Goal: Task Accomplishment & Management: Use online tool/utility

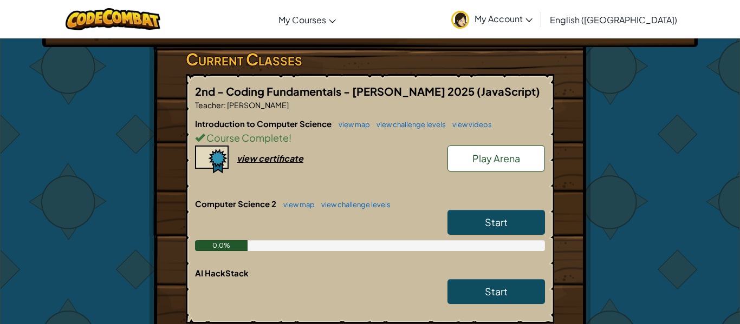
scroll to position [180, 0]
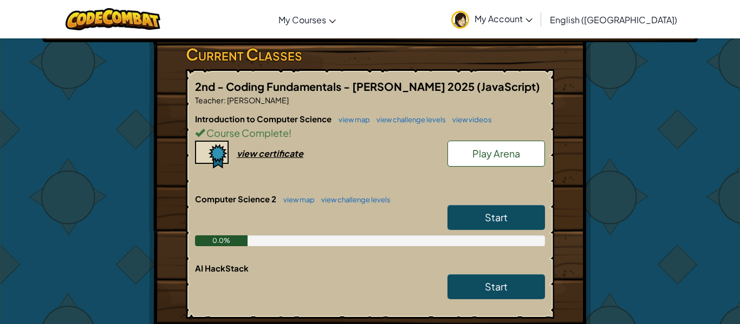
click at [506, 215] on span "Start" at bounding box center [496, 217] width 23 height 12
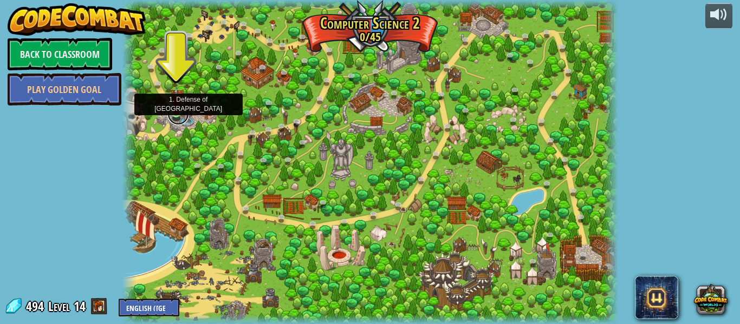
click at [174, 114] on link at bounding box center [178, 114] width 22 height 22
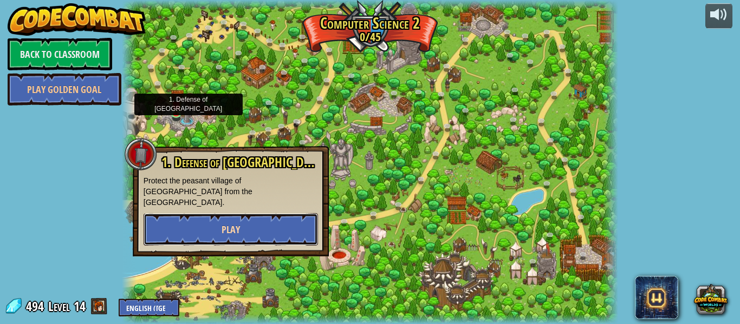
click at [178, 213] on button "Play" at bounding box center [230, 229] width 174 height 32
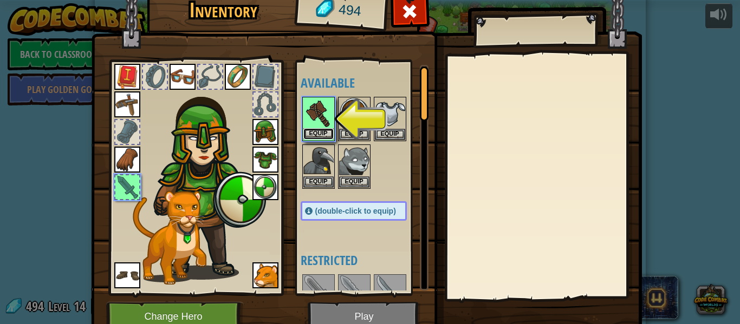
click at [317, 132] on button "Equip" at bounding box center [318, 133] width 30 height 11
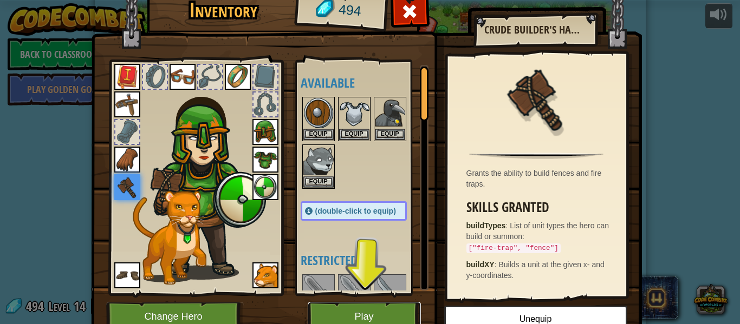
click at [385, 319] on button "Play" at bounding box center [364, 317] width 113 height 30
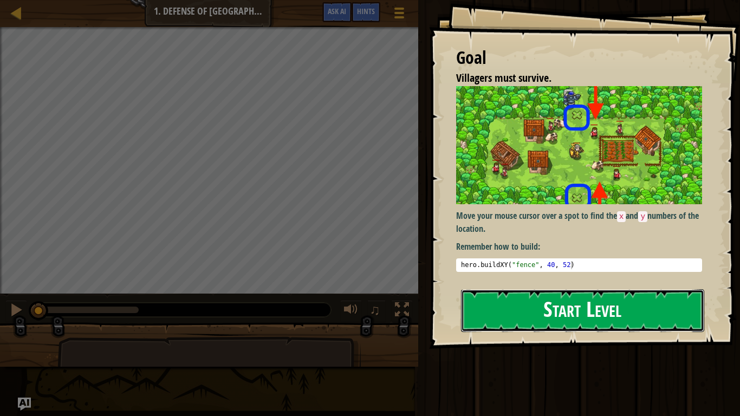
click at [619, 295] on button "Start Level" at bounding box center [582, 310] width 243 height 43
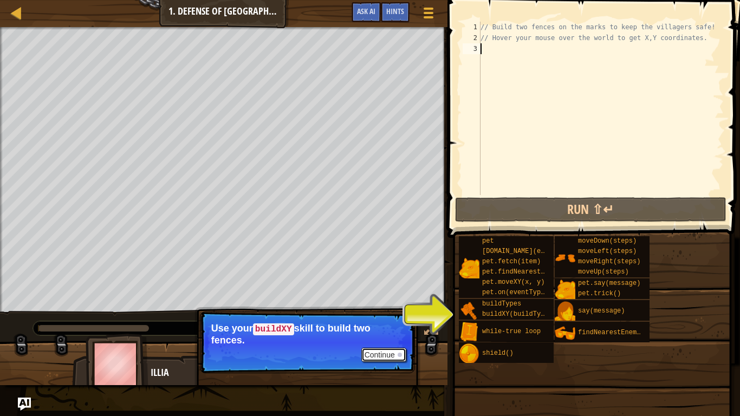
click at [385, 324] on button "Continue" at bounding box center [383, 355] width 45 height 14
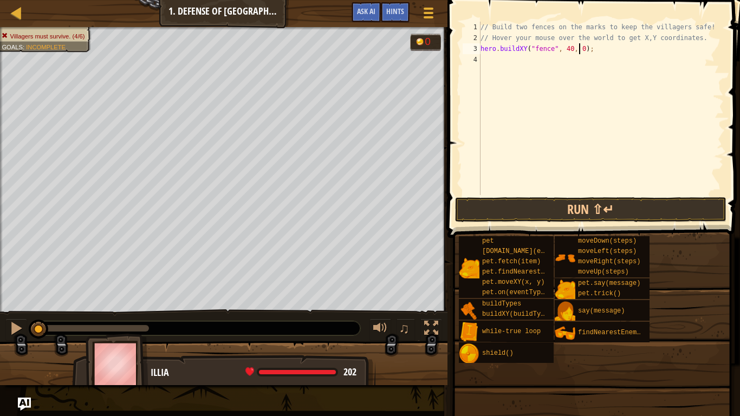
scroll to position [5, 15]
type textarea "hero.buildXY("fence", 40, 20);"
click at [500, 212] on button "Run ⇧↵" at bounding box center [590, 209] width 271 height 25
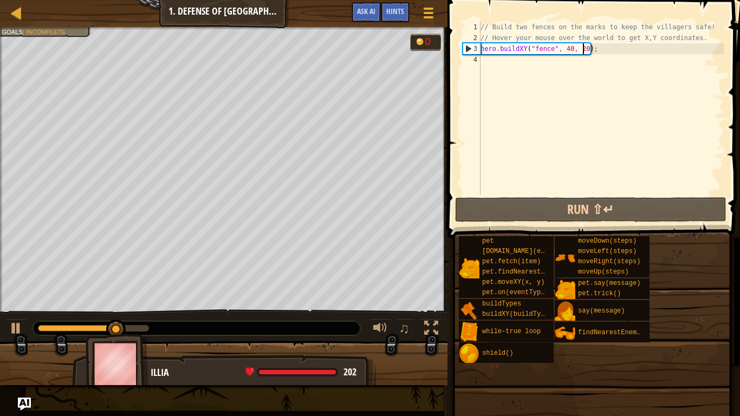
click at [491, 61] on div "// Build two fences on the marks to keep the villagers safe! // Hover your mous…" at bounding box center [600, 119] width 245 height 195
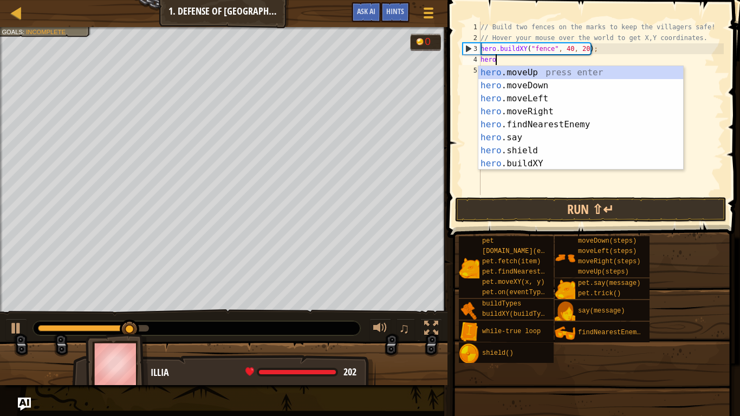
scroll to position [5, 2]
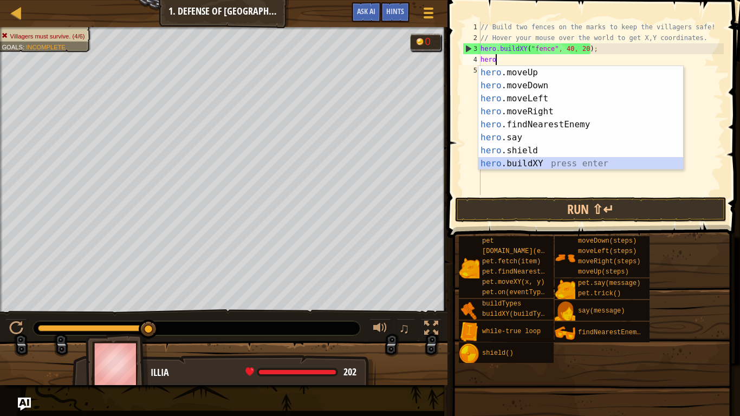
type textarea "hero.buildXY("fence", 36, 30);"
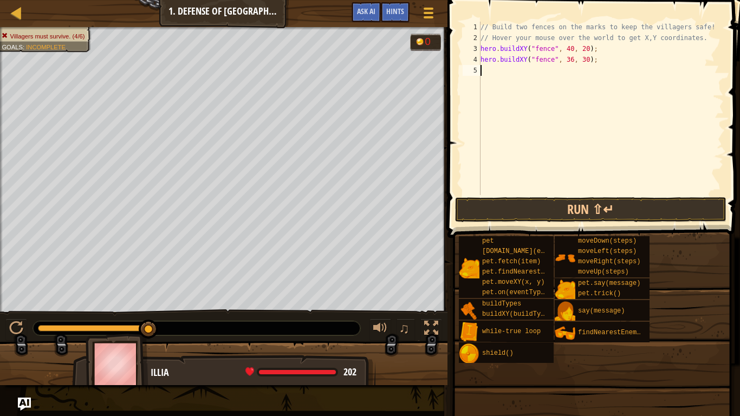
click at [570, 66] on div "// Build two fences on the marks to keep the villagers safe! // Hover your mous…" at bounding box center [600, 119] width 245 height 195
click at [571, 62] on div "// Build two fences on the marks to keep the villagers safe! // Hover your mous…" at bounding box center [600, 119] width 245 height 195
click at [587, 62] on div "// Build two fences on the marks to keep the villagers safe! // Hover your mous…" at bounding box center [600, 119] width 245 height 195
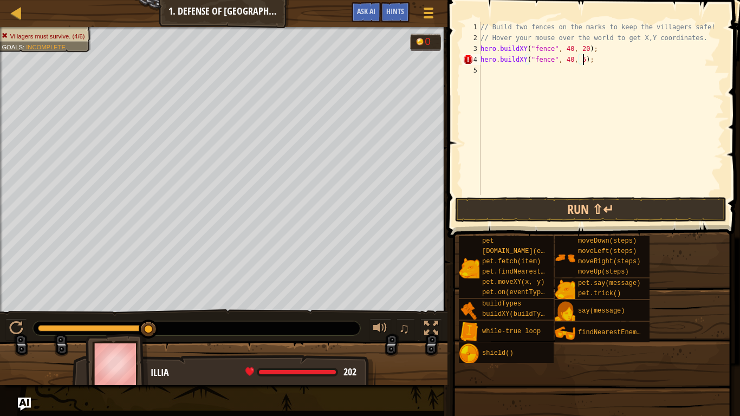
scroll to position [5, 15]
type textarea "hero.buildXY("fence", 40, 52);"
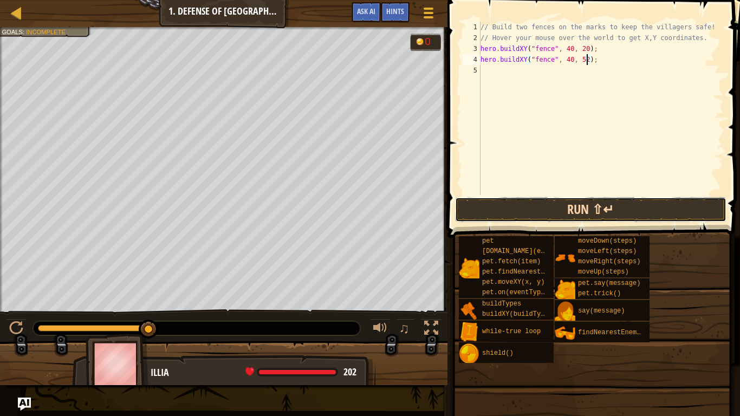
click at [511, 215] on button "Run ⇧↵" at bounding box center [590, 209] width 271 height 25
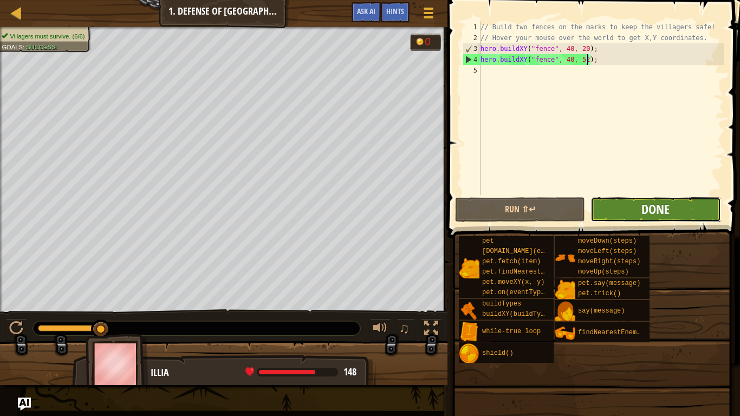
click at [660, 213] on span "Done" at bounding box center [655, 208] width 28 height 17
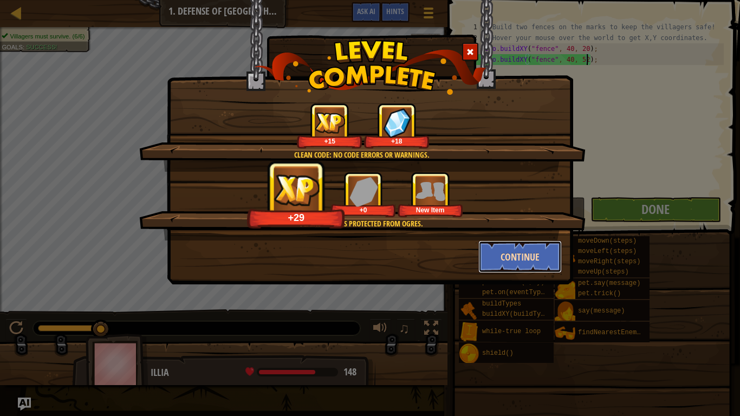
click at [492, 255] on button "Continue" at bounding box center [520, 256] width 84 height 32
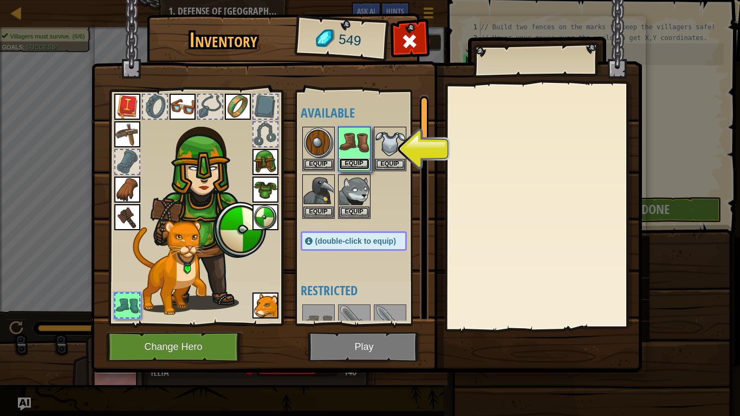
click at [358, 166] on button "Equip" at bounding box center [354, 163] width 30 height 11
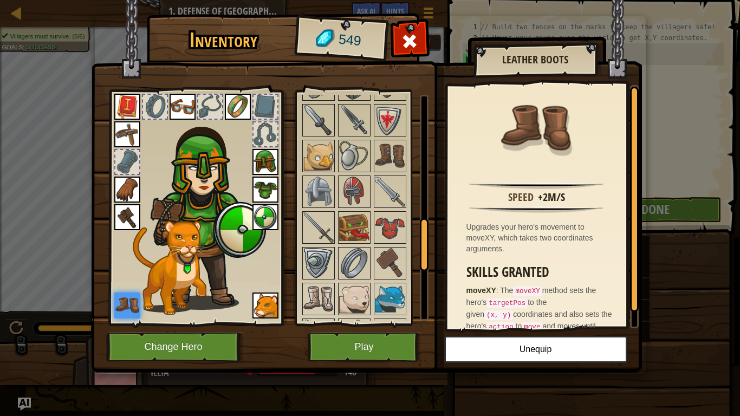
scroll to position [556, 0]
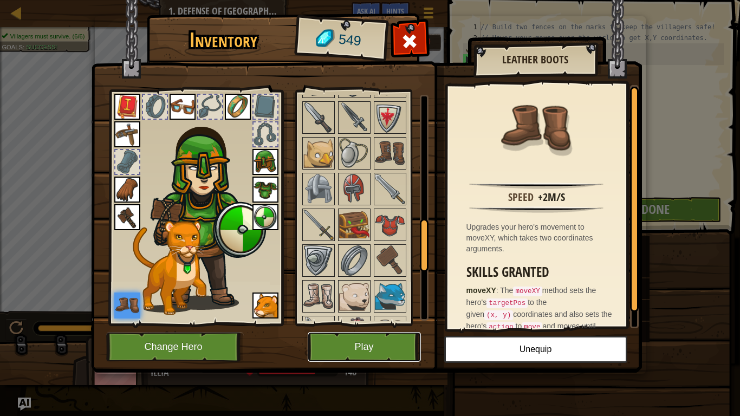
click at [349, 324] on button "Play" at bounding box center [364, 347] width 113 height 30
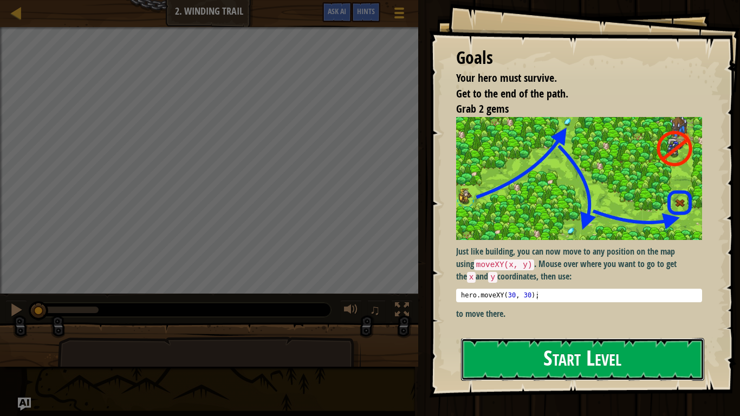
click at [523, 324] on button "Start Level" at bounding box center [582, 359] width 243 height 43
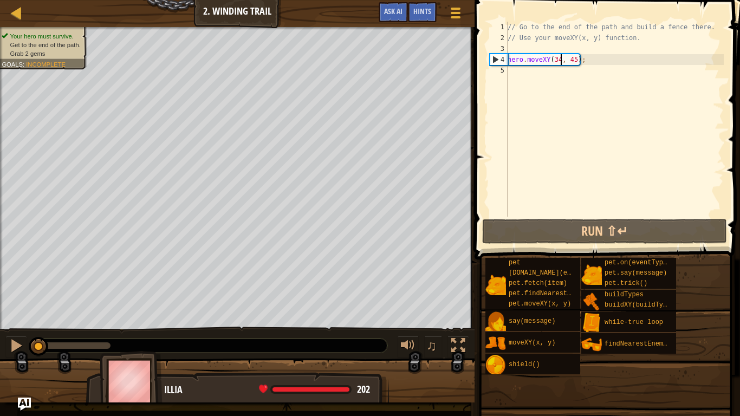
click at [560, 58] on div "// Go to the end of the path and build a fence there. // Use your moveXY(x, y) …" at bounding box center [614, 130] width 218 height 217
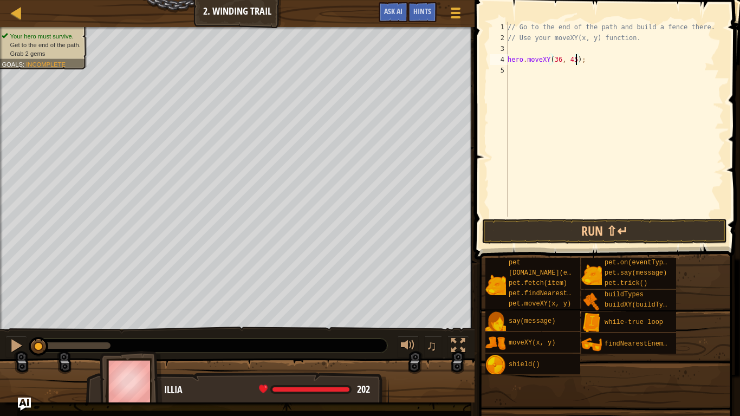
click at [575, 58] on div "// Go to the end of the path and build a fence there. // Use your moveXY(x, y) …" at bounding box center [614, 130] width 218 height 217
type textarea "hero.moveXY(36, 60);"
click at [513, 76] on div "// Go to the end of the path and build a fence there. // Use your moveXY(x, y) …" at bounding box center [614, 130] width 218 height 217
type textarea "hero.moveXY(37, 13);"
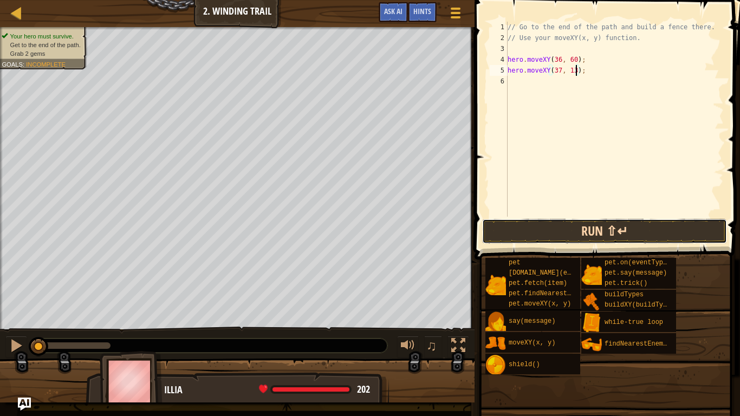
click at [569, 228] on button "Run ⇧↵" at bounding box center [604, 231] width 245 height 25
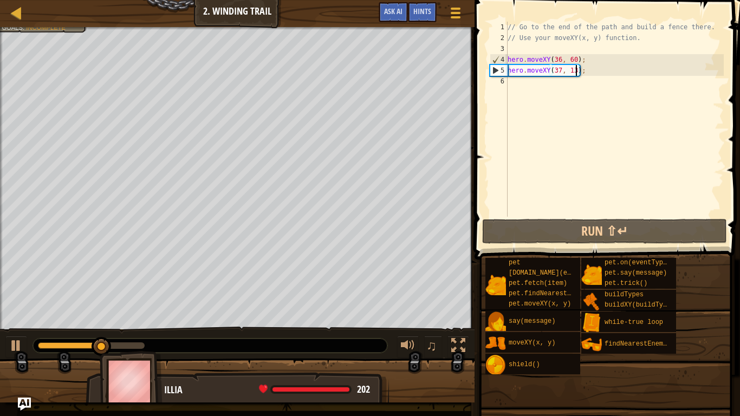
click at [519, 80] on div "// Go to the end of the path and build a fence there. // Use your moveXY(x, y) …" at bounding box center [614, 130] width 218 height 217
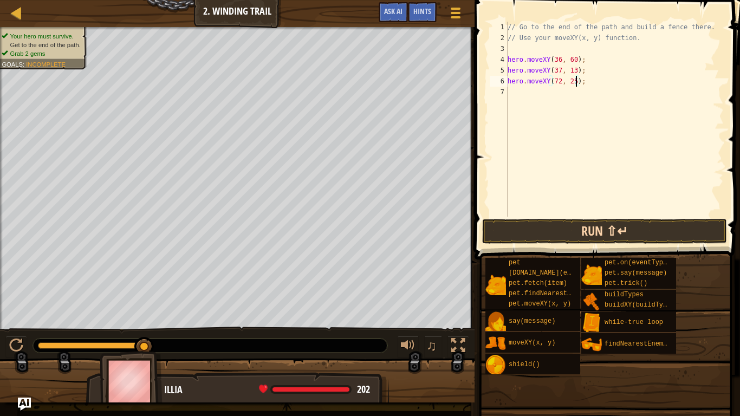
type textarea "hero.moveXY(72, 25);"
click at [671, 224] on button "Run ⇧↵" at bounding box center [604, 231] width 245 height 25
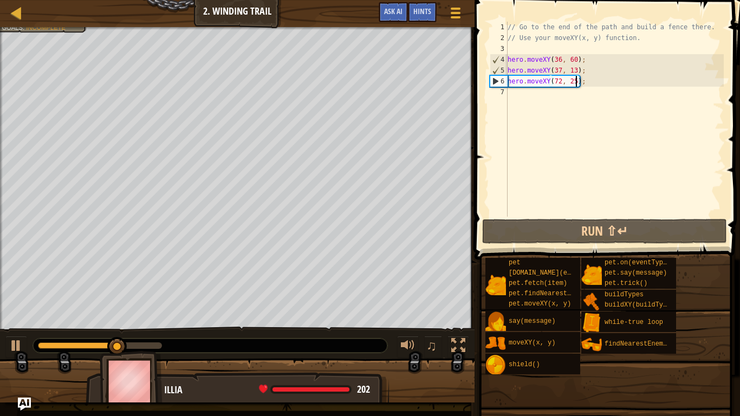
click at [520, 93] on div "// Go to the end of the path and build a fence there. // Use your moveXY(x, y) …" at bounding box center [614, 130] width 218 height 217
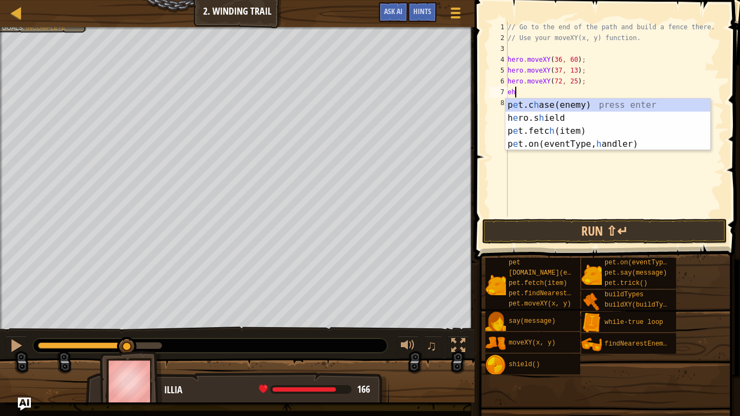
type textarea "e"
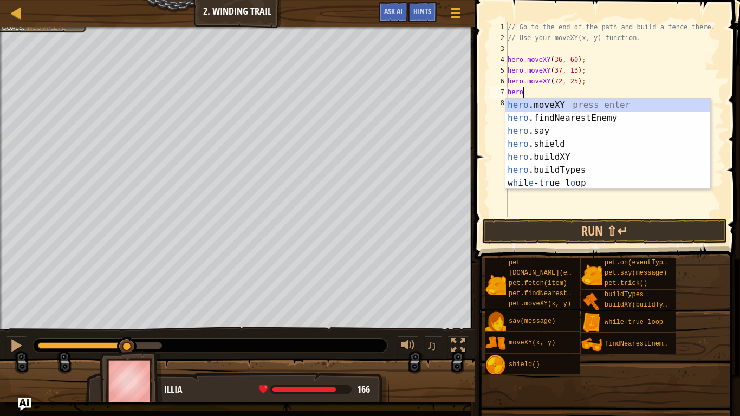
scroll to position [5, 2]
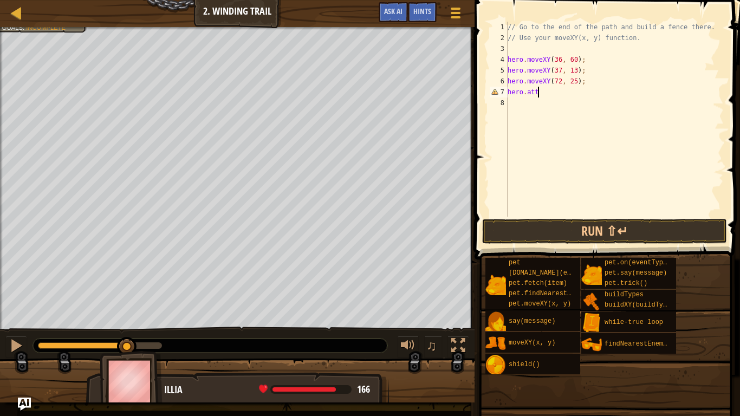
type textarea "[DOMAIN_NAME]"
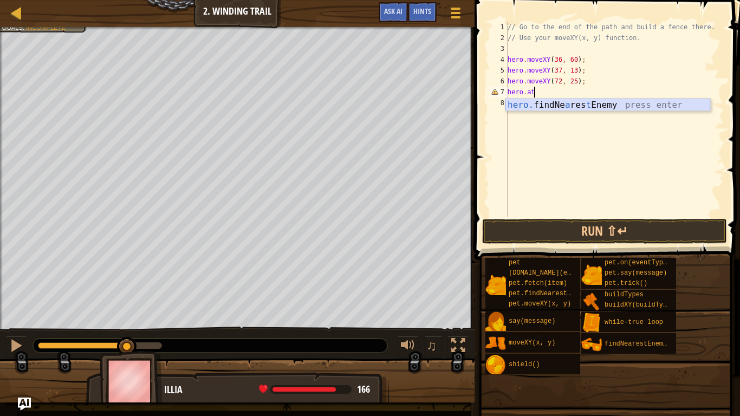
scroll to position [5, 0]
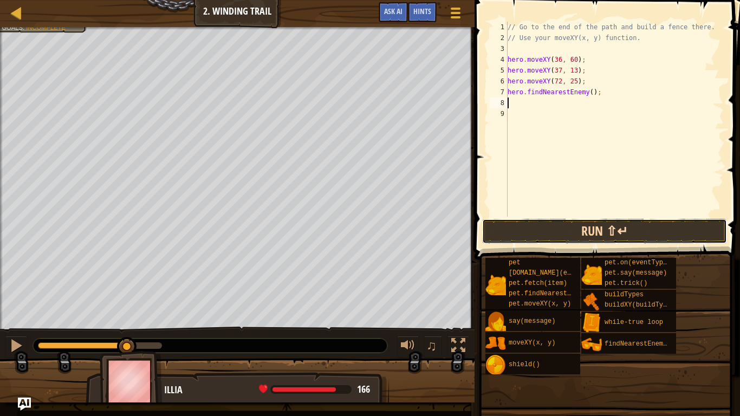
click at [561, 226] on button "Run ⇧↵" at bounding box center [604, 231] width 245 height 25
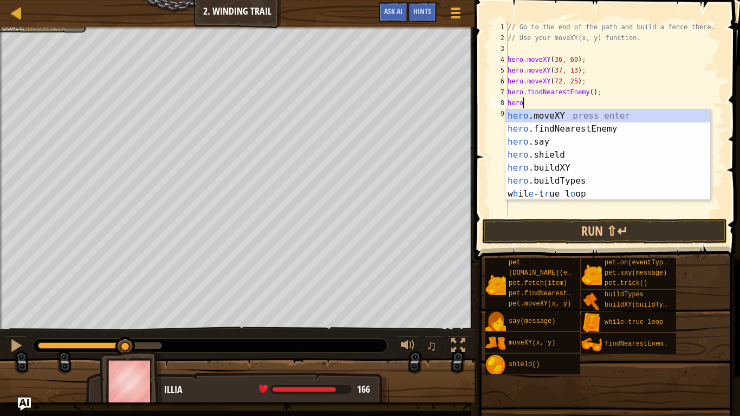
scroll to position [5, 1]
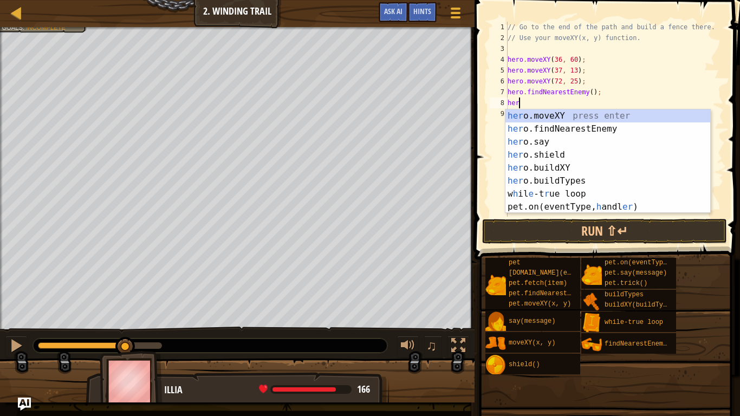
type textarea "h"
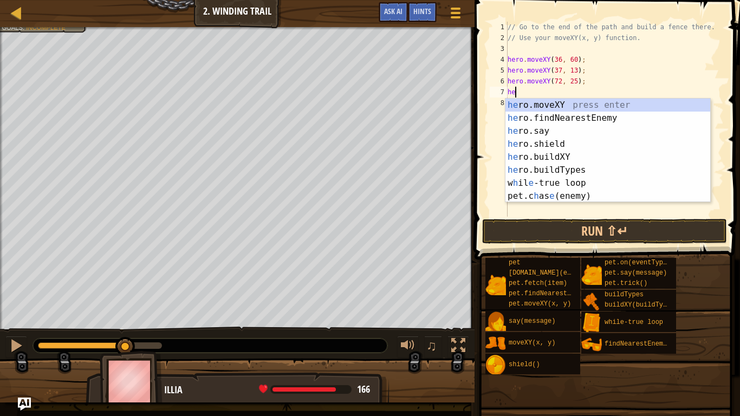
type textarea "h"
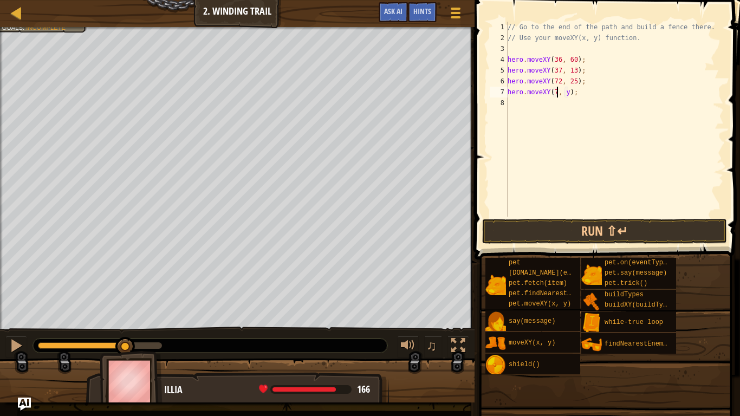
type textarea "hero.moveXY(72, y);"
type textarea "hero.moveXY(72, 56);"
click at [516, 227] on button "Run ⇧↵" at bounding box center [604, 231] width 245 height 25
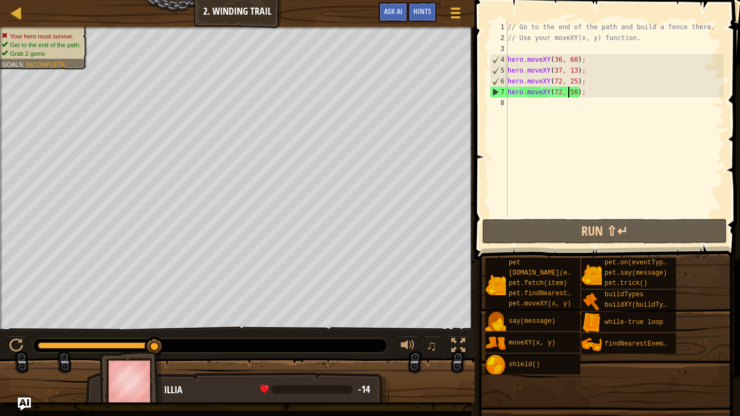
click at [512, 103] on div "// Go to the end of the path and build a fence there. // Use your moveXY(x, y) …" at bounding box center [614, 130] width 218 height 217
click at [587, 89] on div "// Go to the end of the path and build a fence there. // Use your moveXY(x, y) …" at bounding box center [614, 130] width 218 height 217
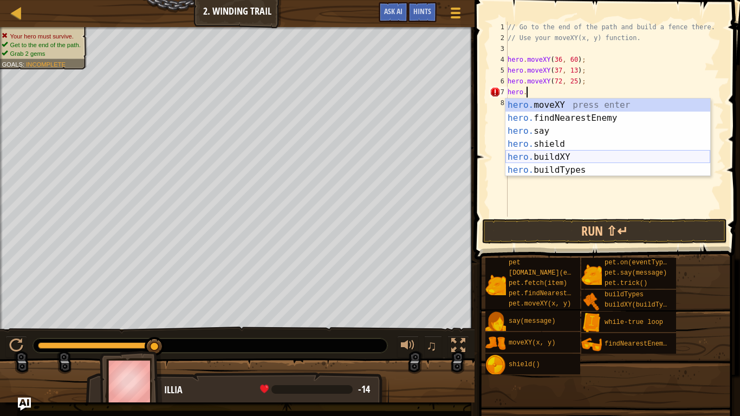
click at [594, 157] on div "hero. moveXY press enter hero. findNearestEnemy press enter hero. say press ent…" at bounding box center [607, 151] width 205 height 104
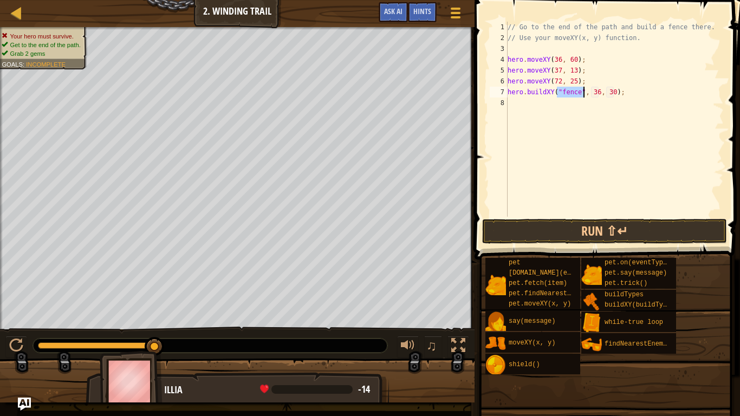
click at [597, 92] on div "// Go to the end of the path and build a fence there. // Use your moveXY(x, y) …" at bounding box center [614, 130] width 218 height 217
click at [611, 92] on div "// Go to the end of the path and build a fence there. // Use your moveXY(x, y) …" at bounding box center [614, 130] width 218 height 217
type textarea "hero.buildXY("fence", 72, 25);"
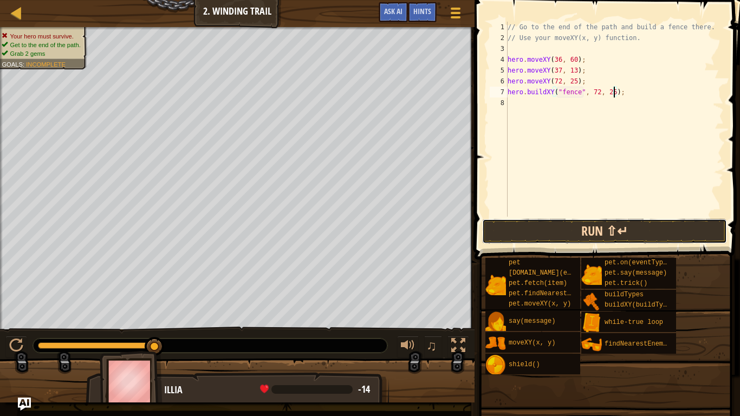
click at [555, 221] on button "Run ⇧↵" at bounding box center [604, 231] width 245 height 25
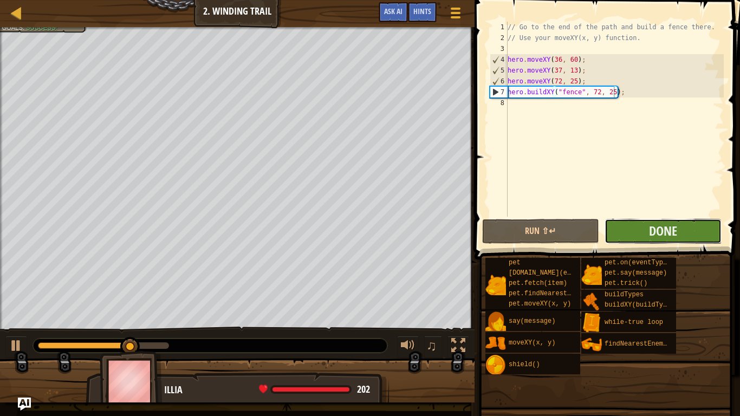
click at [624, 227] on button "Done" at bounding box center [662, 231] width 117 height 25
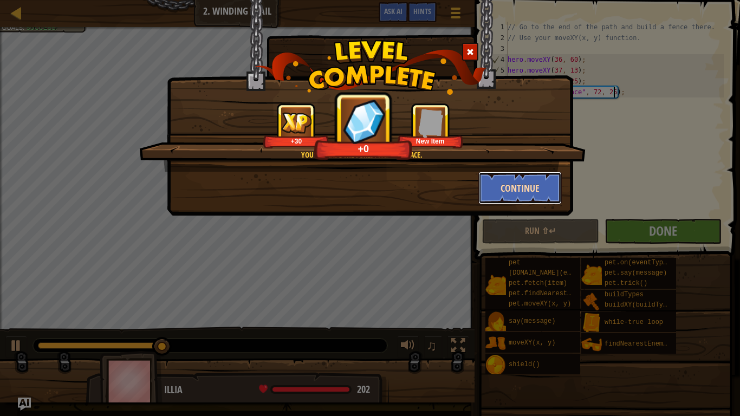
click at [506, 188] on button "Continue" at bounding box center [520, 188] width 84 height 32
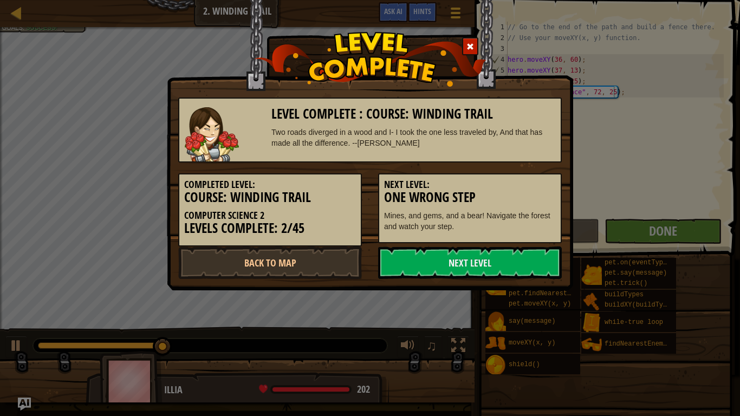
click at [506, 188] on h5 "Next Level:" at bounding box center [470, 184] width 172 height 11
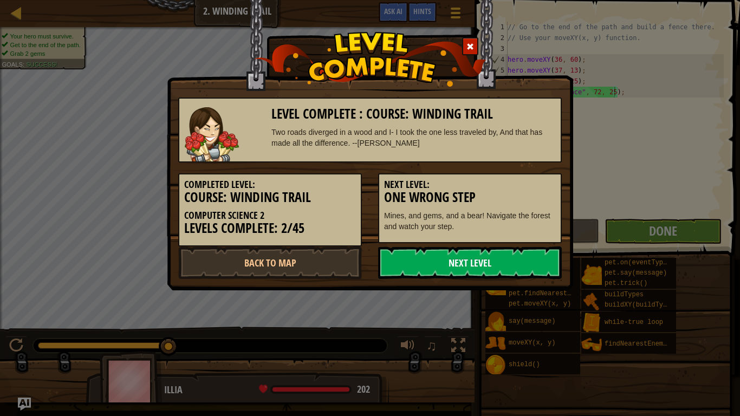
click at [466, 251] on link "Next Level" at bounding box center [470, 262] width 184 height 32
click at [463, 256] on link "Next Level" at bounding box center [470, 262] width 184 height 32
click at [415, 279] on div "Level Complete : Course: Winding Trail Two roads diverged in a wood and I- I to…" at bounding box center [370, 145] width 406 height 290
click at [409, 265] on link "Next Level" at bounding box center [470, 262] width 184 height 32
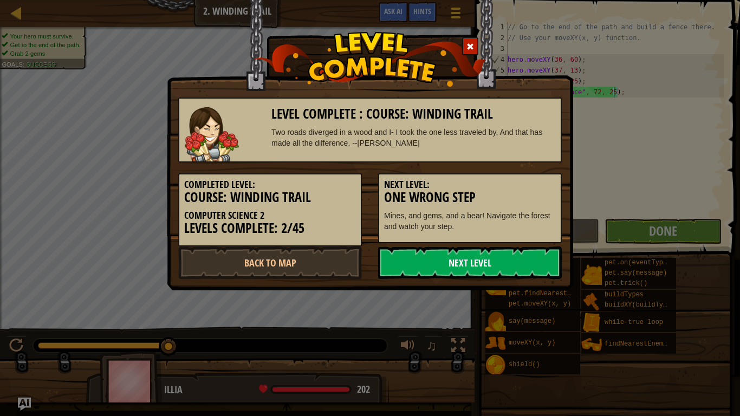
click at [407, 265] on link "Next Level" at bounding box center [470, 262] width 184 height 32
click at [511, 258] on link "Next Level" at bounding box center [470, 262] width 184 height 32
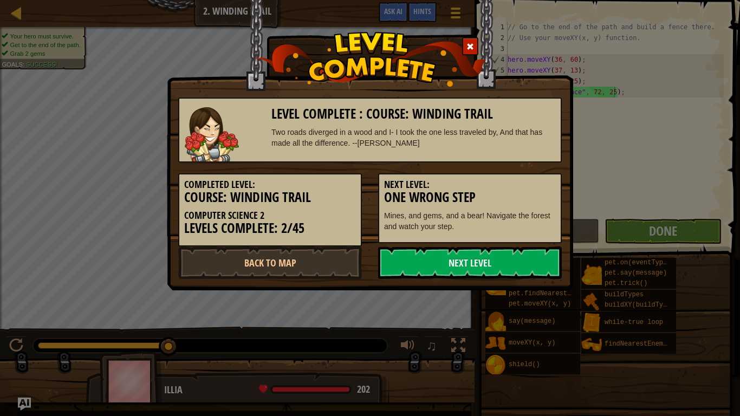
click at [609, 229] on div "Level Complete : Course: Winding Trail Two roads diverged in a wood and I- I to…" at bounding box center [370, 208] width 740 height 416
click at [408, 266] on link "Next Level" at bounding box center [470, 262] width 184 height 32
drag, startPoint x: 408, startPoint y: 266, endPoint x: 363, endPoint y: 269, distance: 45.1
click at [363, 269] on div "Back to Map Next Level" at bounding box center [370, 262] width 400 height 32
click at [361, 269] on link "Back to Map" at bounding box center [270, 262] width 184 height 32
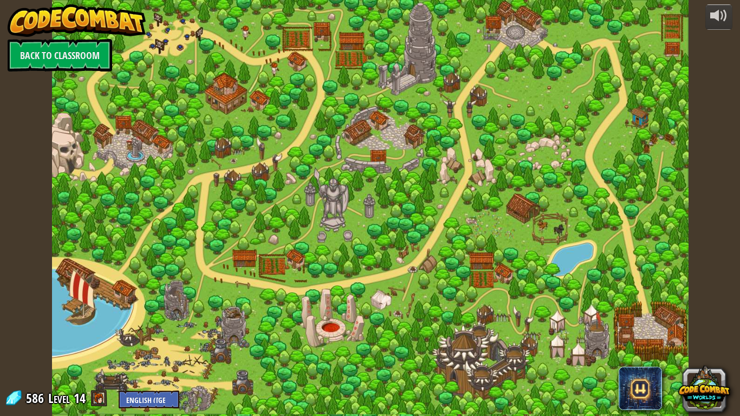
click at [360, 269] on div at bounding box center [370, 208] width 636 height 416
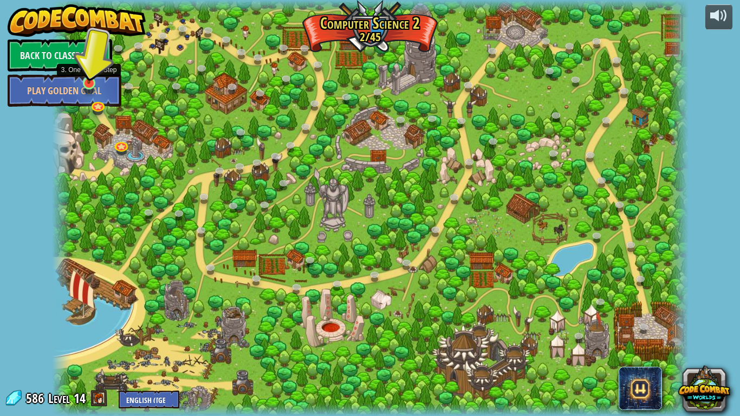
click at [90, 83] on img at bounding box center [89, 65] width 16 height 37
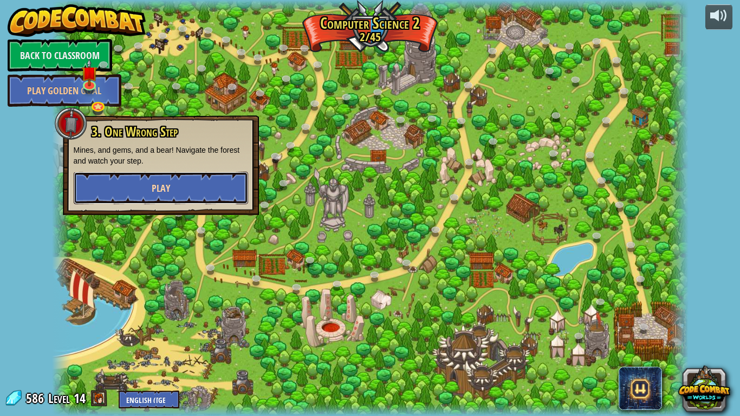
click at [122, 187] on button "Play" at bounding box center [161, 188] width 174 height 32
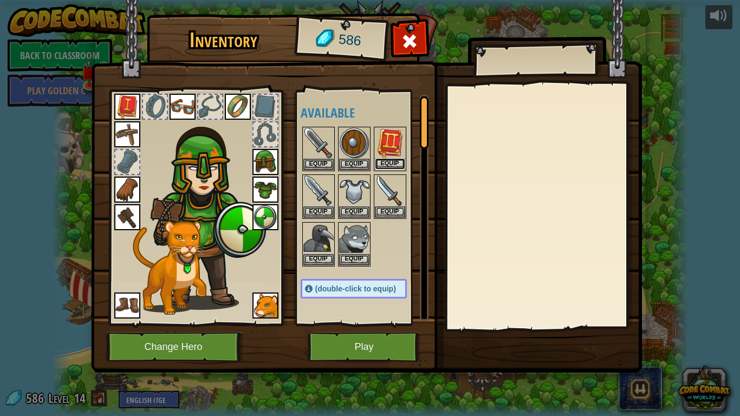
click at [390, 161] on button "Equip" at bounding box center [390, 163] width 30 height 11
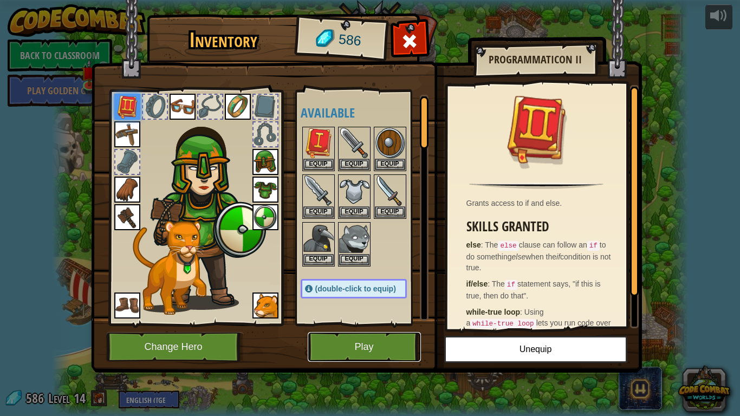
click at [375, 324] on button "Play" at bounding box center [364, 347] width 113 height 30
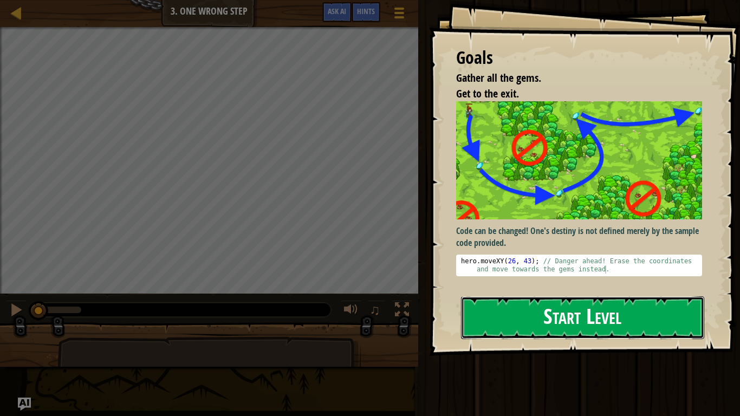
click at [596, 306] on button "Start Level" at bounding box center [582, 317] width 243 height 43
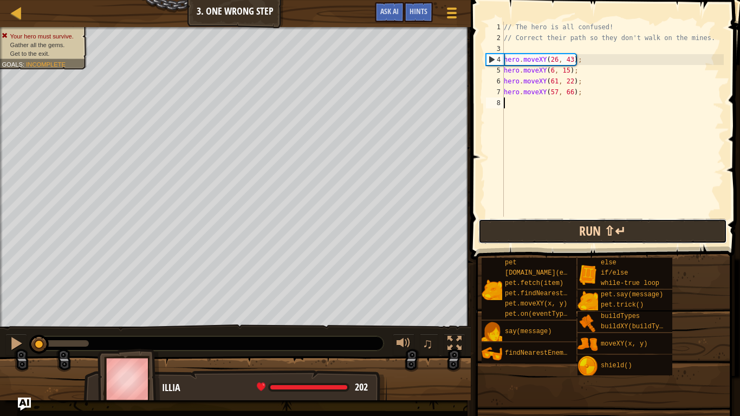
click at [593, 226] on button "Run ⇧↵" at bounding box center [602, 231] width 249 height 25
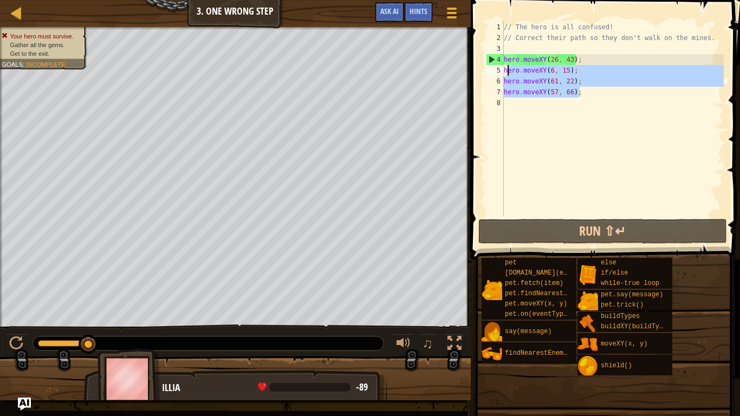
drag, startPoint x: 598, startPoint y: 93, endPoint x: 506, endPoint y: 74, distance: 94.1
click at [506, 74] on div "// The hero is all confused! // Correct their path so they don't walk on the mi…" at bounding box center [612, 130] width 222 height 217
type textarea "h"
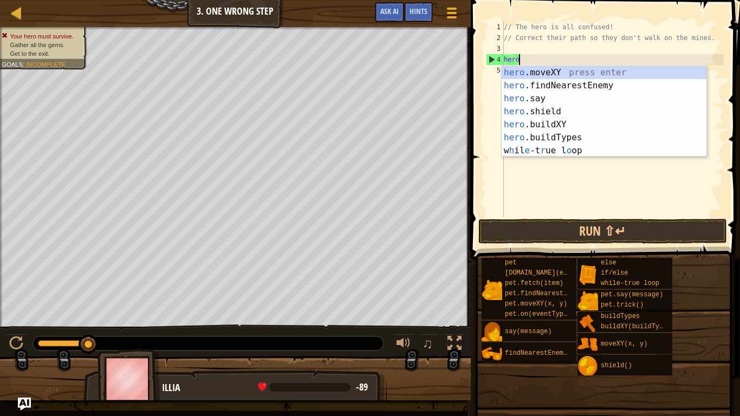
type textarea "h"
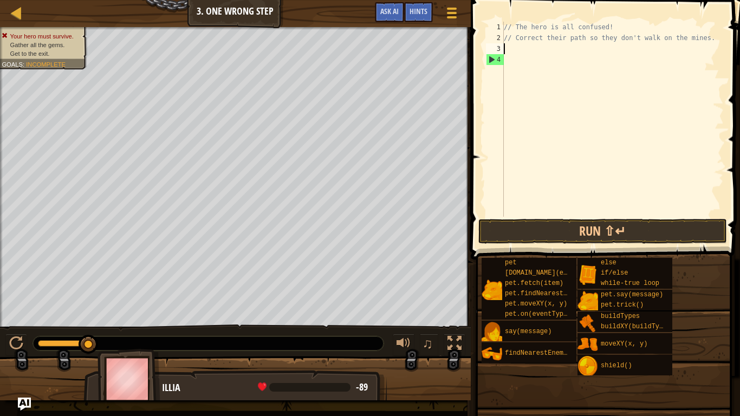
type textarea "// Correct their path so they don't walk on the mine"
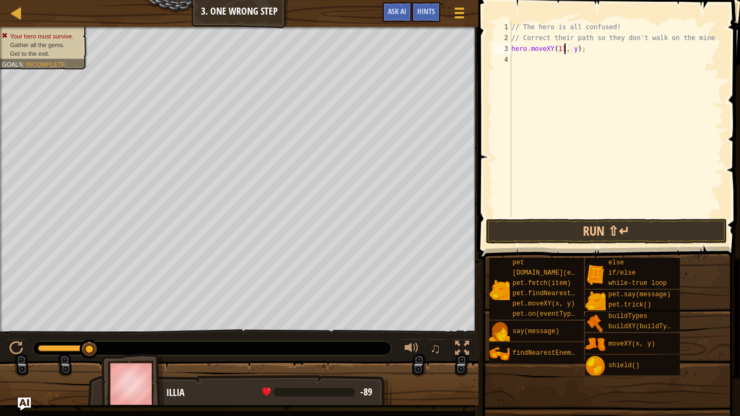
scroll to position [5, 8]
click at [574, 48] on div "// The hero is all confused! // Correct their path so they don't walk on the mi…" at bounding box center [616, 130] width 214 height 217
type textarea "hero.moveXY(11, 36);"
click at [518, 222] on button "Run ⇧↵" at bounding box center [606, 231] width 241 height 25
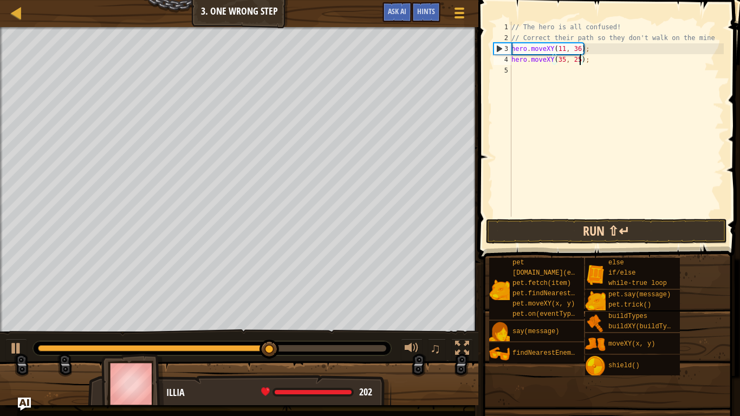
type textarea "hero.moveXY(35, 25);"
click at [562, 238] on button "Run ⇧↵" at bounding box center [606, 231] width 241 height 25
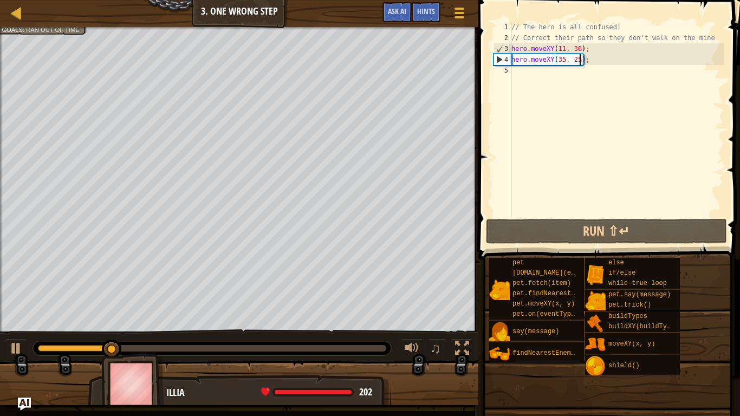
click at [519, 69] on div "// The hero is all confused! // Correct their path so they don't walk on the mi…" at bounding box center [616, 130] width 214 height 217
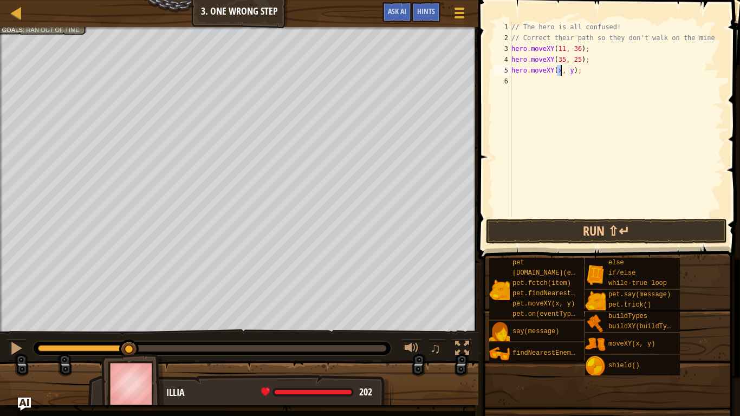
scroll to position [5, 8]
type textarea "hero.moveXY(40, 56);"
type textarea "hero.moveXY(77, 58);"
click at [519, 223] on button "Run ⇧↵" at bounding box center [606, 231] width 241 height 25
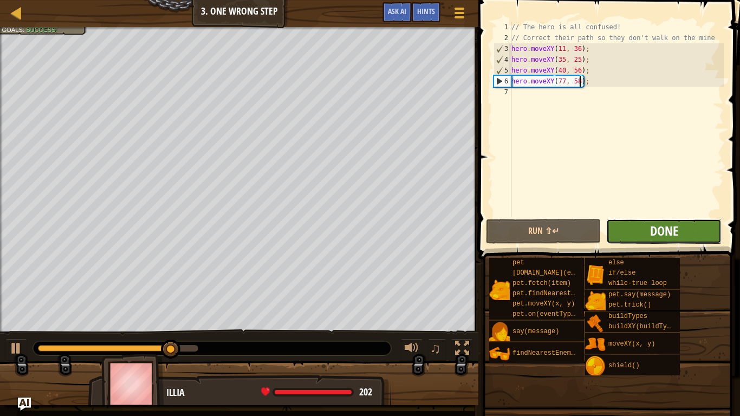
click at [673, 233] on span "Done" at bounding box center [664, 230] width 28 height 17
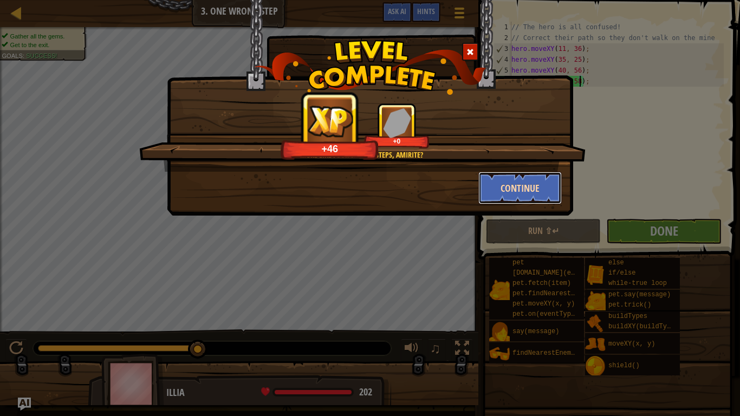
click at [498, 187] on button "Continue" at bounding box center [520, 188] width 84 height 32
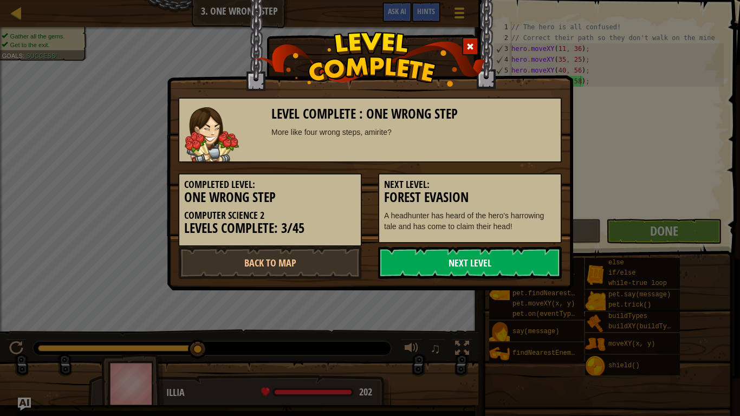
click at [475, 254] on link "Next Level" at bounding box center [470, 262] width 184 height 32
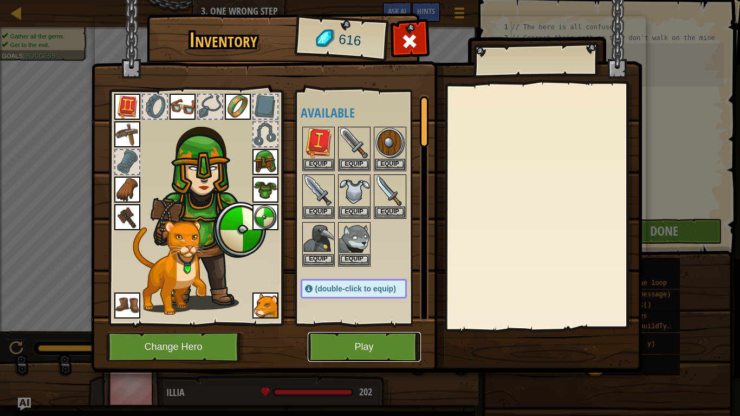
click at [350, 324] on button "Play" at bounding box center [364, 347] width 113 height 30
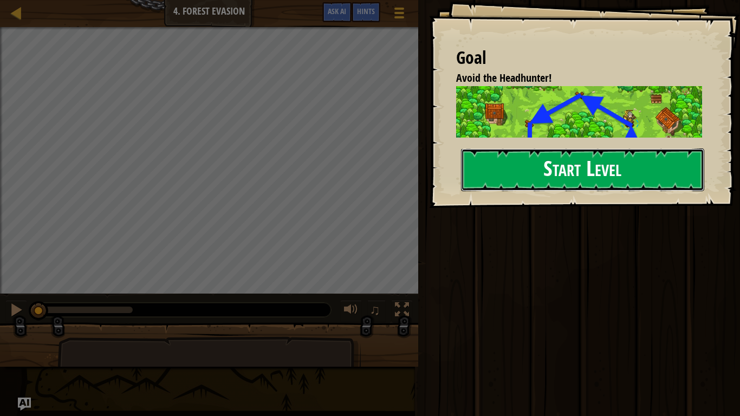
click at [512, 176] on button "Start Level" at bounding box center [582, 169] width 243 height 43
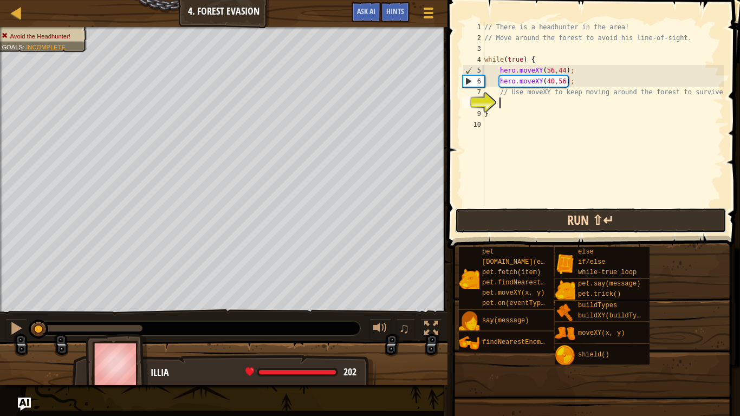
click at [505, 213] on button "Run ⇧↵" at bounding box center [590, 220] width 271 height 25
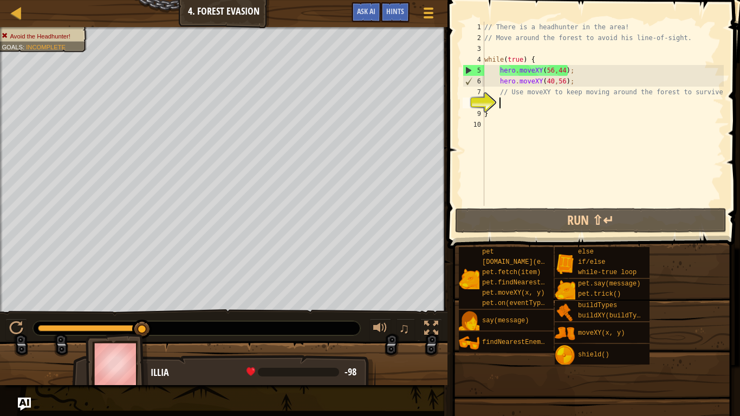
type textarea "// Use moveXY to keep moving around the forest to survive."
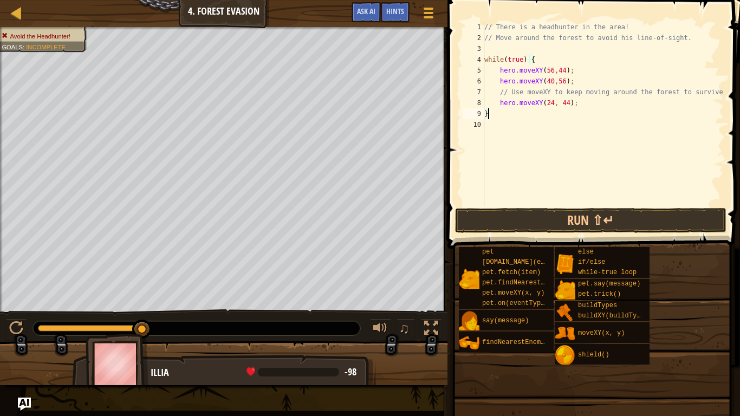
scroll to position [5, 0]
type textarea "hero.moveXY(24, 44);"
type textarea "hero.moveXY(24, 24);"
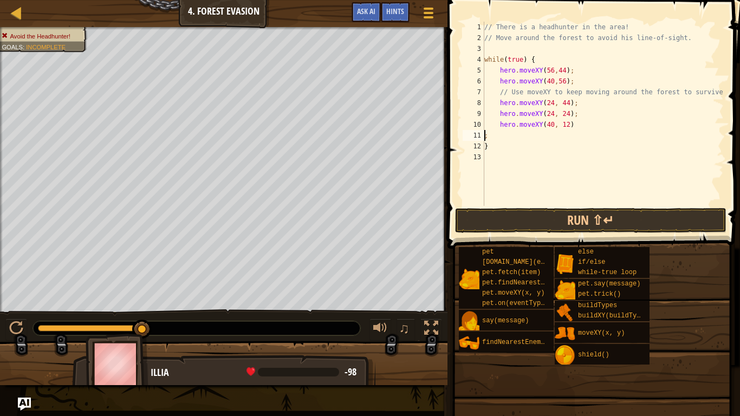
type textarea "hero.moveXY(40, 12);"
type textarea "hero.moveXY(56, 24);"
drag, startPoint x: 506, startPoint y: 232, endPoint x: 513, endPoint y: 213, distance: 20.4
click at [513, 213] on button "Run ⇧↵" at bounding box center [590, 220] width 271 height 25
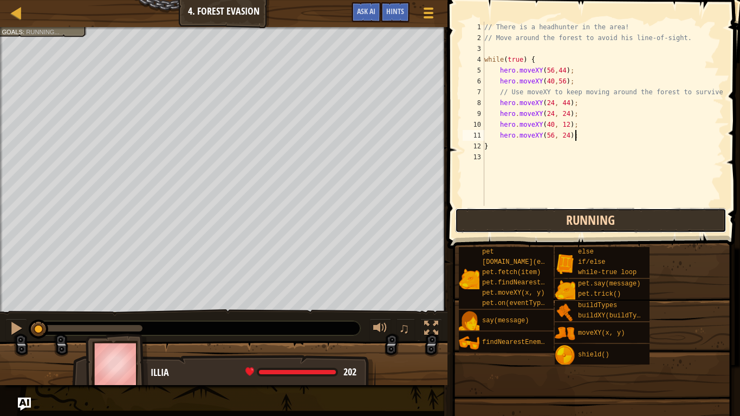
click at [513, 213] on button "Running" at bounding box center [590, 220] width 271 height 25
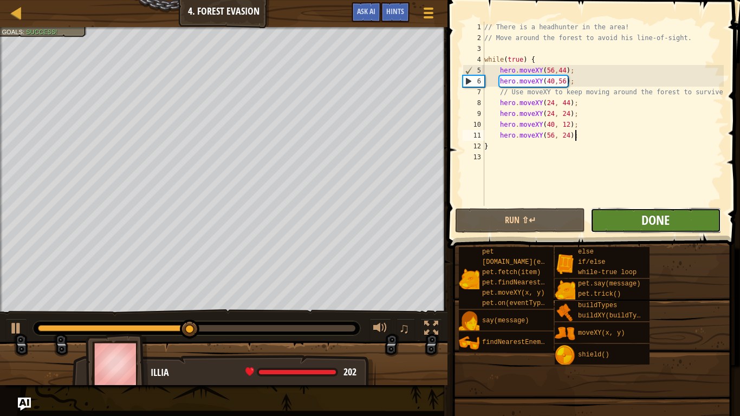
click at [642, 223] on span "Done" at bounding box center [655, 219] width 28 height 17
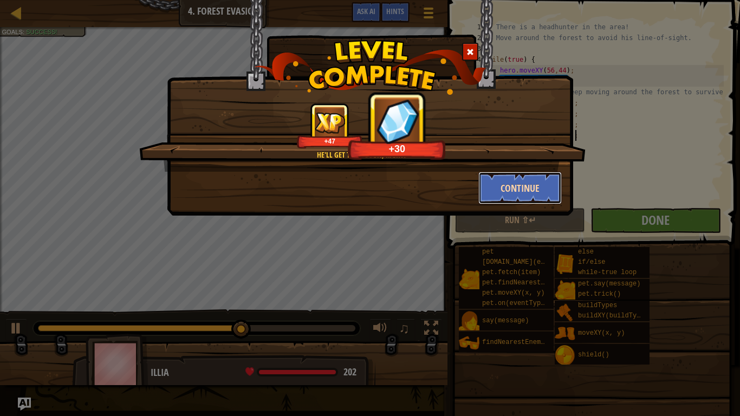
click at [516, 179] on button "Continue" at bounding box center [520, 188] width 84 height 32
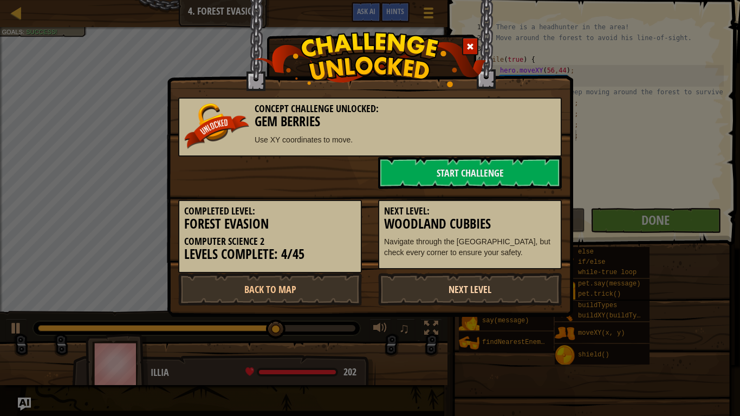
click at [459, 279] on link "Next Level" at bounding box center [470, 289] width 184 height 32
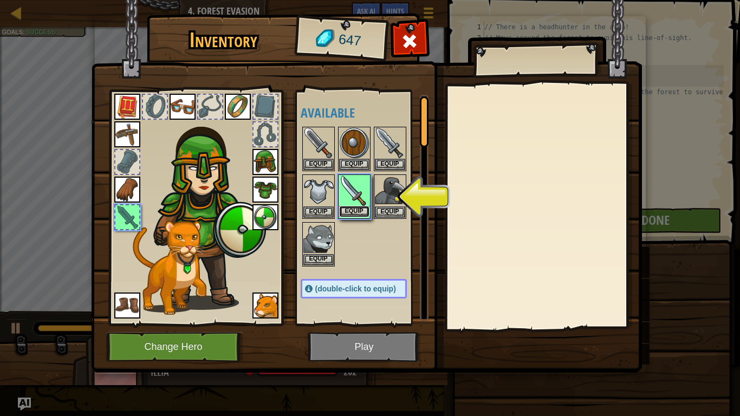
click at [354, 213] on button "Equip" at bounding box center [354, 211] width 30 height 11
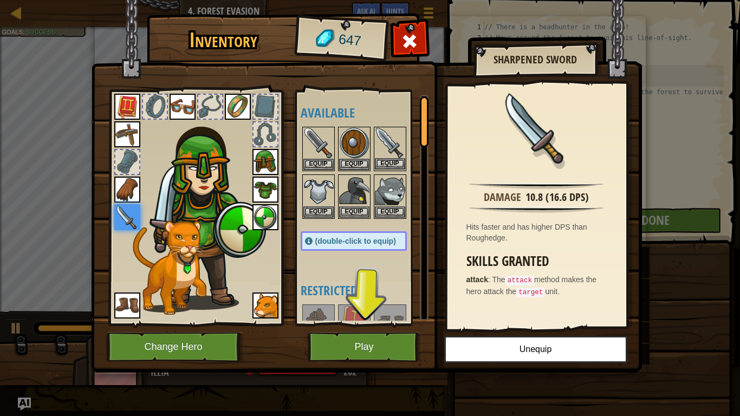
click at [385, 146] on img at bounding box center [390, 143] width 30 height 30
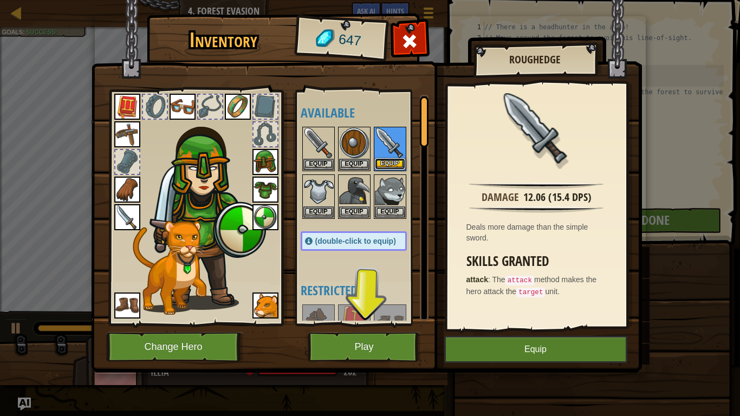
click at [390, 161] on button "Equip" at bounding box center [390, 163] width 30 height 11
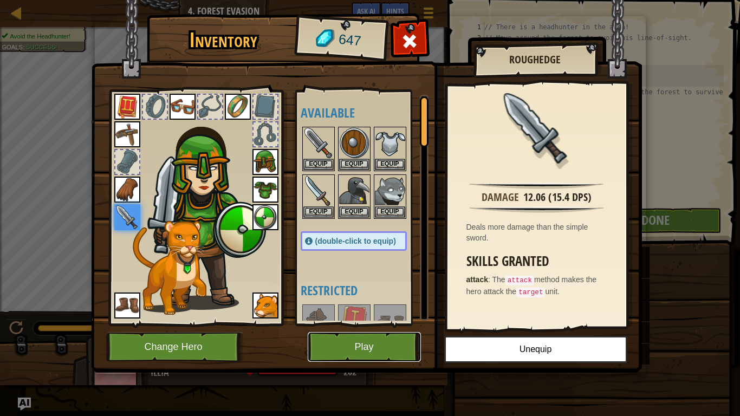
click at [337, 324] on button "Play" at bounding box center [364, 347] width 113 height 30
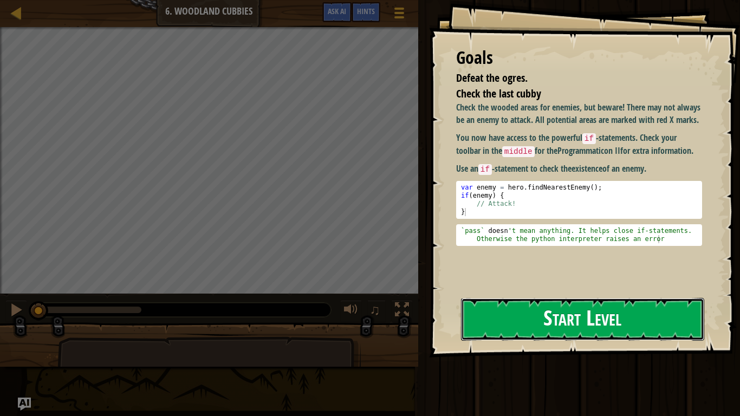
click at [586, 315] on button "Start Level" at bounding box center [582, 319] width 243 height 43
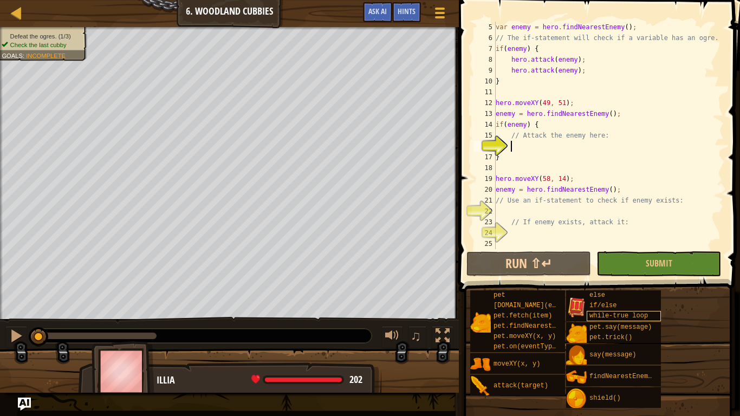
click at [586, 315] on div "pet [DOMAIN_NAME](enemy) pet.fetch(item) pet.findNearestByType(type) pet.moveXY…" at bounding box center [600, 349] width 263 height 119
click at [666, 266] on span "Submit" at bounding box center [658, 263] width 27 height 12
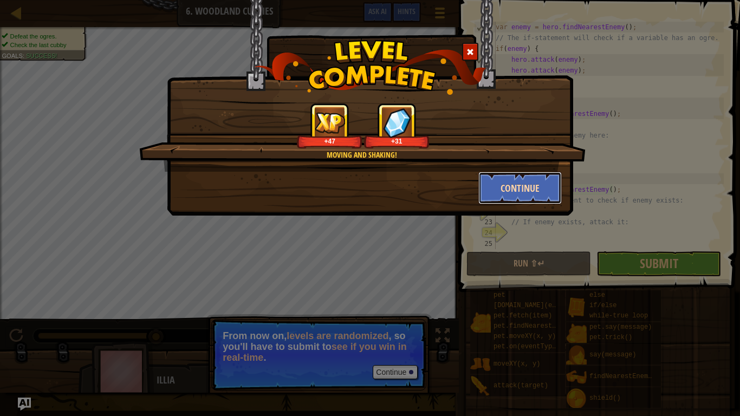
click at [507, 185] on button "Continue" at bounding box center [520, 188] width 84 height 32
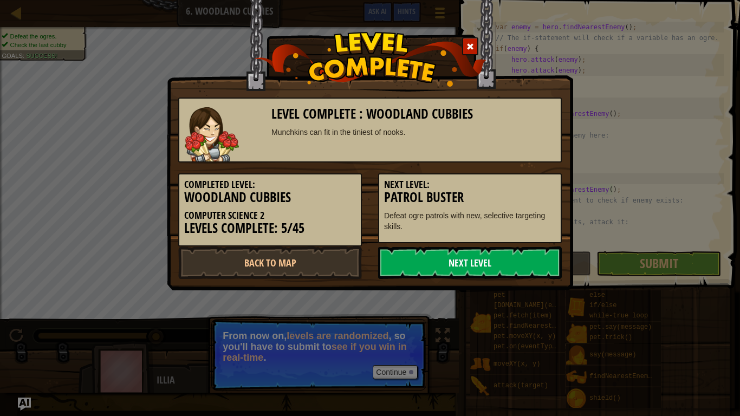
click at [436, 263] on link "Next Level" at bounding box center [470, 262] width 184 height 32
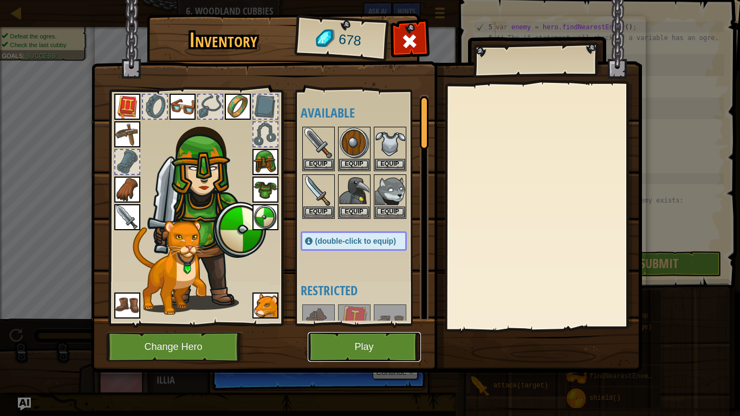
click at [370, 324] on button "Play" at bounding box center [364, 347] width 113 height 30
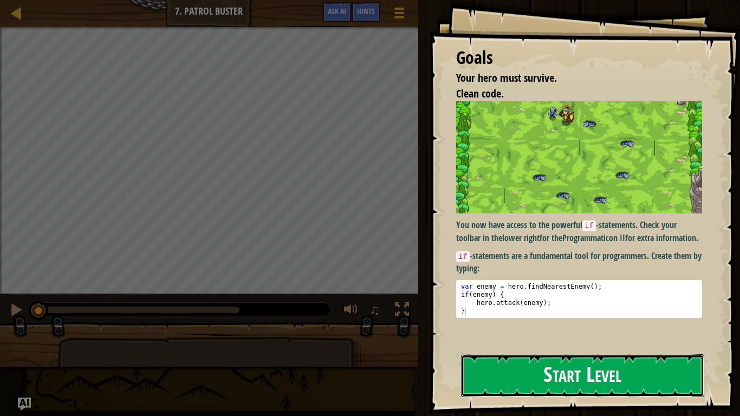
click at [479, 324] on button "Start Level" at bounding box center [582, 375] width 243 height 43
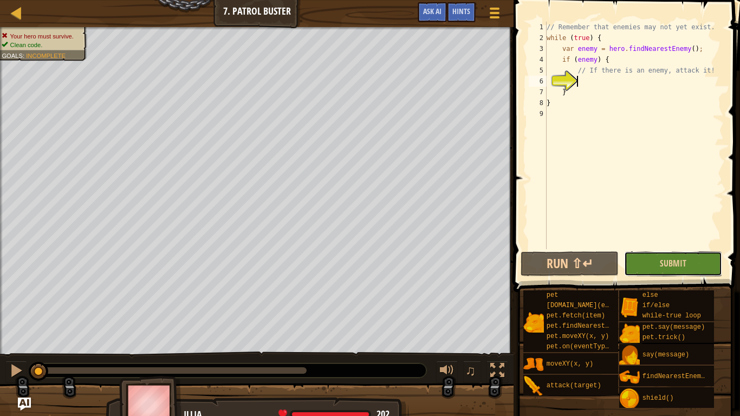
click at [689, 269] on button "Submit" at bounding box center [673, 263] width 98 height 25
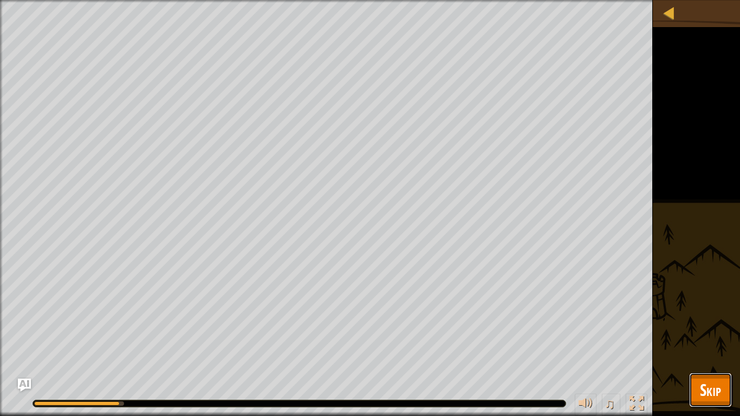
click at [706, 324] on span "Skip" at bounding box center [710, 389] width 21 height 22
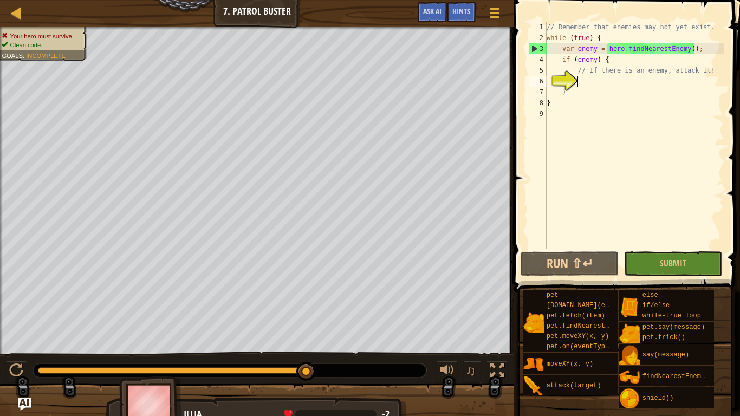
click at [579, 84] on div "// Remember that enemies may not yet exist. while ( true ) { var enemy = hero .…" at bounding box center [633, 146] width 179 height 249
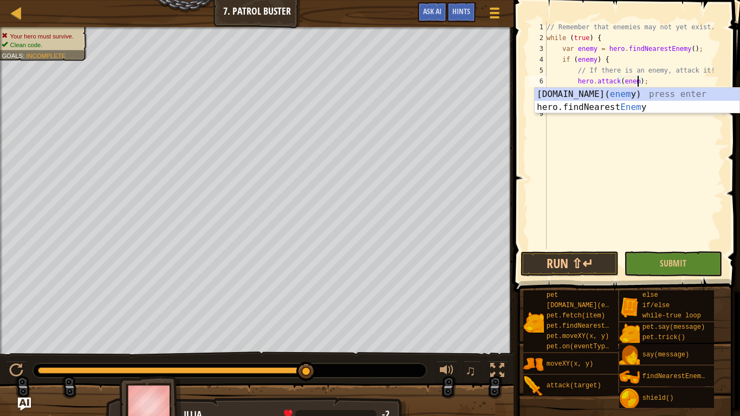
scroll to position [5, 14]
type textarea "hero.attack(enemy);"
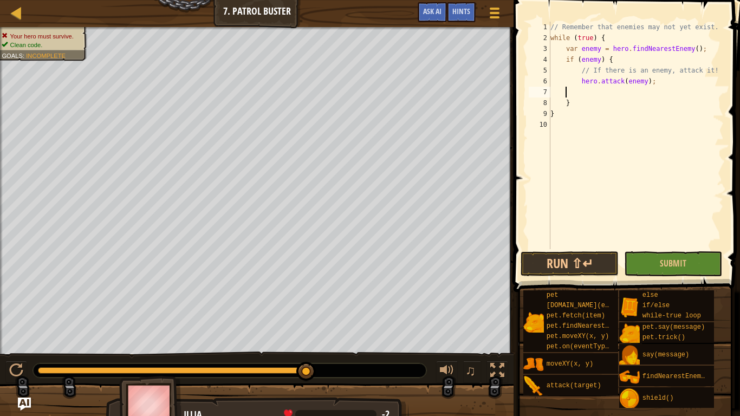
scroll to position [5, 0]
type textarea "hero.attack(enemy);"
click at [648, 267] on button "Submit" at bounding box center [673, 263] width 98 height 25
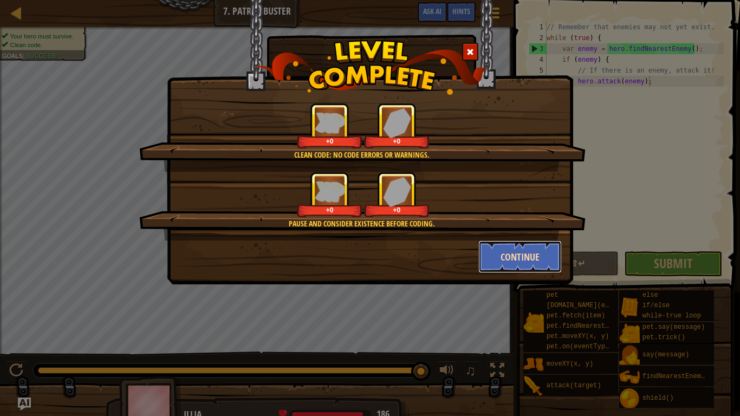
click at [480, 250] on button "Continue" at bounding box center [520, 256] width 84 height 32
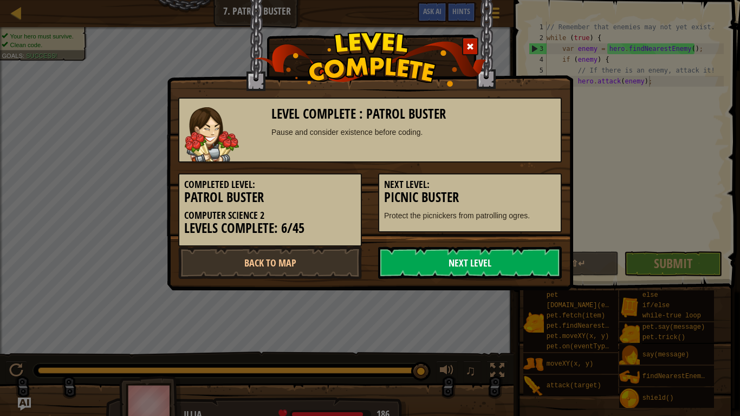
click at [502, 260] on link "Next Level" at bounding box center [470, 262] width 184 height 32
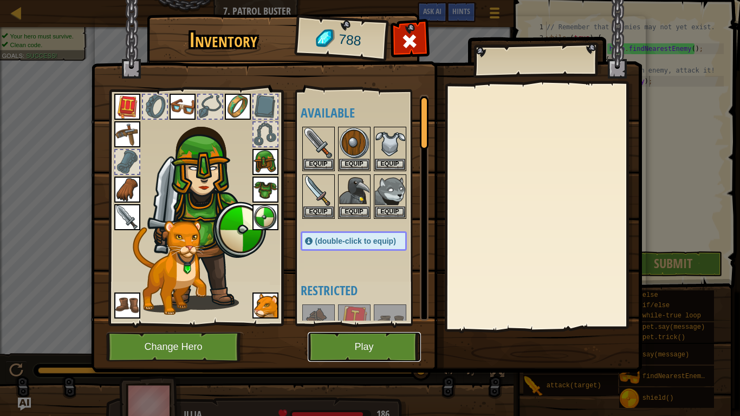
click at [391, 324] on button "Play" at bounding box center [364, 347] width 113 height 30
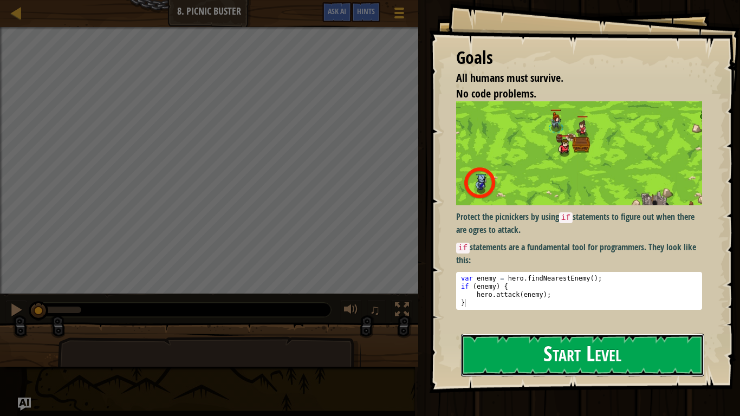
click at [480, 324] on button "Start Level" at bounding box center [582, 355] width 243 height 43
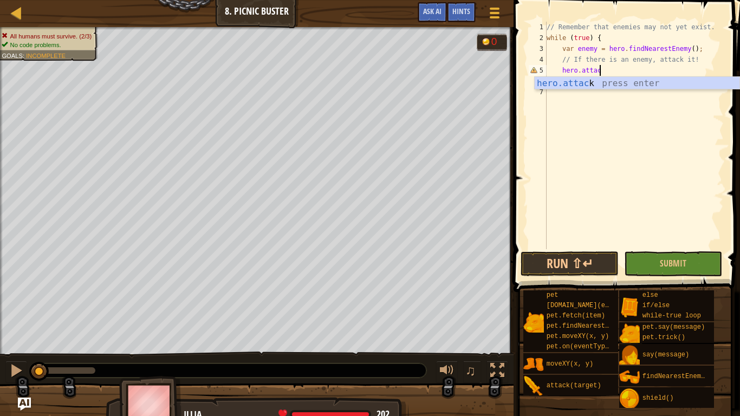
scroll to position [5, 8]
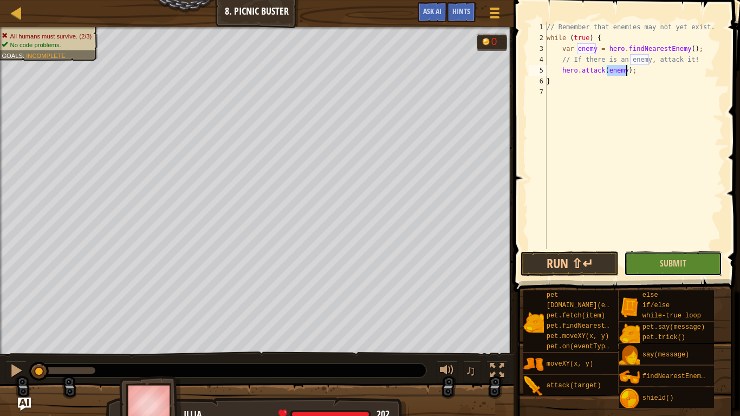
click at [657, 268] on button "Submit" at bounding box center [673, 263] width 98 height 25
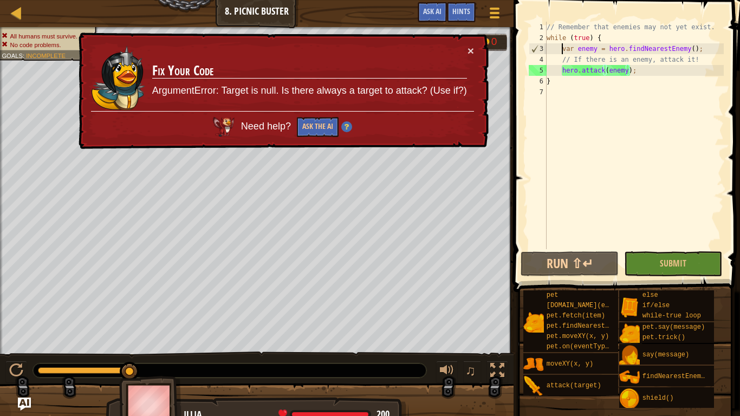
click at [560, 50] on div "// Remember that enemies may not yet exist. while ( true ) { var enemy = hero .…" at bounding box center [633, 146] width 179 height 249
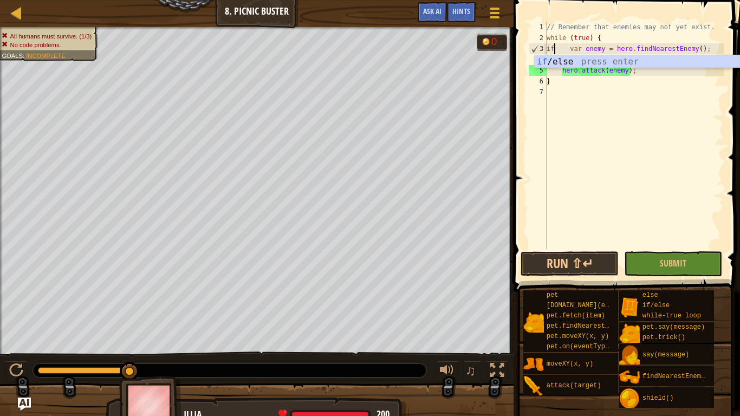
scroll to position [5, 2]
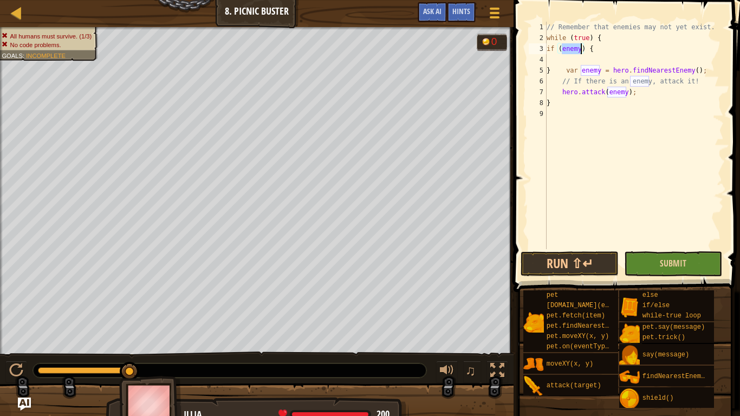
type textarea "if (enemy) {"
click at [645, 269] on button "Submit" at bounding box center [673, 263] width 98 height 25
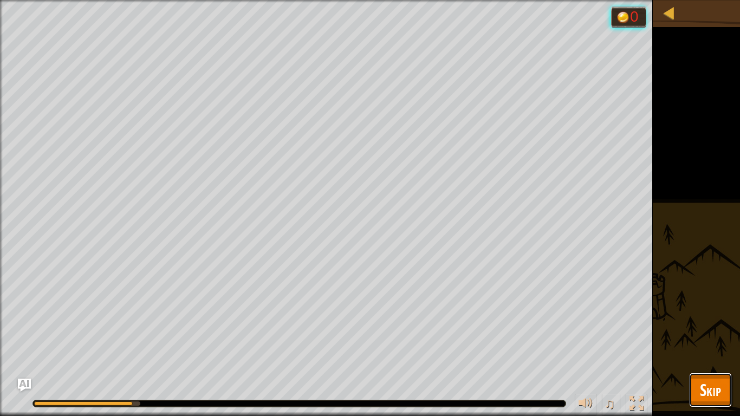
click at [713, 324] on span "Skip" at bounding box center [710, 389] width 21 height 22
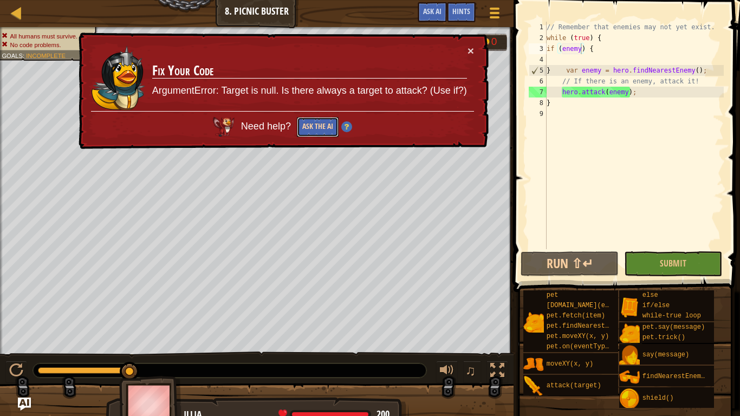
click at [323, 128] on button "Ask the AI" at bounding box center [318, 127] width 42 height 20
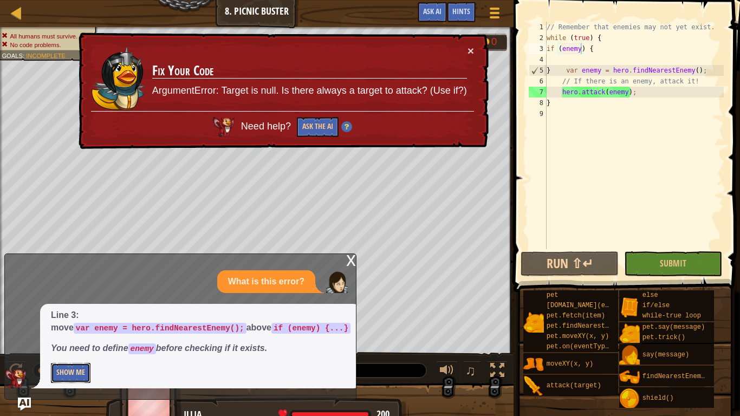
click at [69, 324] on button "Show Me" at bounding box center [71, 373] width 40 height 20
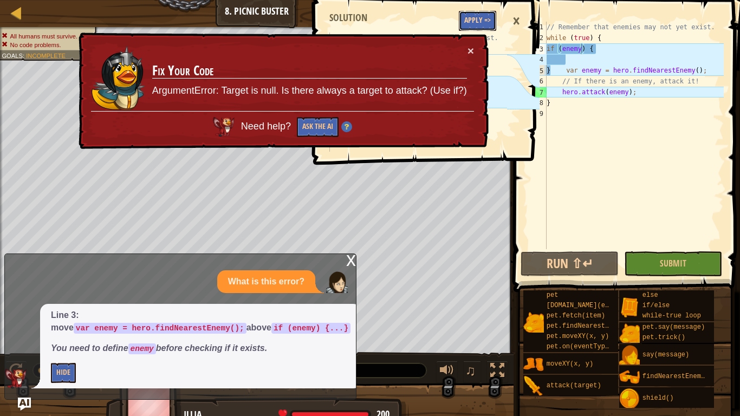
click at [466, 18] on button "Apply =>" at bounding box center [477, 21] width 37 height 20
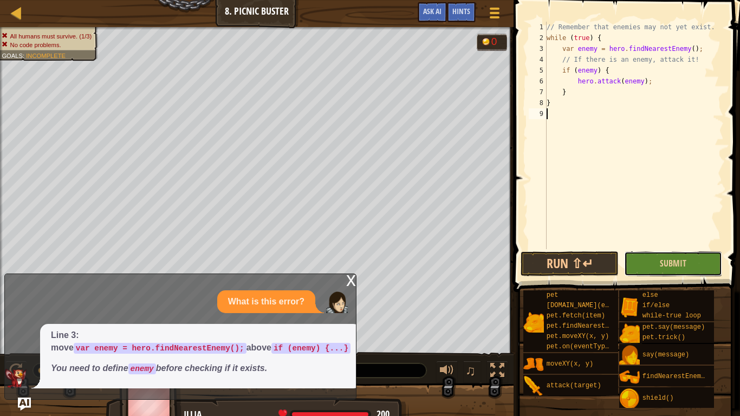
click at [655, 260] on button "Submit" at bounding box center [673, 263] width 98 height 25
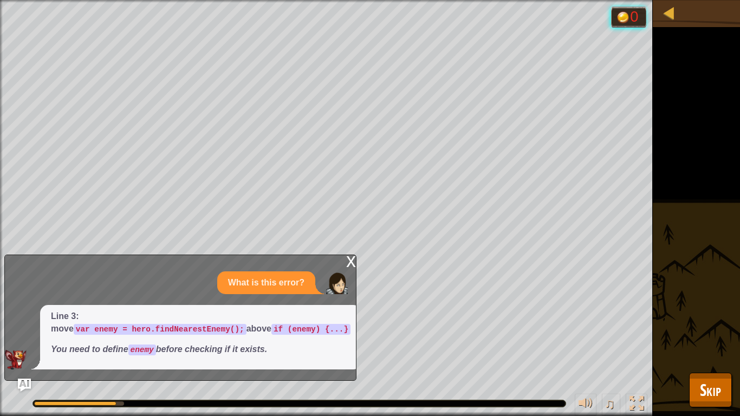
click at [351, 265] on div "x" at bounding box center [351, 260] width 10 height 11
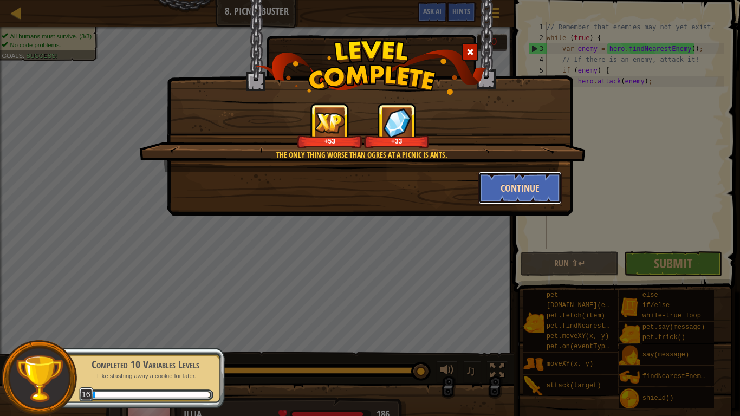
click at [506, 202] on button "Continue" at bounding box center [520, 188] width 84 height 32
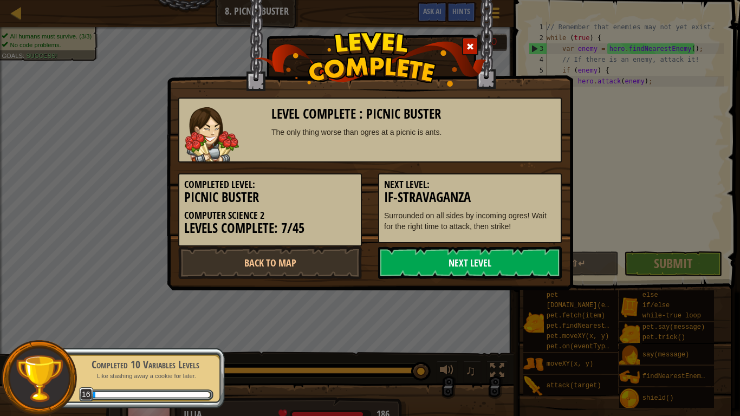
click at [450, 269] on link "Next Level" at bounding box center [470, 262] width 184 height 32
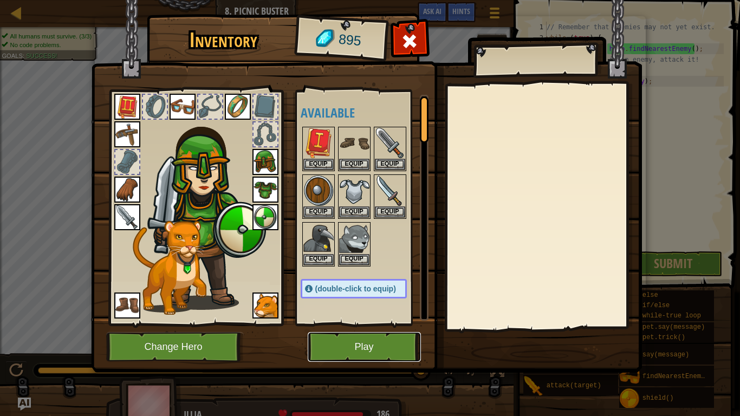
click at [377, 324] on button "Play" at bounding box center [364, 347] width 113 height 30
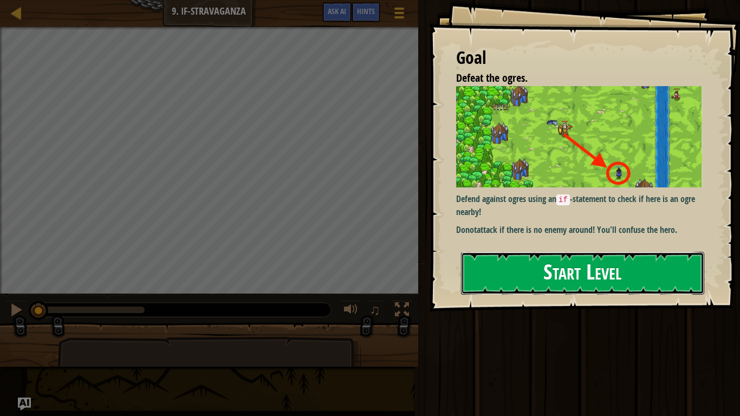
click at [552, 269] on button "Start Level" at bounding box center [582, 273] width 243 height 43
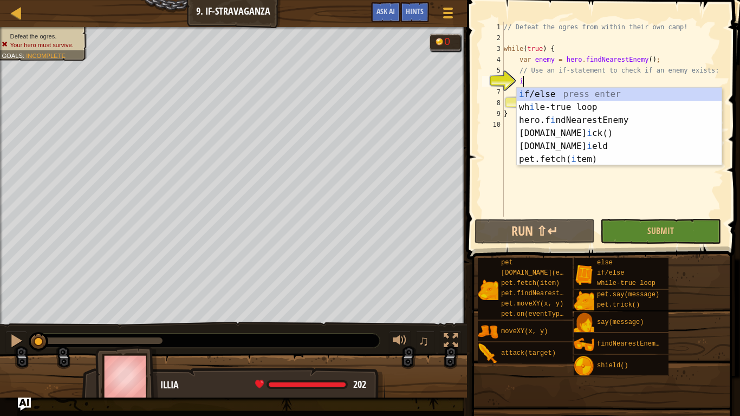
scroll to position [5, 3]
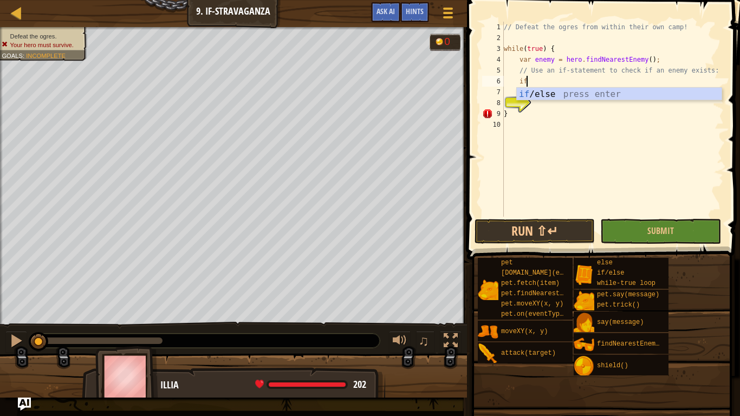
type textarea "if (enemy) {"
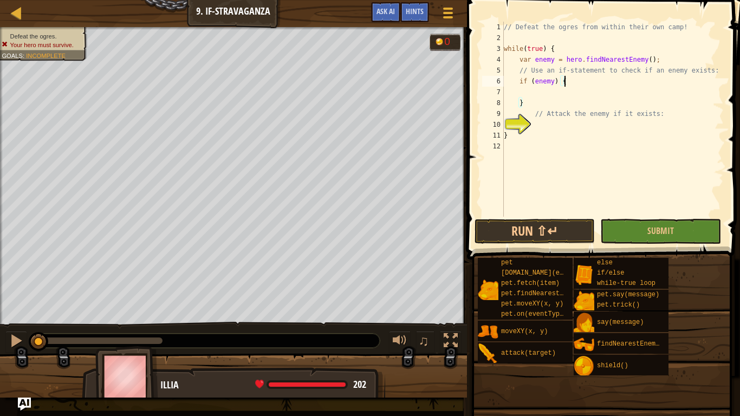
click at [579, 82] on div "// Defeat the ogres from within their own camp! while ( true ) { var enemy = he…" at bounding box center [612, 130] width 222 height 217
click at [546, 127] on div "// Defeat the ogres from within their own camp! while ( true ) { var enemy = he…" at bounding box center [612, 130] width 222 height 217
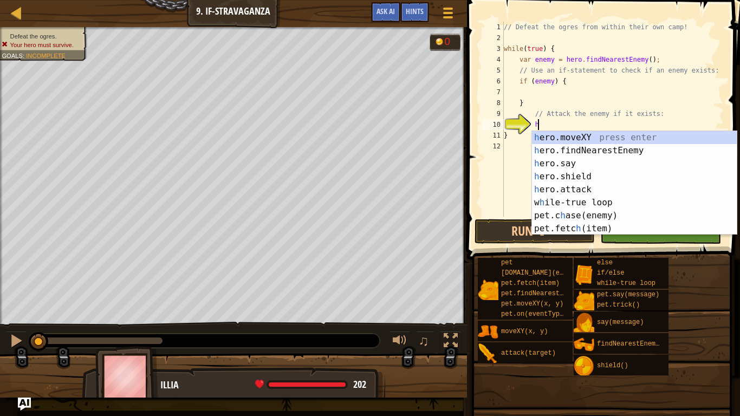
scroll to position [5, 4]
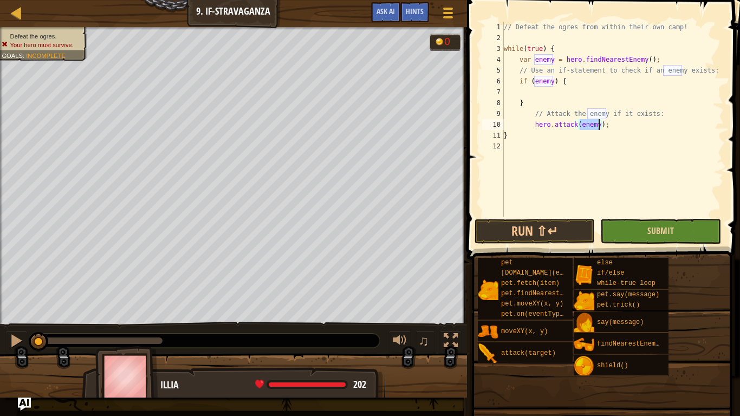
type textarea "hero.attack(enemy);"
click at [632, 226] on button "Submit" at bounding box center [660, 231] width 121 height 25
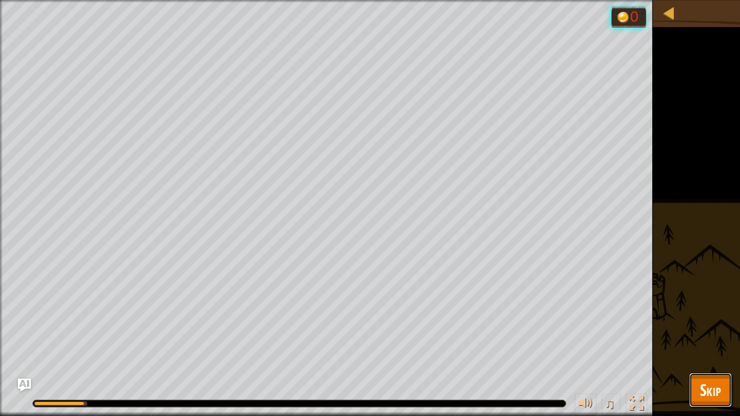
click at [701, 324] on span "Skip" at bounding box center [710, 389] width 21 height 22
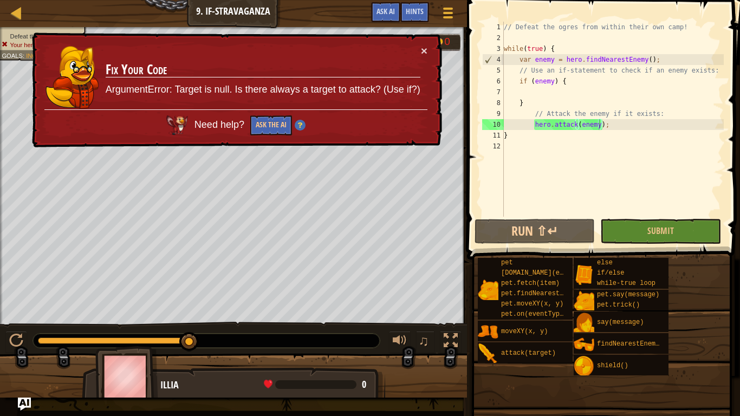
scroll to position [5, 4]
click at [524, 94] on div "// Defeat the ogres from within their own camp! while ( true ) { var enemy = he…" at bounding box center [612, 130] width 222 height 217
click at [256, 58] on td "Fix Your Code ArgumentError: Target is null. Is there always a target to attack…" at bounding box center [263, 77] width 316 height 64
type textarea "f"
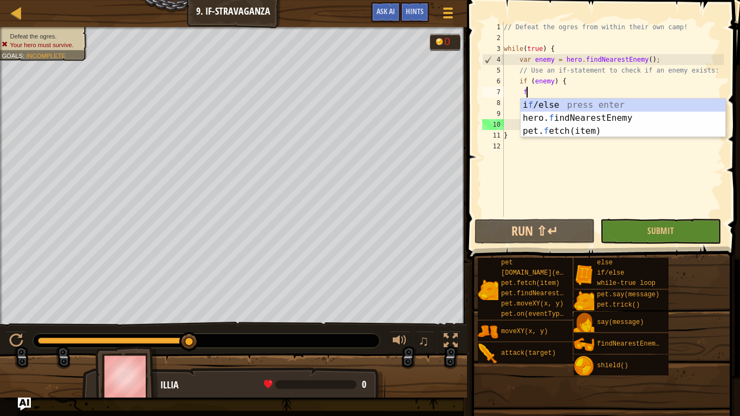
scroll to position [5, 3]
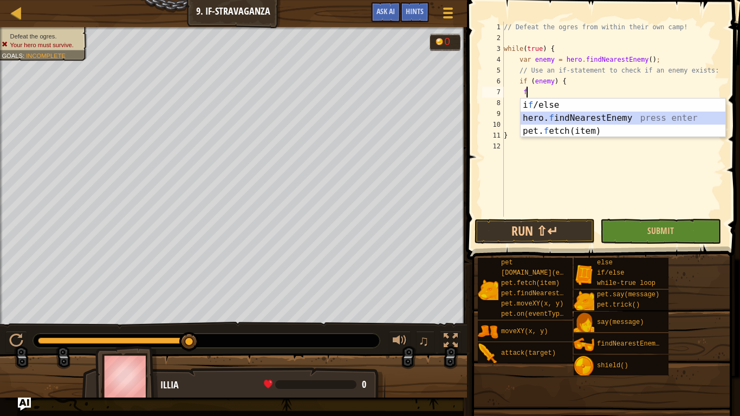
click at [659, 119] on div "i f /else press enter hero. f indNearestEnemy press enter pet. f etch(item) pre…" at bounding box center [622, 131] width 205 height 65
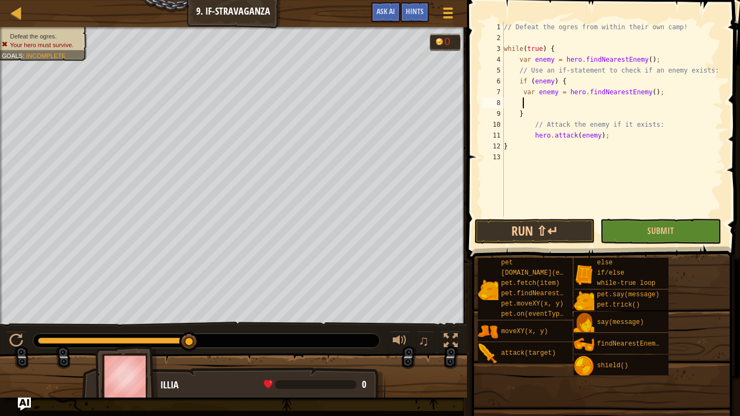
click at [658, 218] on span at bounding box center [605, 114] width 282 height 291
click at [667, 223] on button "Submit" at bounding box center [660, 231] width 121 height 25
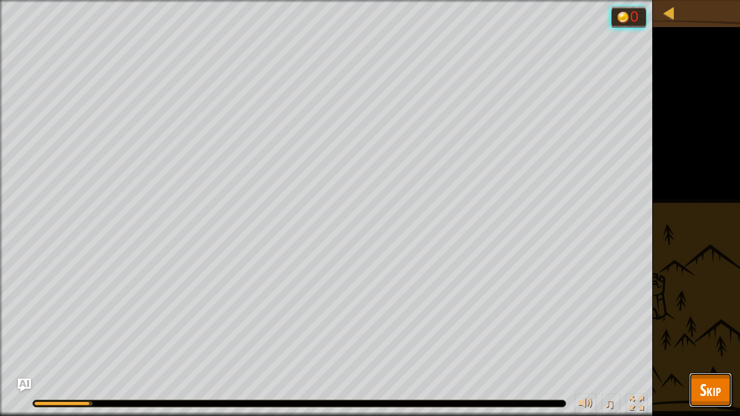
click at [713, 324] on span "Skip" at bounding box center [710, 389] width 21 height 22
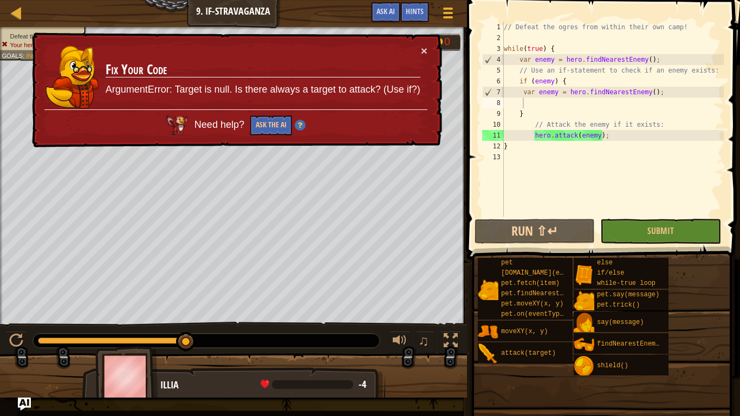
type textarea "var enemy = hero.findNearestEnemy();"
drag, startPoint x: 666, startPoint y: 95, endPoint x: 518, endPoint y: 95, distance: 147.8
click at [518, 95] on div "// Defeat the ogres from within their own camp! while ( true ) { var enemy = he…" at bounding box center [612, 130] width 222 height 217
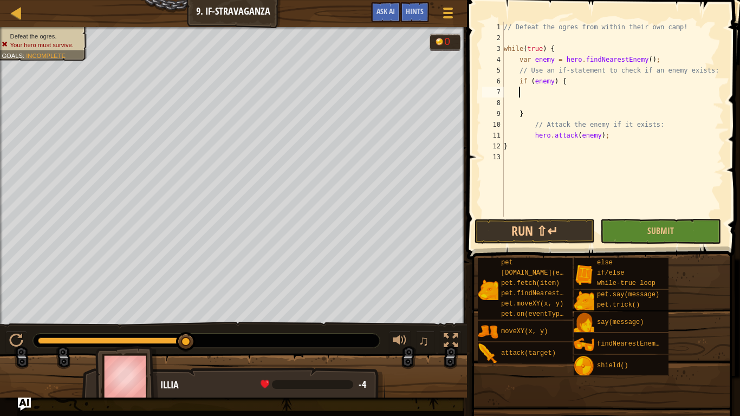
scroll to position [5, 2]
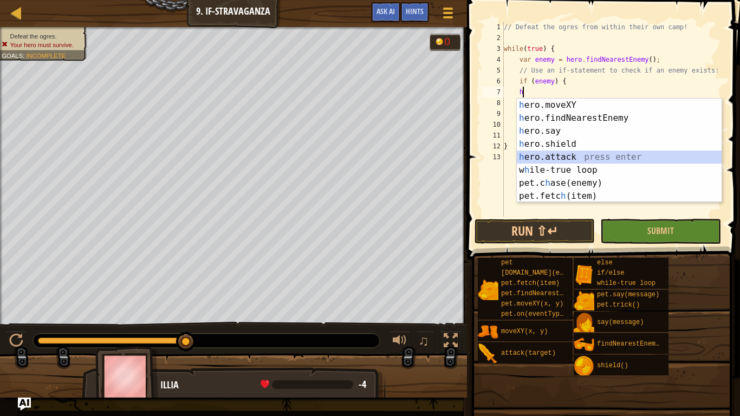
click at [546, 163] on div "h ero.moveXY press enter h ero.findNearestEnemy press enter h ero.say press ent…" at bounding box center [619, 164] width 205 height 130
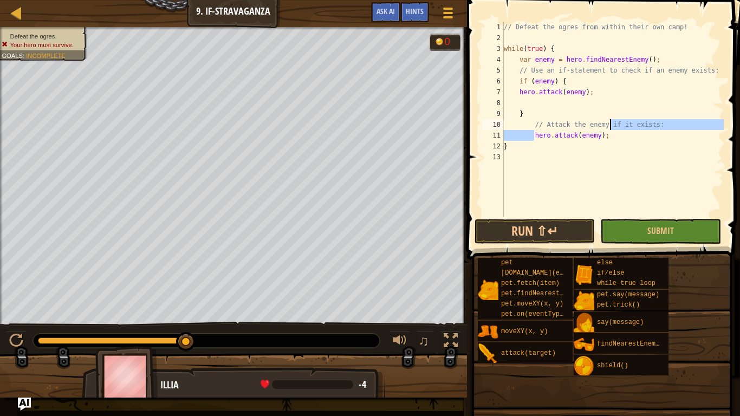
drag, startPoint x: 533, startPoint y: 133, endPoint x: 613, endPoint y: 129, distance: 79.7
click at [613, 129] on div "// Defeat the ogres from within their own camp! while ( true ) { var enemy = he…" at bounding box center [612, 130] width 222 height 217
click at [613, 135] on div "// Defeat the ogres from within their own camp! while ( true ) { var enemy = he…" at bounding box center [612, 130] width 222 height 217
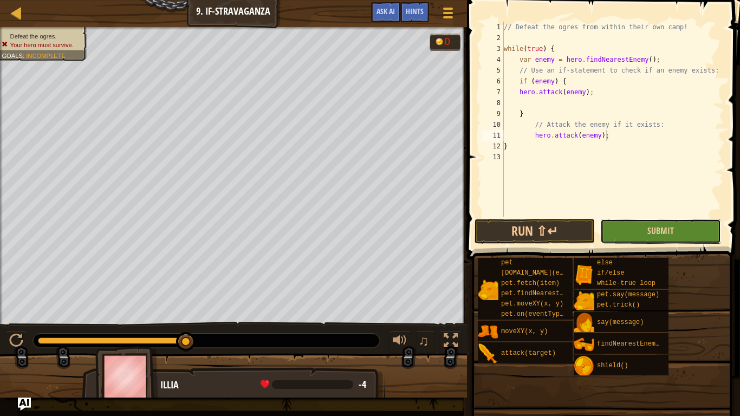
click at [631, 227] on button "Submit" at bounding box center [660, 231] width 121 height 25
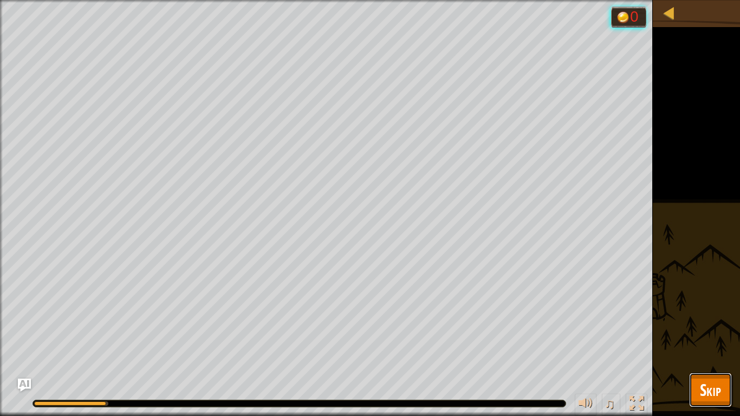
click at [697, 324] on button "Skip" at bounding box center [710, 390] width 43 height 35
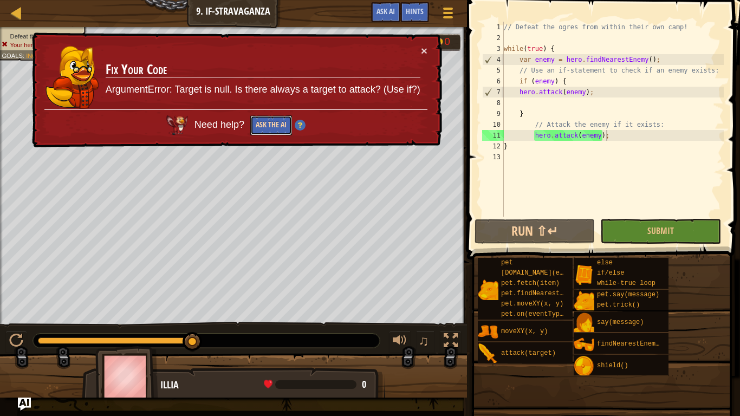
click at [257, 125] on button "Ask the AI" at bounding box center [271, 125] width 42 height 20
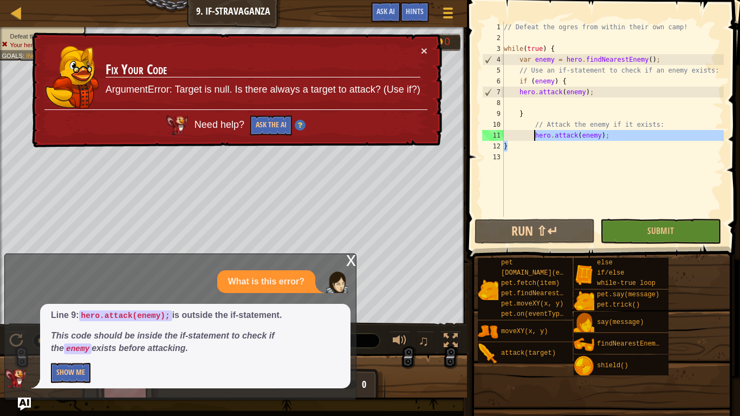
drag, startPoint x: 624, startPoint y: 141, endPoint x: 533, endPoint y: 138, distance: 91.0
click at [533, 138] on div "// Defeat the ogres from within their own camp! while ( true ) { var enemy = he…" at bounding box center [612, 130] width 222 height 217
type textarea "}"
type textarea "hero.attack(enemy); }"
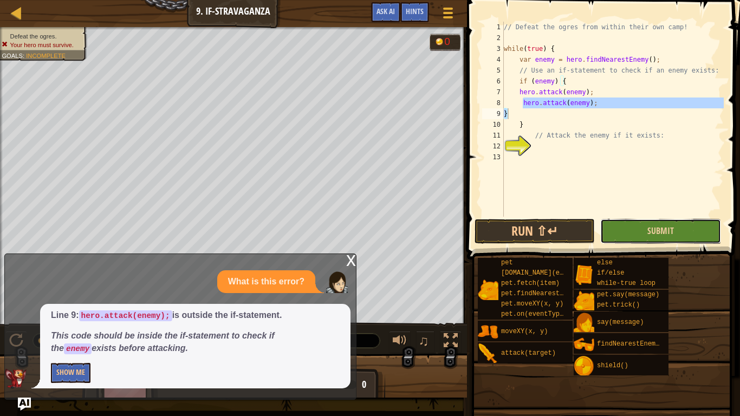
click at [623, 230] on button "Submit" at bounding box center [660, 231] width 121 height 25
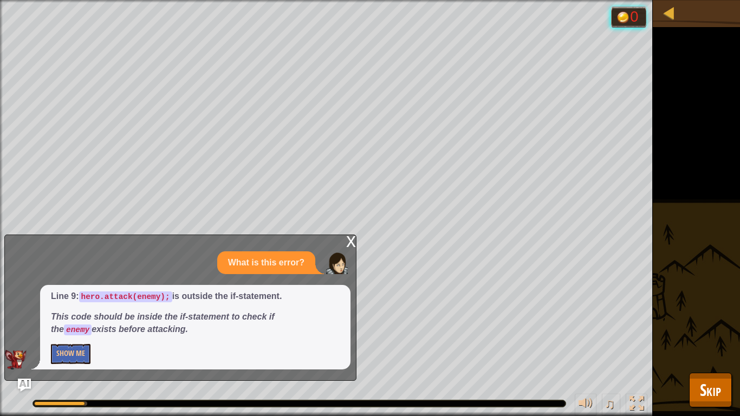
click at [350, 238] on div "x" at bounding box center [351, 240] width 10 height 11
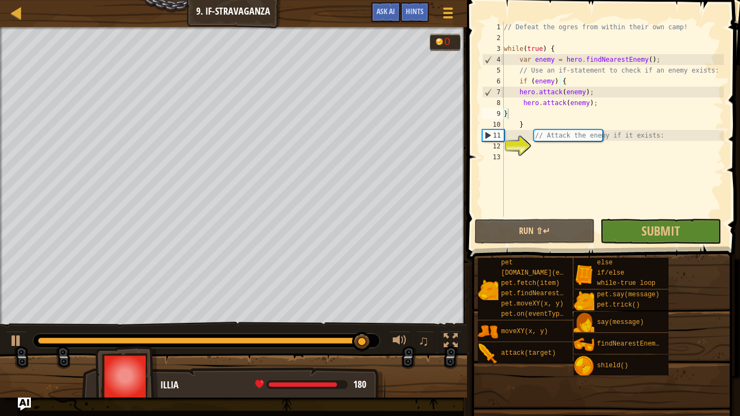
scroll to position [5, 2]
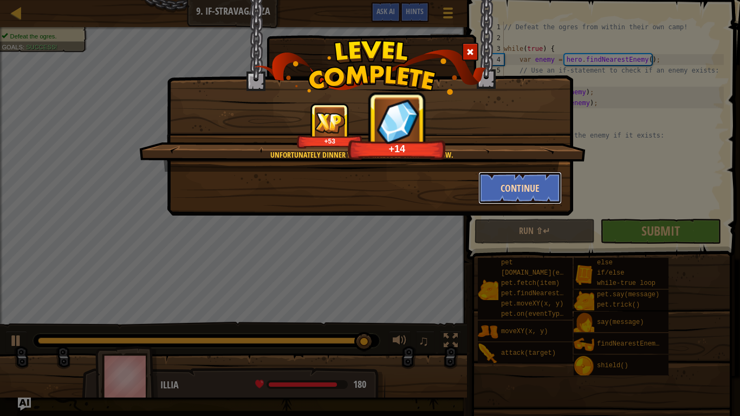
click at [495, 185] on button "Continue" at bounding box center [520, 188] width 84 height 32
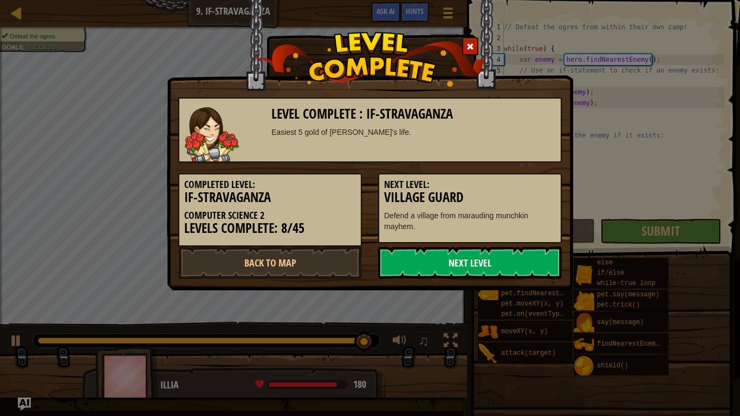
click at [533, 271] on link "Next Level" at bounding box center [470, 262] width 184 height 32
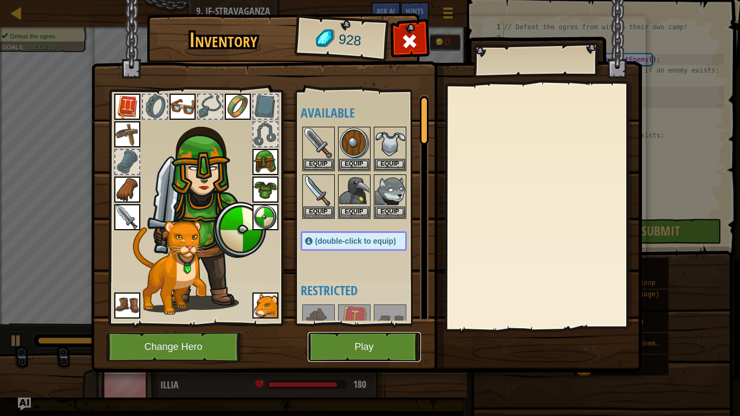
click at [343, 324] on button "Play" at bounding box center [364, 347] width 113 height 30
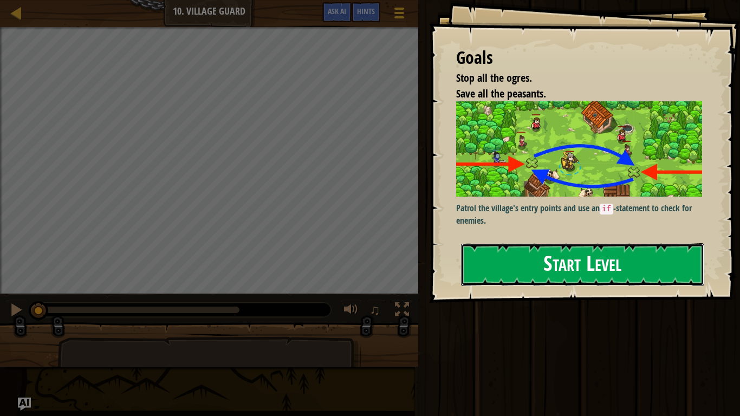
click at [492, 259] on button "Start Level" at bounding box center [582, 264] width 243 height 43
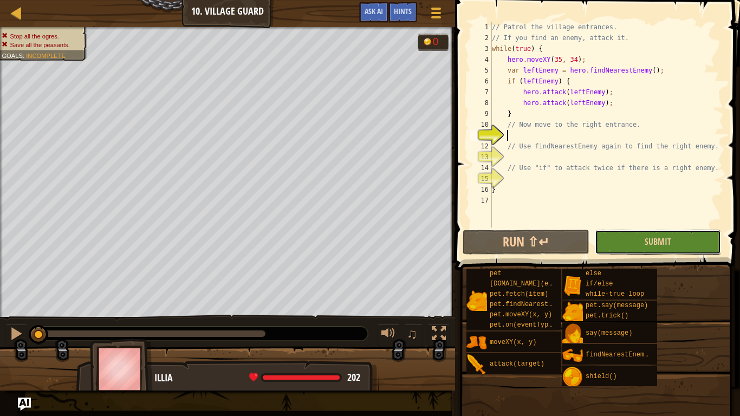
click at [629, 231] on button "Submit" at bounding box center [658, 242] width 126 height 25
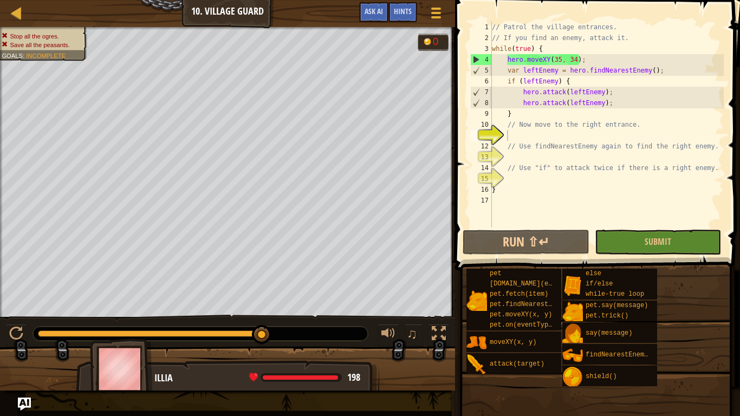
click at [522, 134] on div "// Patrol the village entrances. // If you find an enemy, attack it. while ( tr…" at bounding box center [606, 135] width 234 height 227
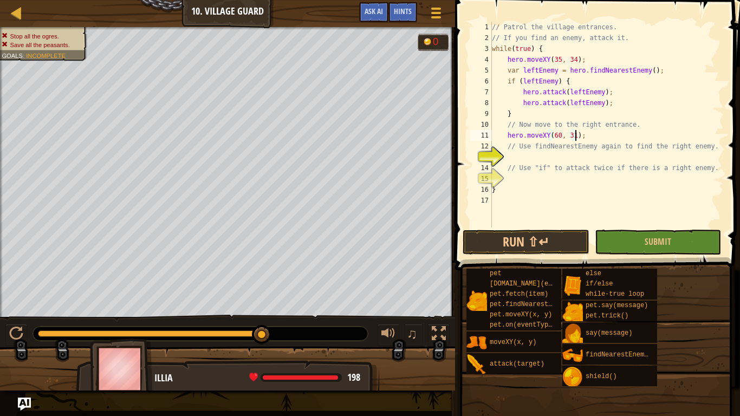
scroll to position [5, 12]
type textarea "// Use findNearestEnemy again to find the right enemy."
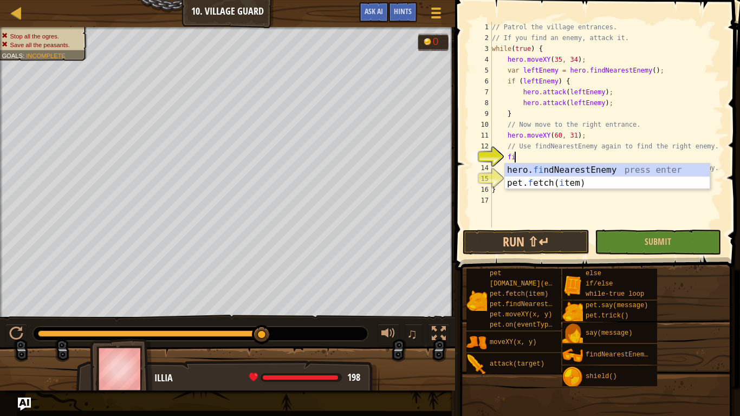
type textarea "fin"
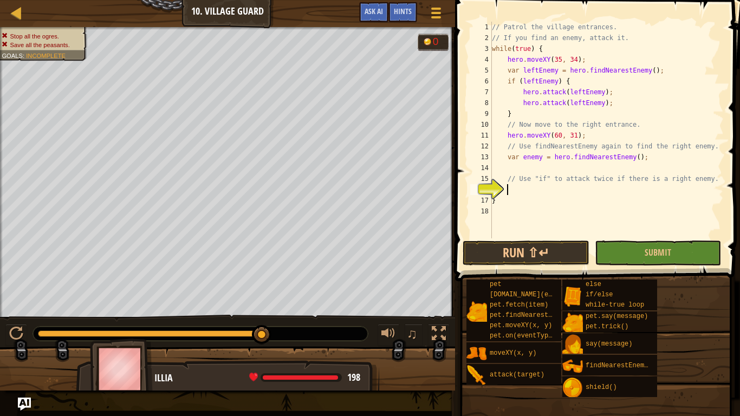
click at [553, 192] on div "// Patrol the village entrances. // If you find an enemy, attack it. while ( tr…" at bounding box center [606, 141] width 234 height 238
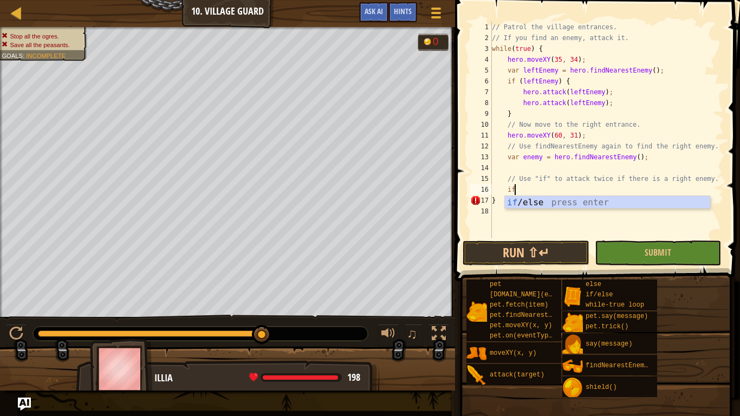
type textarea "if (enemy) {"
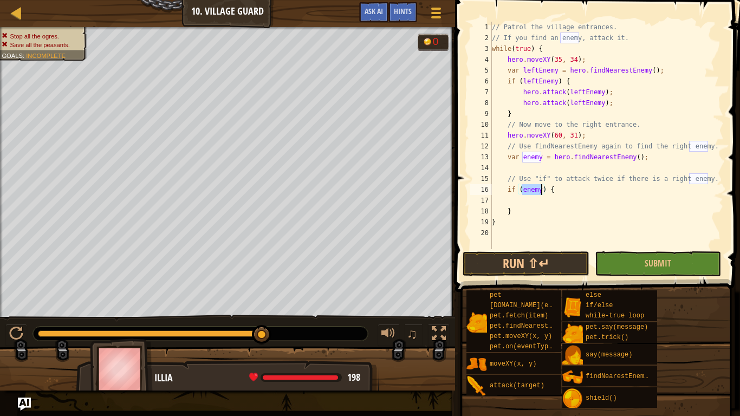
click at [558, 203] on div "// Patrol the village entrances. // If you find an enemy, attack it. while ( tr…" at bounding box center [606, 146] width 234 height 249
drag, startPoint x: 621, startPoint y: 198, endPoint x: 522, endPoint y: 201, distance: 99.2
click at [522, 201] on div "// Patrol the village entrances. // If you find an enemy, attack it. while ( tr…" at bounding box center [606, 146] width 234 height 249
type textarea "hero.attack(rightEnemy);"
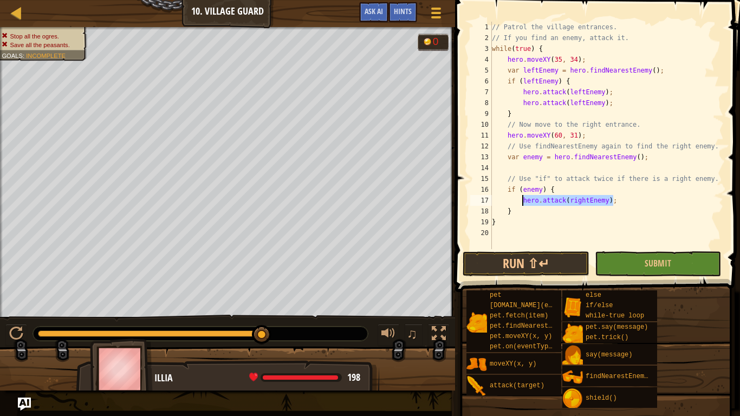
click at [522, 201] on div "// Patrol the village entrances. // If you find an enemy, attack it. while ( tr…" at bounding box center [606, 135] width 234 height 227
drag, startPoint x: 522, startPoint y: 201, endPoint x: 612, endPoint y: 204, distance: 90.5
click at [612, 204] on div "// Patrol the village entrances. // If you find an enemy, attack it. while ( tr…" at bounding box center [606, 146] width 234 height 249
click at [612, 204] on div "// Patrol the village entrances. // If you find an enemy, attack it. while ( tr…" at bounding box center [606, 135] width 234 height 227
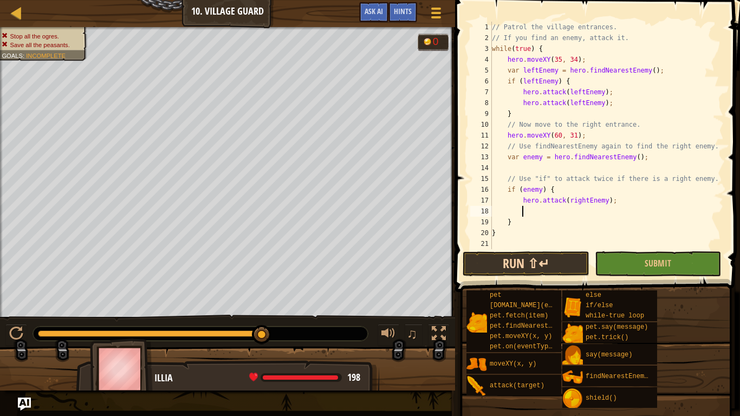
paste textarea "hero.attack(rightEnemy);"
click at [624, 258] on button "Submit" at bounding box center [658, 263] width 126 height 25
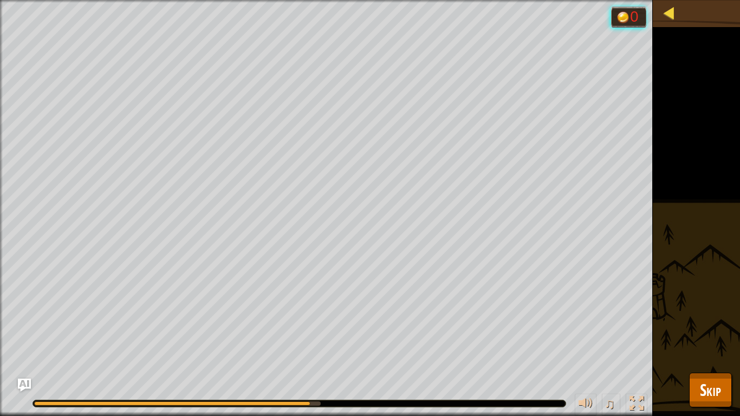
click at [0, 0] on span at bounding box center [0, 0] width 0 height 0
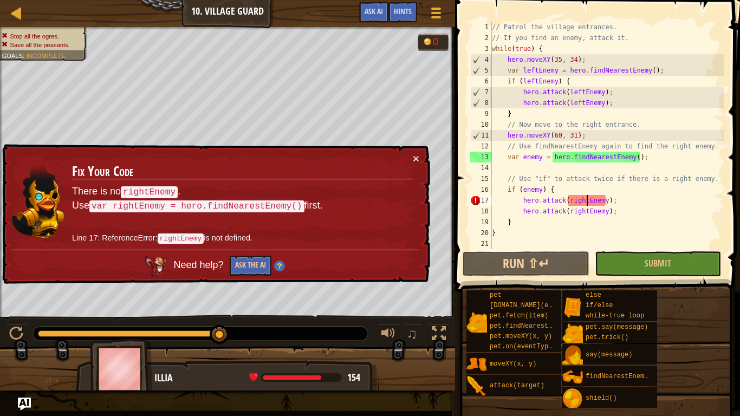
click at [587, 200] on div "// Patrol the village entrances. // If you find an enemy, attack it. while ( tr…" at bounding box center [606, 146] width 234 height 249
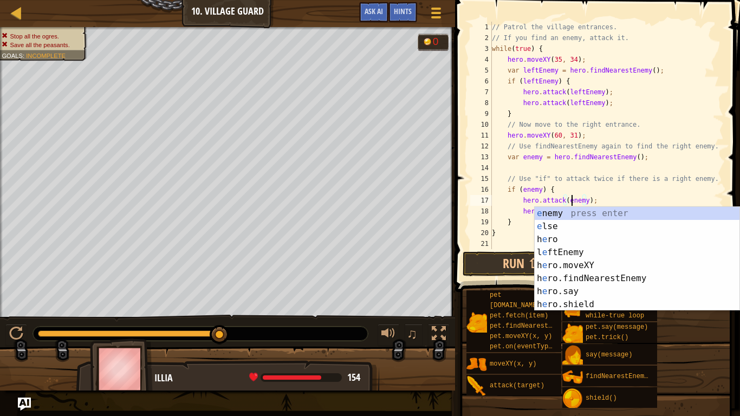
scroll to position [5, 12]
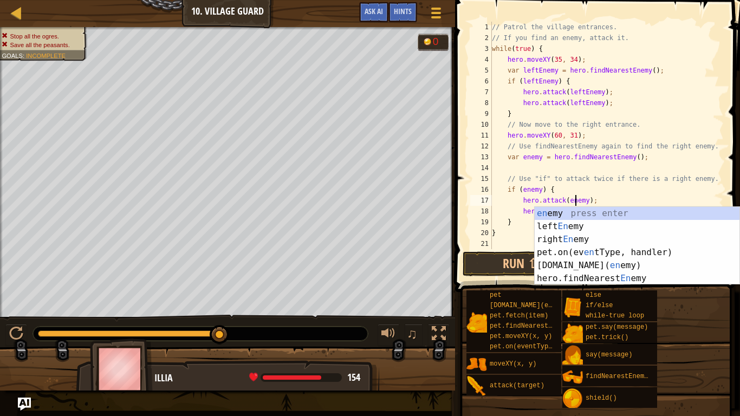
click at [618, 187] on div "// Patrol the village entrances. // If you find an enemy, attack it. while ( tr…" at bounding box center [606, 146] width 234 height 249
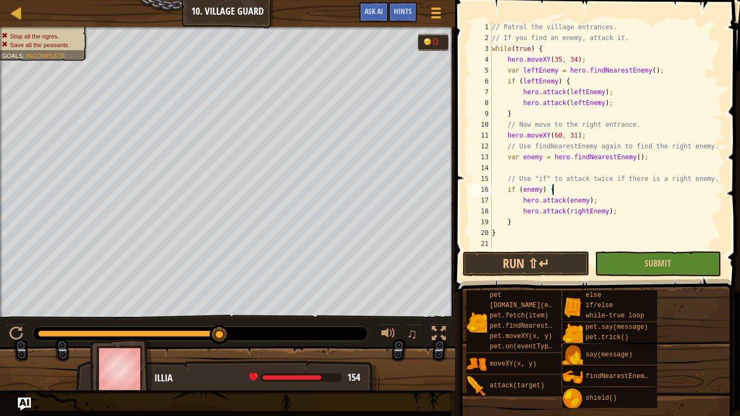
scroll to position [5, 8]
click at [597, 211] on div "// Patrol the village entrances. // If you find an enemy, attack it. while ( tr…" at bounding box center [606, 146] width 234 height 249
click at [591, 212] on div "// Patrol the village entrances. // If you find an enemy, attack it. while ( tr…" at bounding box center [606, 146] width 234 height 249
type textarea "hero.attack(enemy);"
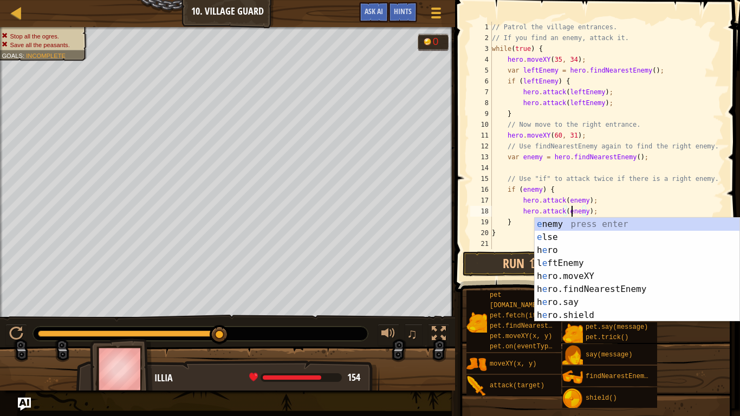
scroll to position [5, 12]
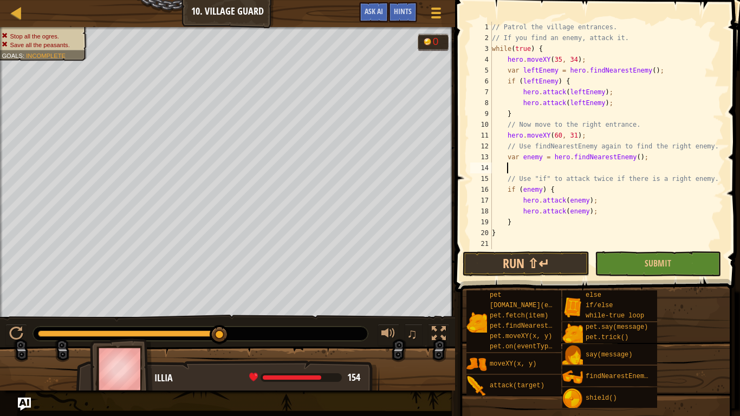
click at [636, 164] on div "// Patrol the village entrances. // If you find an enemy, attack it. while ( tr…" at bounding box center [606, 146] width 234 height 249
click at [630, 259] on button "Submit" at bounding box center [658, 263] width 126 height 25
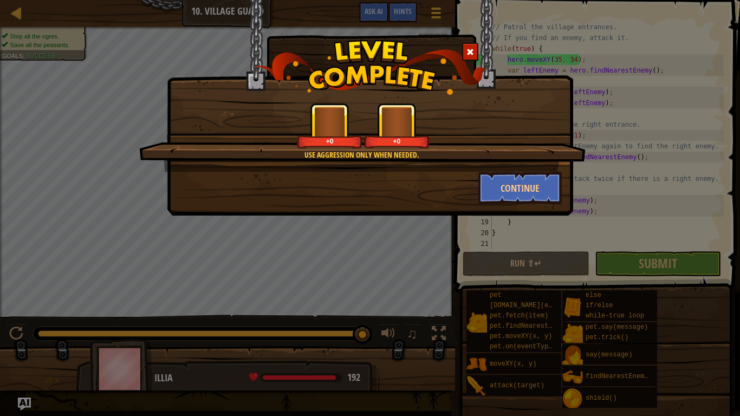
click at [674, 264] on div "Use aggression only when needed. +0 +0 Continue" at bounding box center [370, 208] width 740 height 416
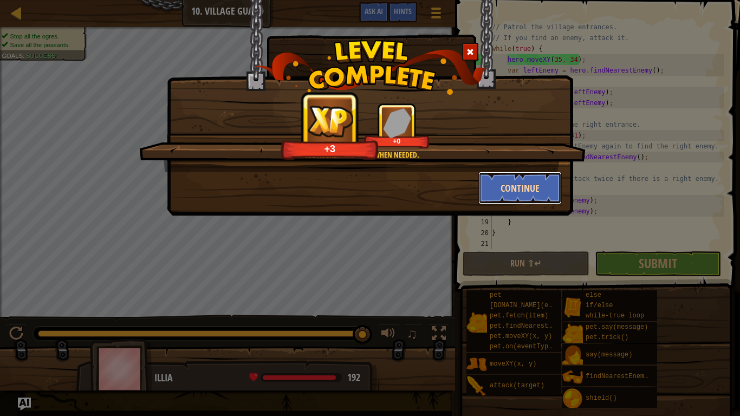
click at [519, 184] on button "Continue" at bounding box center [520, 188] width 84 height 32
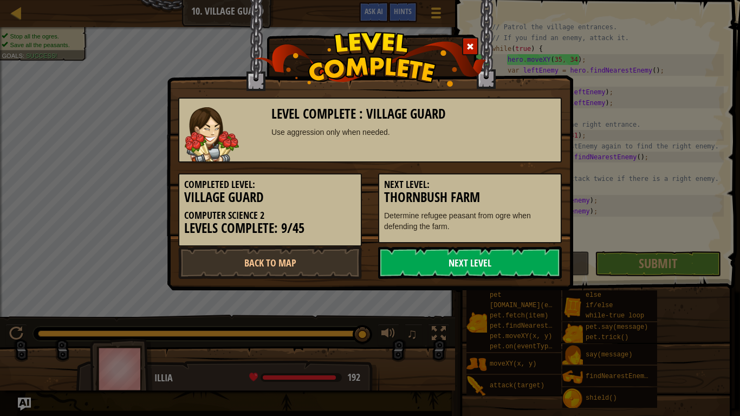
click at [537, 265] on link "Next Level" at bounding box center [470, 262] width 184 height 32
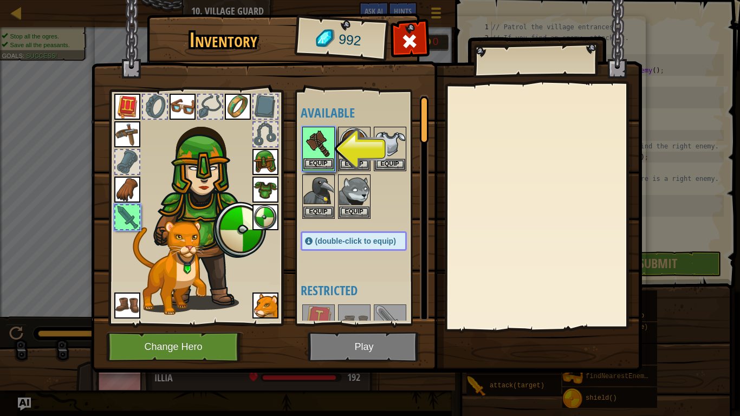
click at [314, 155] on img at bounding box center [318, 143] width 30 height 30
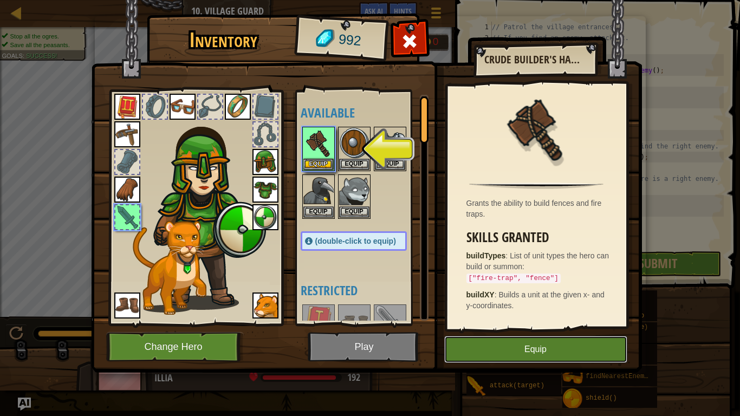
click at [495, 324] on button "Equip" at bounding box center [535, 349] width 183 height 27
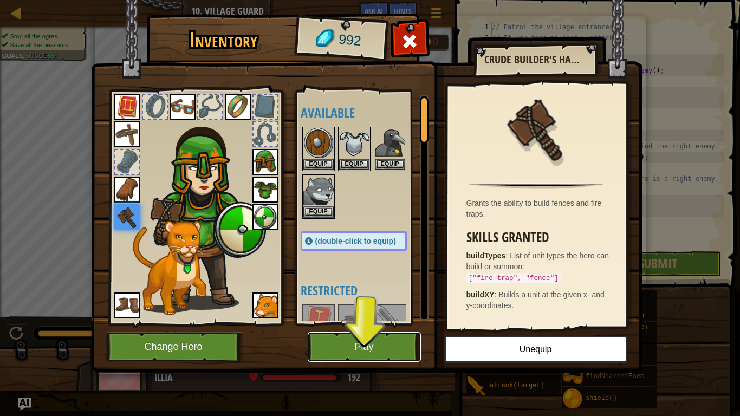
click at [322, 324] on button "Play" at bounding box center [364, 347] width 113 height 30
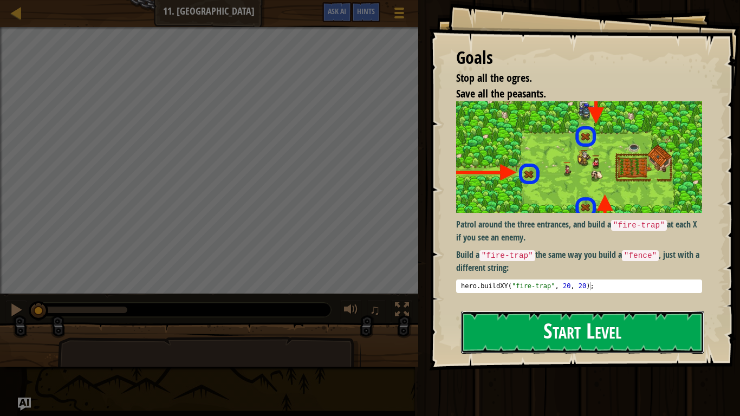
click at [477, 323] on button "Start Level" at bounding box center [582, 332] width 243 height 43
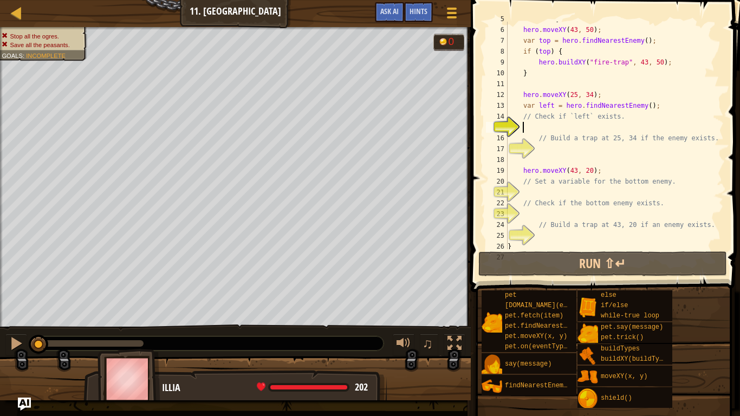
scroll to position [54, 0]
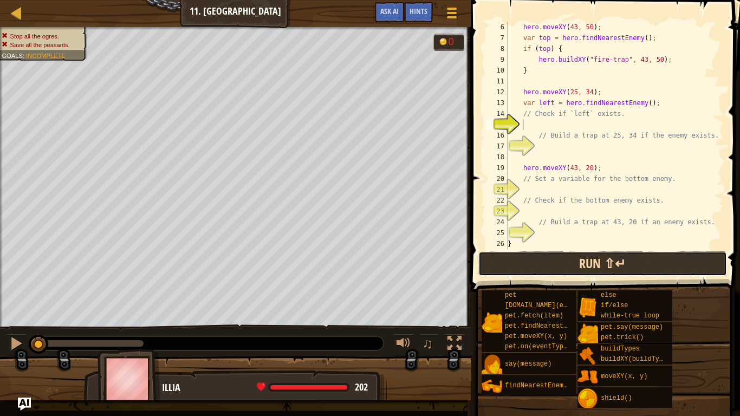
click at [630, 254] on button "Run ⇧↵" at bounding box center [602, 263] width 249 height 25
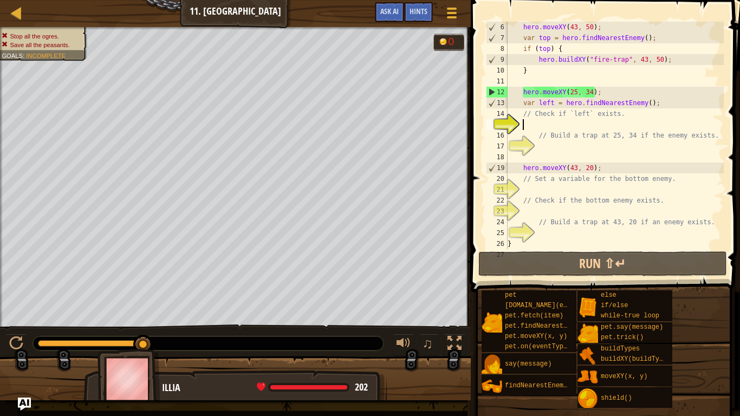
click at [525, 127] on div "hero . moveXY ( 43 , 50 ) ; var top = hero . findNearestEnemy ( ) ; if ( top ) …" at bounding box center [614, 146] width 218 height 249
type textarea "f"
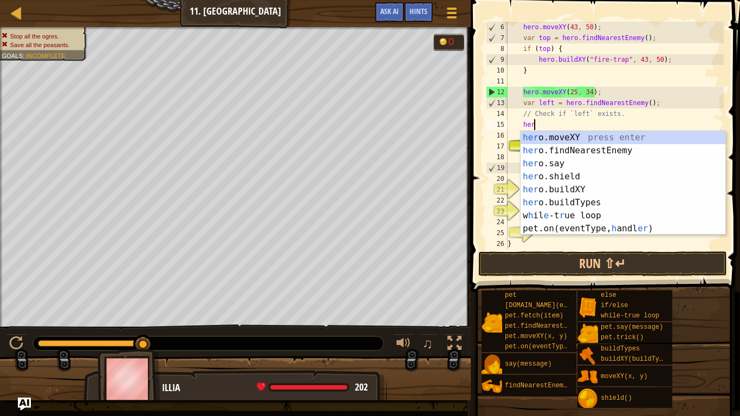
type textarea "hero"
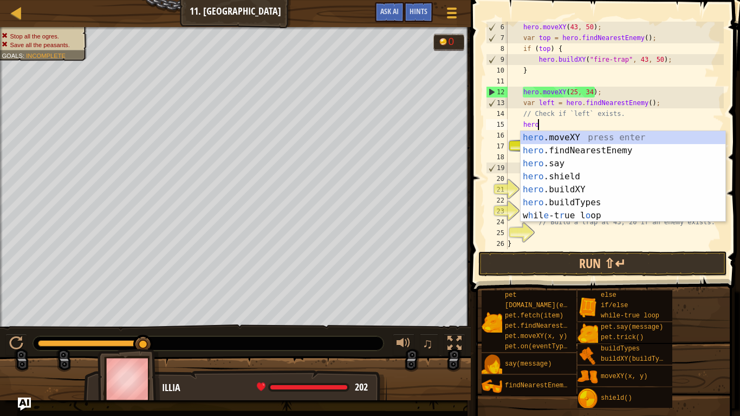
scroll to position [5, 4]
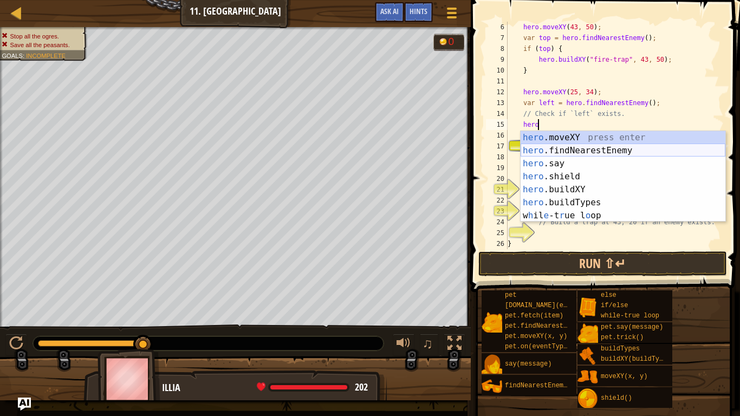
click at [597, 150] on div "hero .moveXY press enter hero .findNearestEnemy press enter hero .say press ent…" at bounding box center [622, 189] width 205 height 117
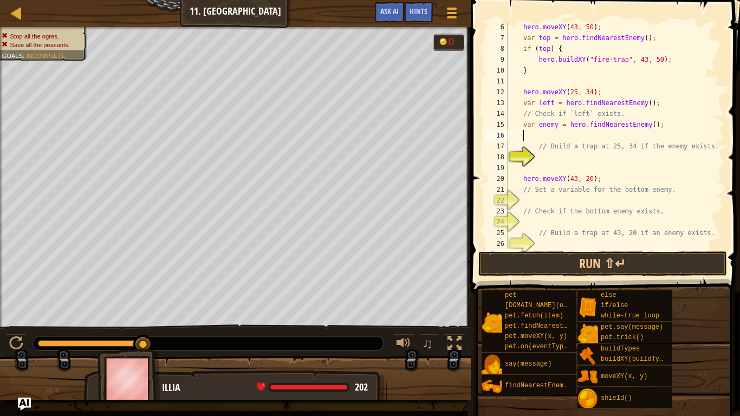
click at [539, 165] on div "hero . moveXY ( 43 , 50 ) ; var top = hero . findNearestEnemy ( ) ; if ( top ) …" at bounding box center [614, 146] width 218 height 249
click at [543, 155] on div "hero . moveXY ( 43 , 50 ) ; var top = hero . findNearestEnemy ( ) ; if ( top ) …" at bounding box center [614, 146] width 218 height 249
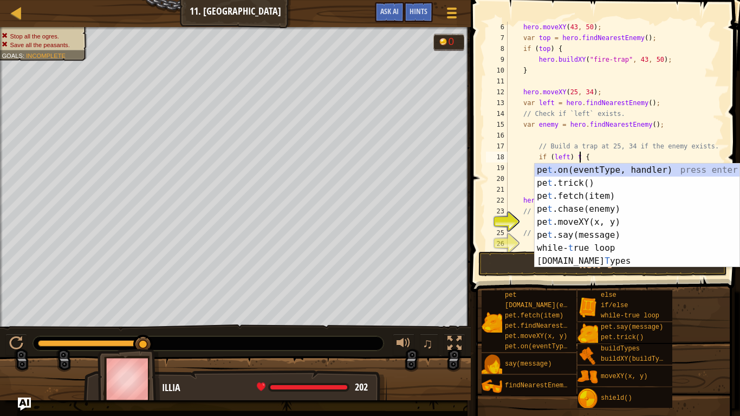
scroll to position [5, 11]
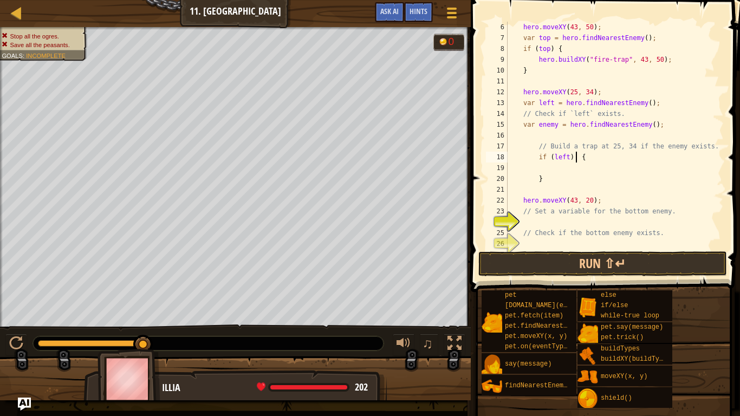
type textarea "if (left) {"
click at [593, 260] on button "Run ⇧↵" at bounding box center [602, 263] width 249 height 25
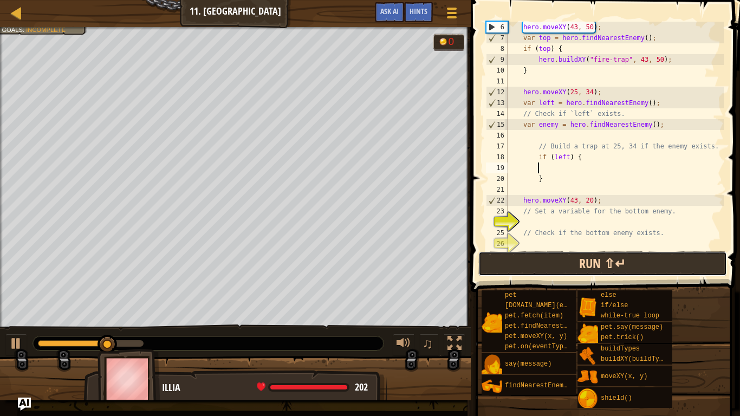
click at [559, 257] on button "Run ⇧↵" at bounding box center [602, 263] width 249 height 25
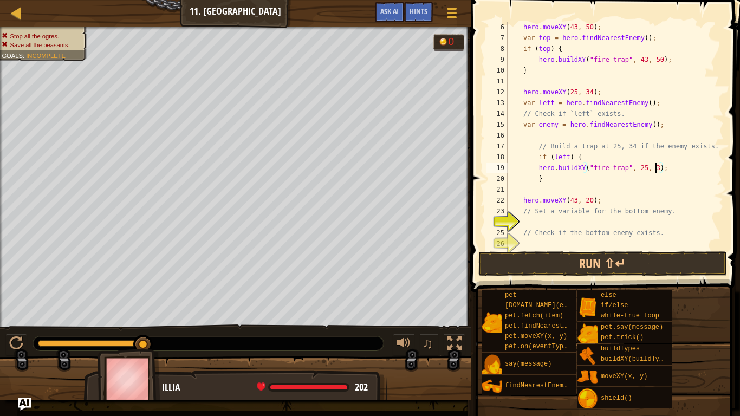
scroll to position [5, 22]
type textarea "hero.buildXY("fire-trap", 25, 34);"
click at [577, 267] on button "Run ⇧↵" at bounding box center [602, 263] width 249 height 25
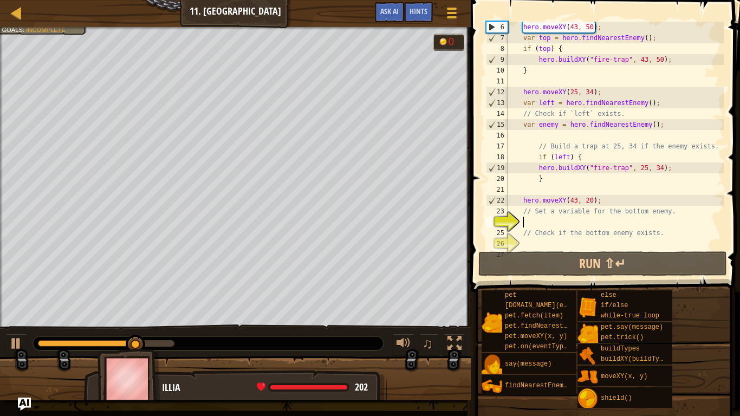
click at [529, 220] on div "hero . moveXY ( 43 , 50 ) ; var top = hero . findNearestEnemy ( ) ; if ( top ) …" at bounding box center [614, 146] width 218 height 249
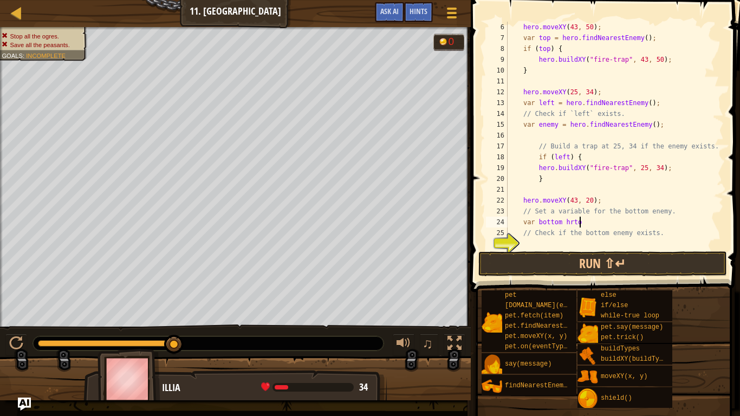
scroll to position [5, 10]
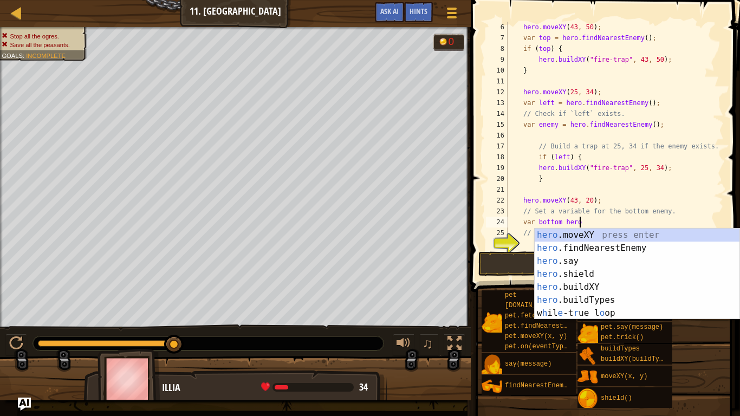
type textarea "var bottom hero."
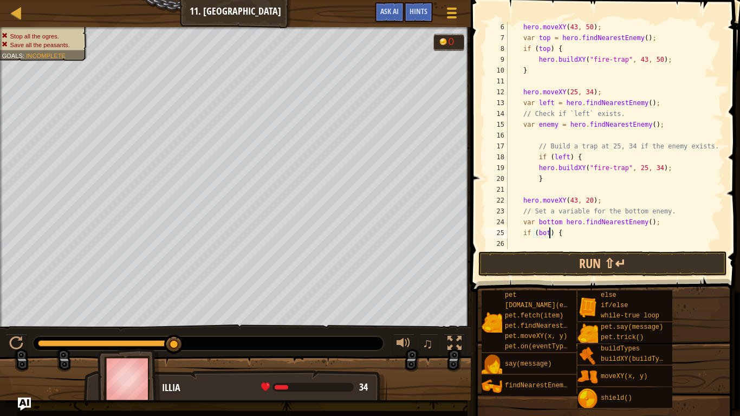
scroll to position [5, 8]
type textarea "if (bottom) {"
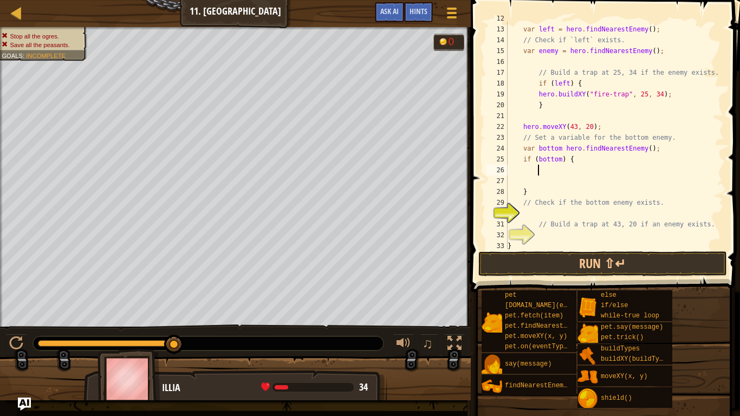
scroll to position [141, 0]
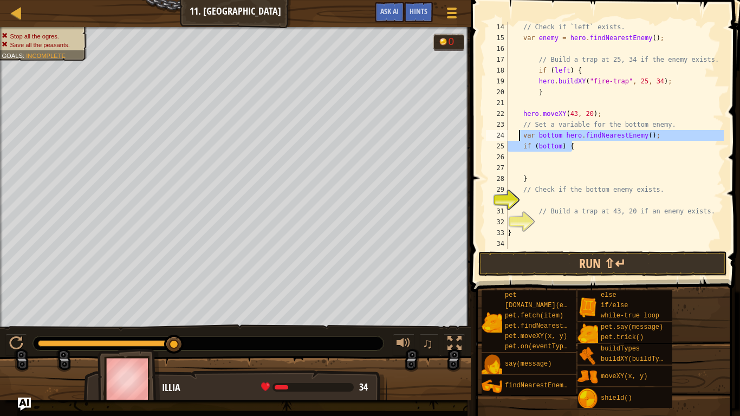
drag, startPoint x: 577, startPoint y: 149, endPoint x: 518, endPoint y: 136, distance: 60.3
click at [518, 136] on div "// Check if `left` exists. var enemy = hero . findNearestEnemy ( ) ; // Build a…" at bounding box center [614, 146] width 218 height 249
type textarea "var bottom hero.findNearestEnemy(); if (bottom) {"
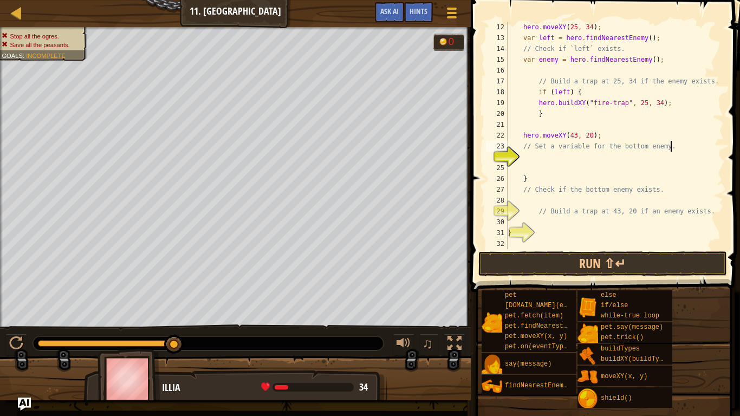
scroll to position [119, 0]
type textarea "// Set a variable for the bottom enemy"
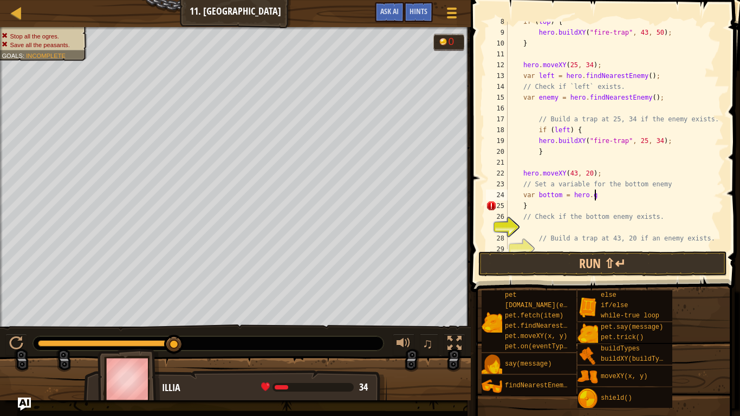
scroll to position [5, 12]
type textarea "var bottom = hero."
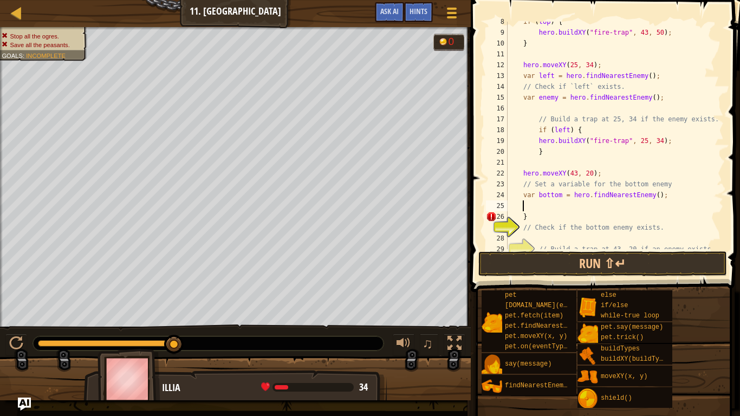
scroll to position [5, 6]
type textarea "}"
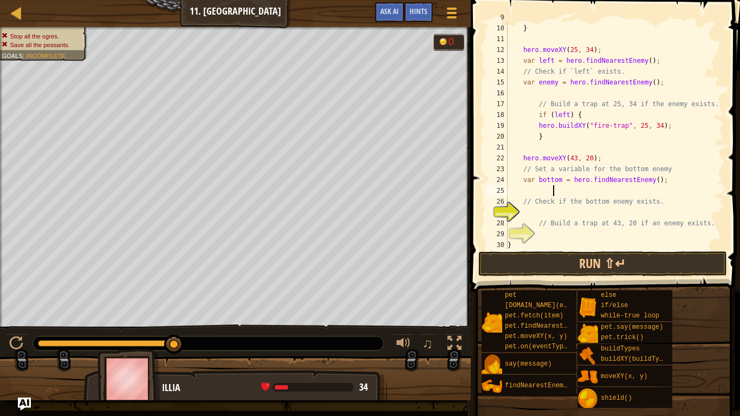
scroll to position [98, 0]
click at [526, 212] on div "} hero . moveXY ( 25 , 34 ) ; var left = hero . findNearestEnemy ( ) ; // Check…" at bounding box center [614, 145] width 218 height 249
type textarea "var enemy = h"
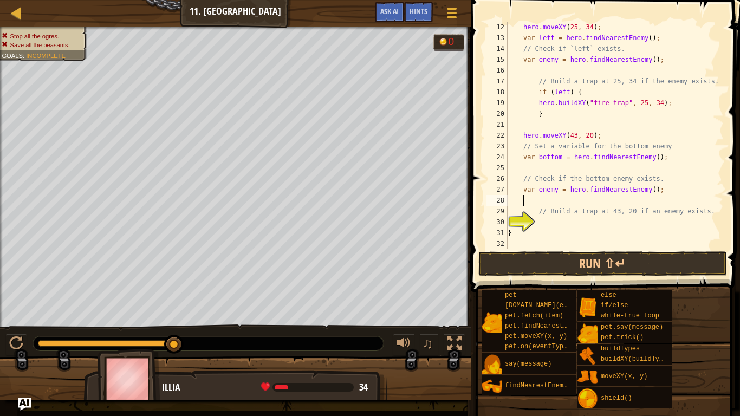
scroll to position [119, 0]
click at [537, 225] on div "hero . moveXY ( 25 , 34 ) ; var left = hero . findNearestEnemy ( ) ; // Check i…" at bounding box center [614, 146] width 218 height 249
click at [523, 190] on div "hero . moveXY ( 25 , 34 ) ; var left = hero . findNearestEnemy ( ) ; // Check i…" at bounding box center [614, 146] width 218 height 249
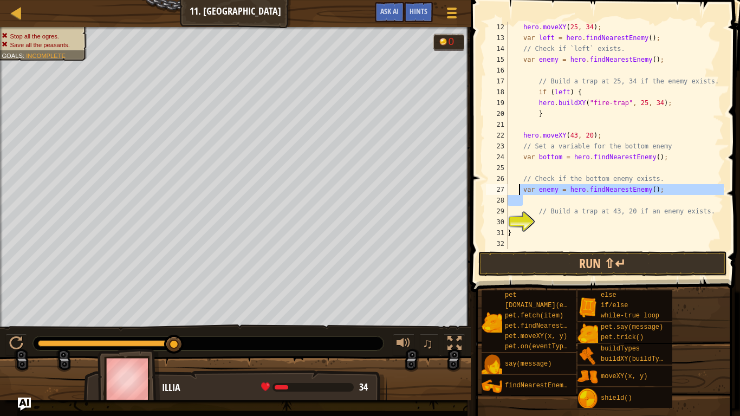
drag, startPoint x: 664, startPoint y: 195, endPoint x: 522, endPoint y: 191, distance: 142.5
click at [522, 191] on div "hero . moveXY ( 25 , 34 ) ; var left = hero . findNearestEnemy ( ) ; // Check i…" at bounding box center [614, 146] width 218 height 249
click at [522, 191] on div "hero . moveXY ( 25 , 34 ) ; var left = hero . findNearestEnemy ( ) ; // Check i…" at bounding box center [614, 135] width 218 height 227
type textarea "var enemy = hero.findNearestEnemy();"
drag, startPoint x: 522, startPoint y: 191, endPoint x: 663, endPoint y: 190, distance: 140.8
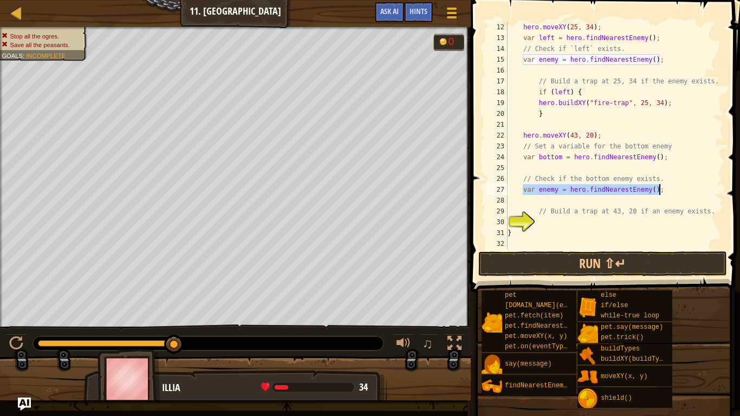
click at [663, 190] on div "hero . moveXY ( 25 , 34 ) ; var left = hero . findNearestEnemy ( ) ; // Check i…" at bounding box center [614, 146] width 218 height 249
click at [664, 192] on div "hero . moveXY ( 25 , 34 ) ; var left = hero . findNearestEnemy ( ) ; // Check i…" at bounding box center [614, 135] width 218 height 227
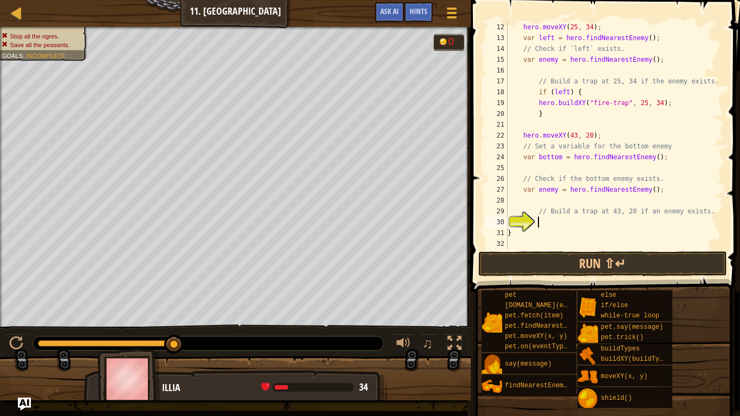
click at [549, 227] on div "hero . moveXY ( 25 , 34 ) ; var left = hero . findNearestEnemy ( ) ; // Check i…" at bounding box center [614, 146] width 218 height 249
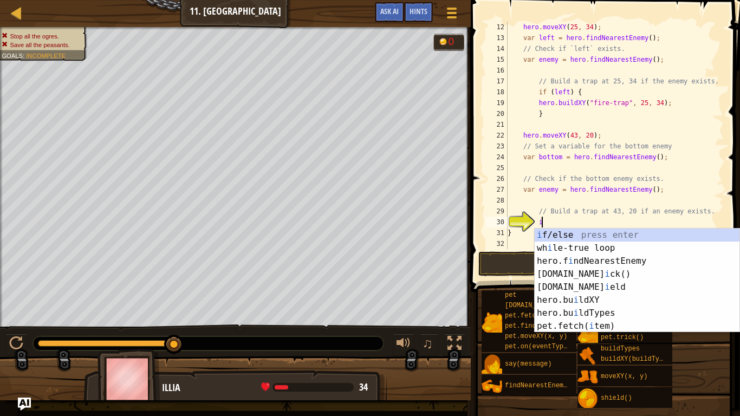
scroll to position [5, 5]
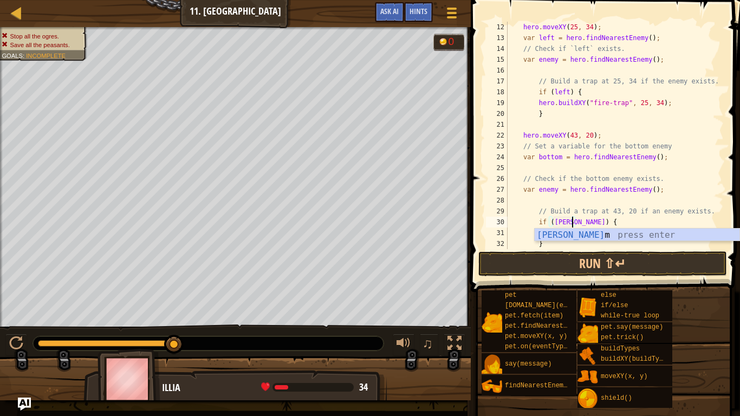
type textarea "if (bottom) {"
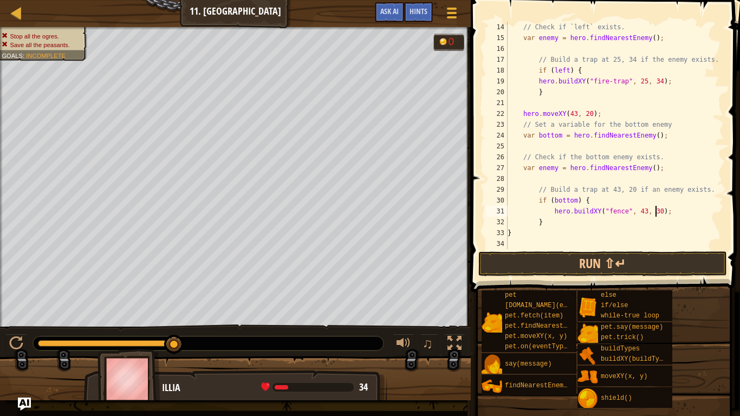
scroll to position [5, 21]
click at [545, 264] on button "Run ⇧↵" at bounding box center [602, 263] width 249 height 25
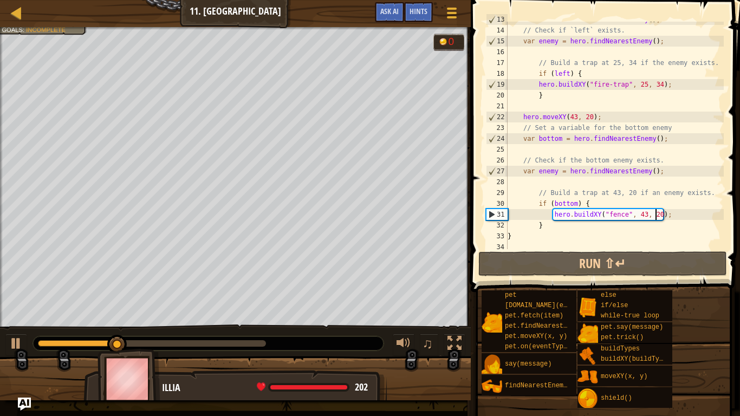
scroll to position [138, 0]
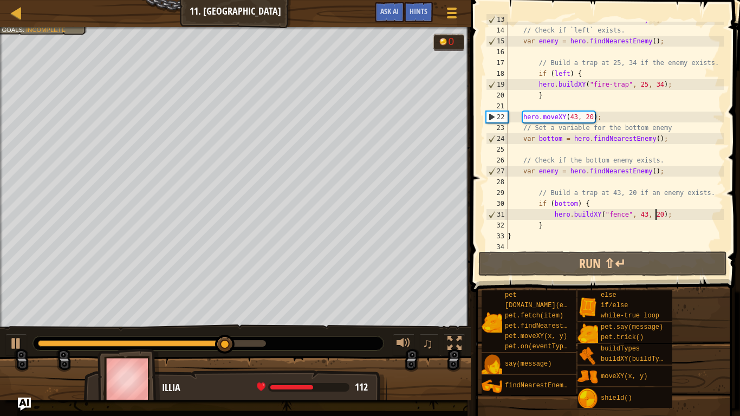
click at [625, 214] on div "var left = hero . findNearestEnemy ( ) ; // Check if `left` exists. var enemy =…" at bounding box center [614, 138] width 218 height 249
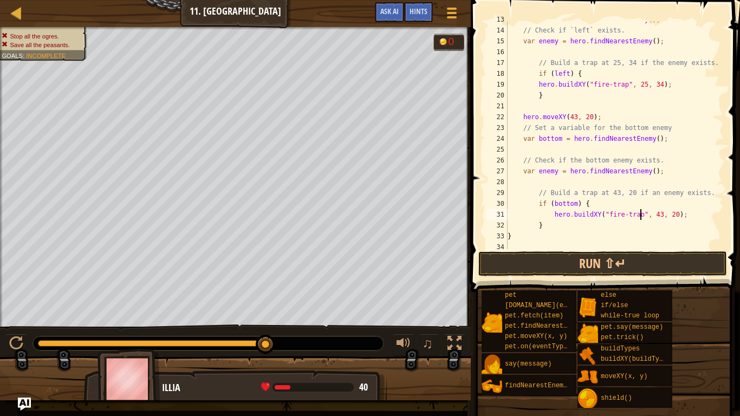
scroll to position [5, 19]
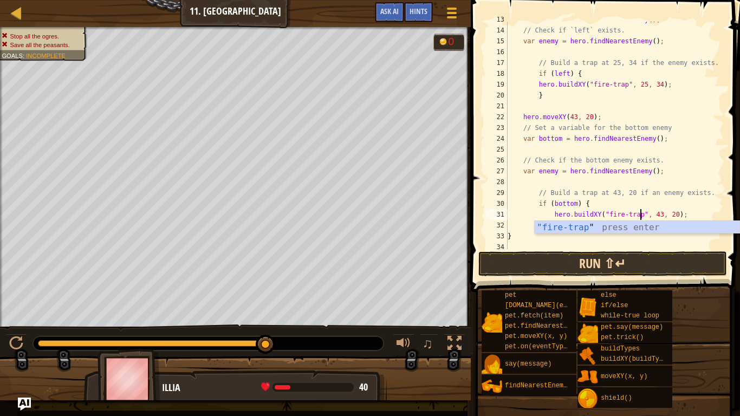
type textarea "hero.buildXY("fire-trap", 43, 20);"
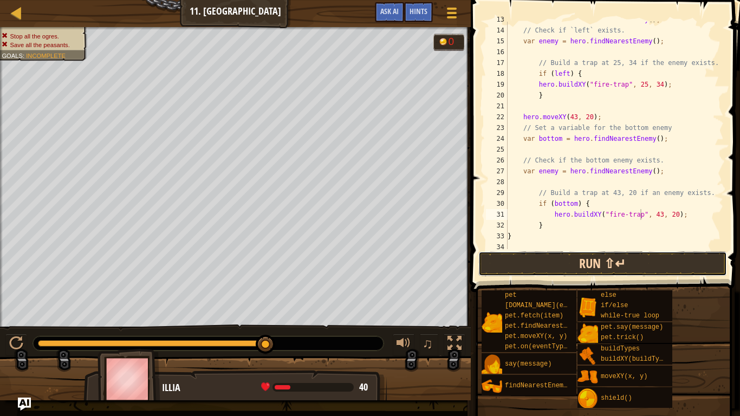
click at [624, 263] on button "Run ⇧↵" at bounding box center [602, 263] width 249 height 25
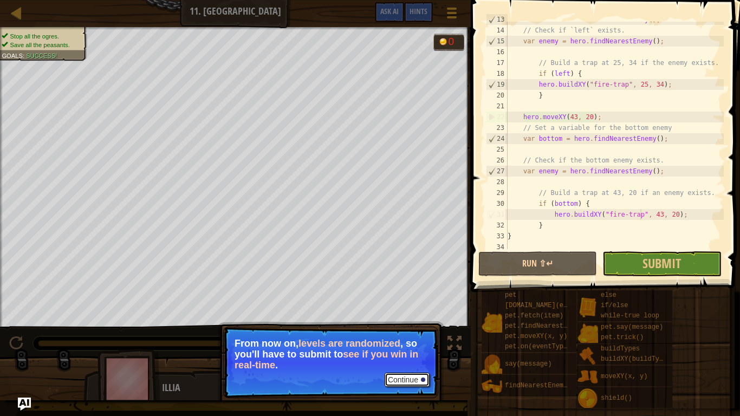
click at [391, 324] on button "Continue" at bounding box center [406, 380] width 45 height 14
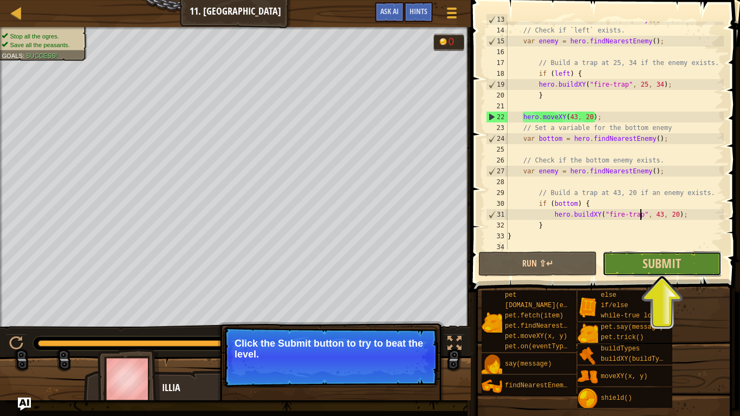
click at [624, 267] on button "Submit" at bounding box center [661, 263] width 119 height 25
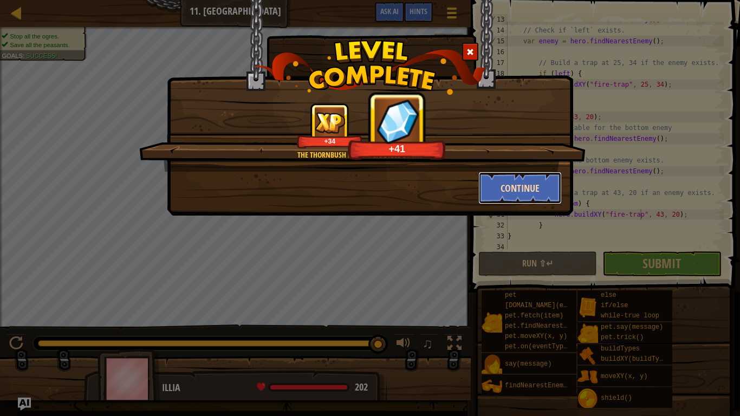
click at [519, 191] on button "Continue" at bounding box center [520, 188] width 84 height 32
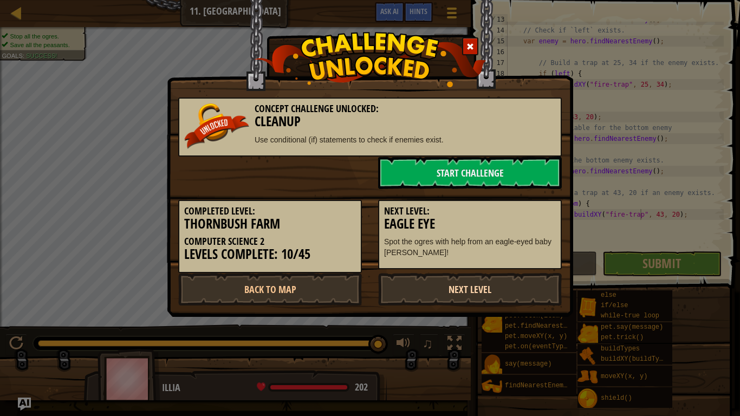
click at [453, 292] on link "Next Level" at bounding box center [470, 289] width 184 height 32
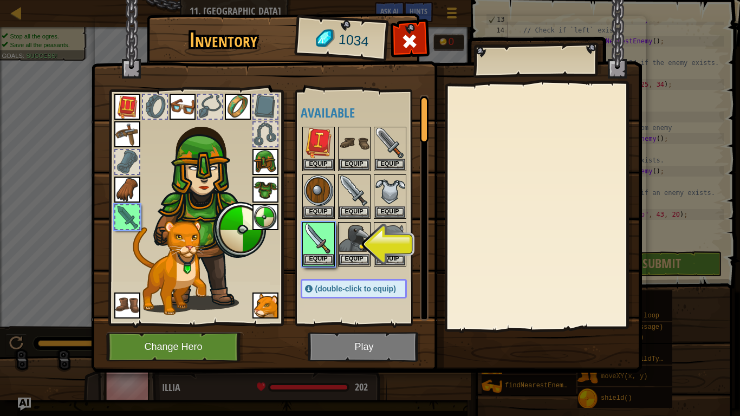
click at [337, 324] on img at bounding box center [366, 175] width 551 height 393
click at [324, 255] on button "Equip" at bounding box center [318, 258] width 30 height 11
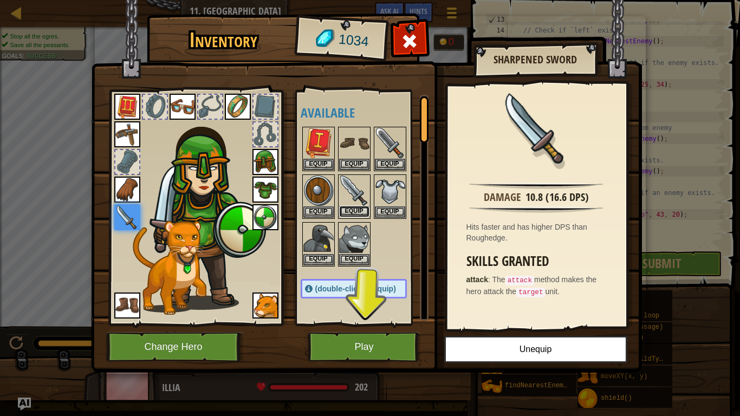
click at [357, 210] on button "Equip" at bounding box center [354, 211] width 30 height 11
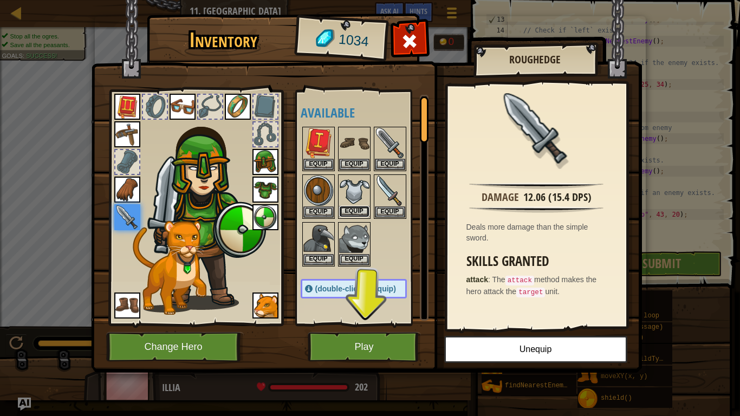
click at [360, 211] on button "Equip" at bounding box center [354, 211] width 30 height 11
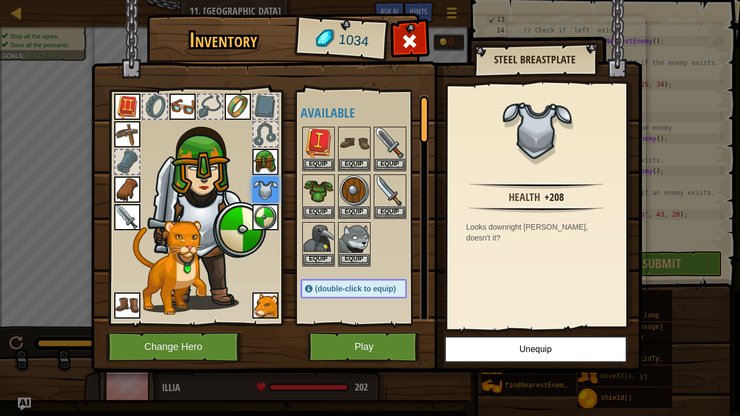
click at [296, 165] on div "Available Equip Equip Equip Equip Equip Equip Equip Equip Equip Equip Equip Equ…" at bounding box center [362, 208] width 133 height 236
click at [305, 178] on img at bounding box center [318, 190] width 30 height 30
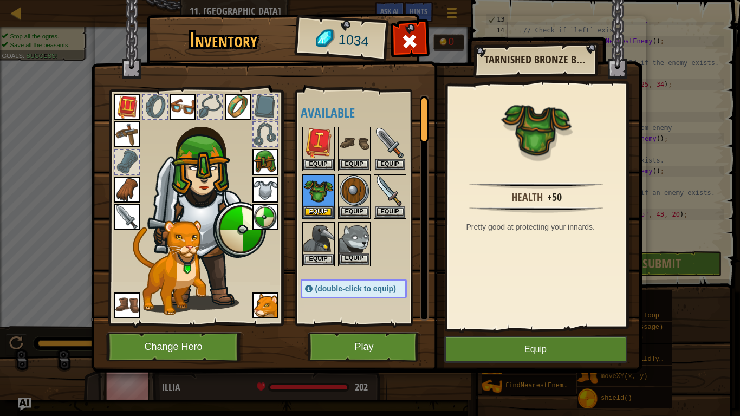
click at [358, 226] on img at bounding box center [354, 238] width 30 height 30
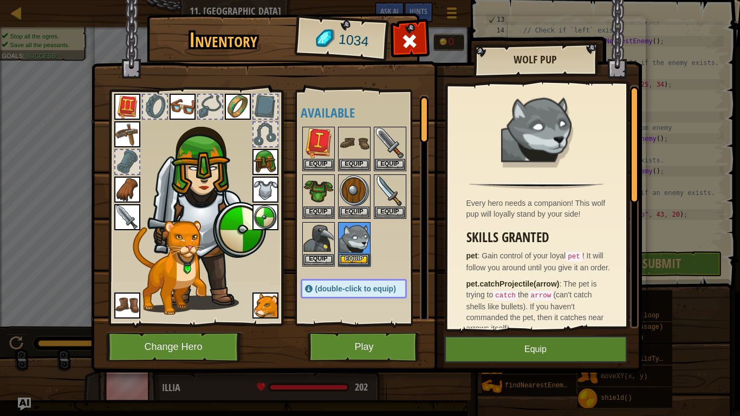
click at [128, 216] on img at bounding box center [127, 217] width 26 height 26
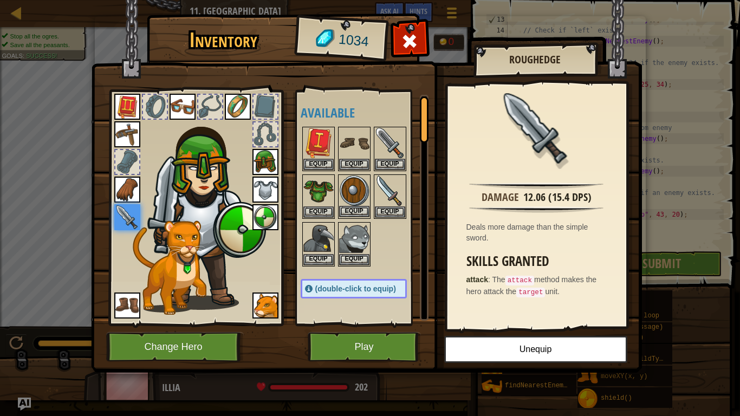
click at [360, 190] on img at bounding box center [354, 190] width 30 height 30
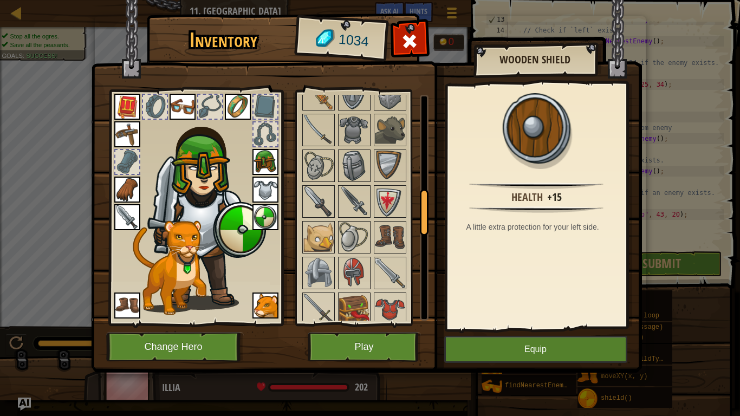
scroll to position [487, 0]
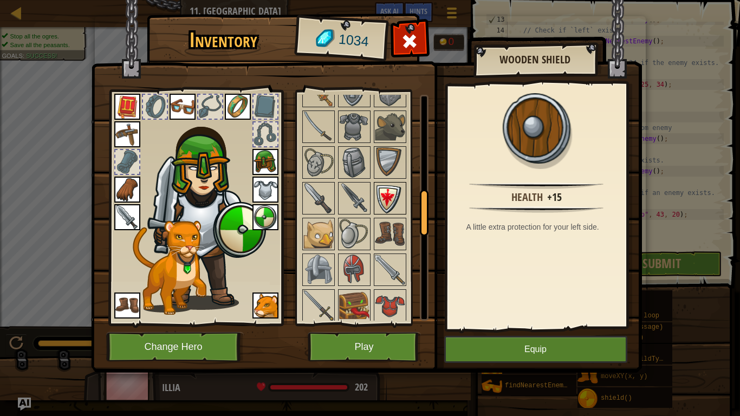
click at [383, 203] on img at bounding box center [390, 198] width 30 height 30
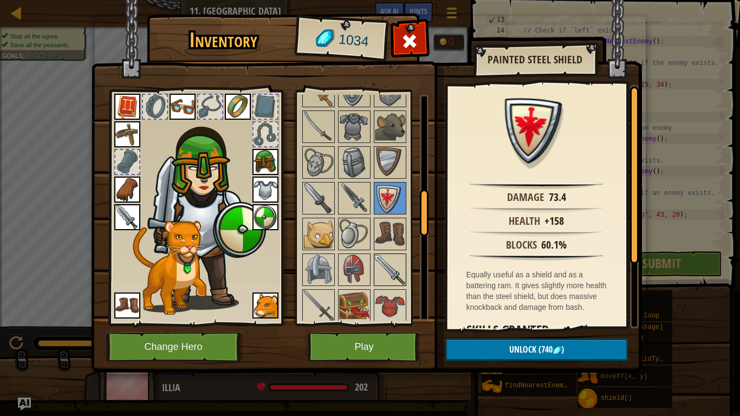
click at [401, 261] on img at bounding box center [390, 269] width 30 height 30
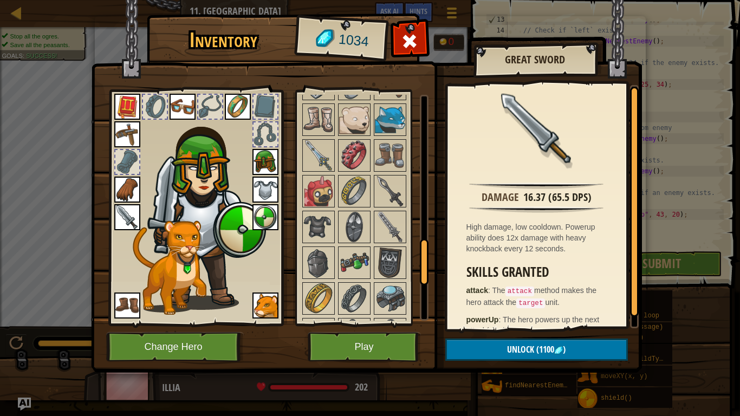
scroll to position [742, 0]
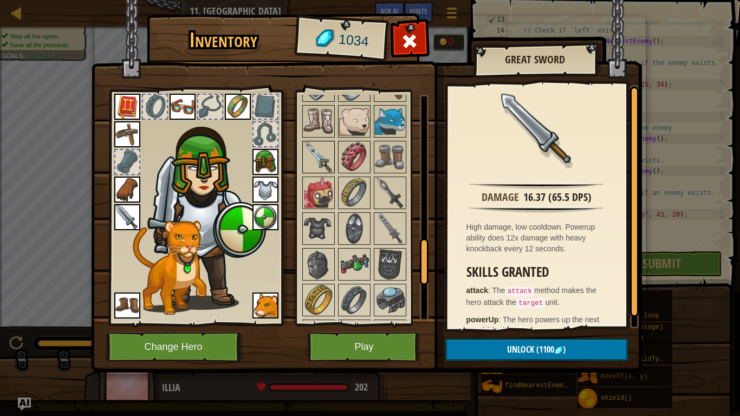
click at [326, 153] on img at bounding box center [318, 157] width 30 height 30
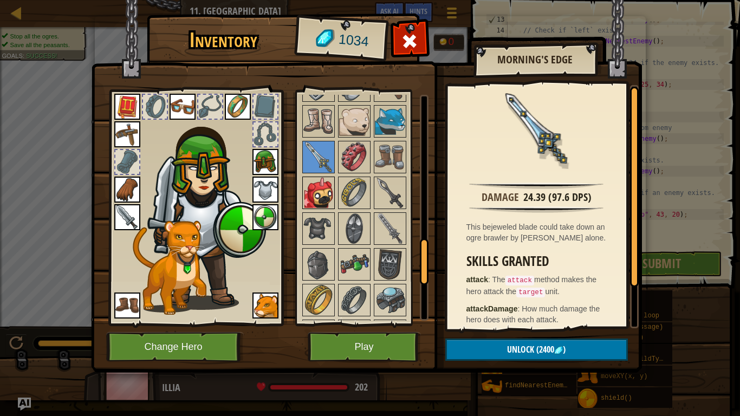
click at [324, 191] on img at bounding box center [318, 193] width 30 height 30
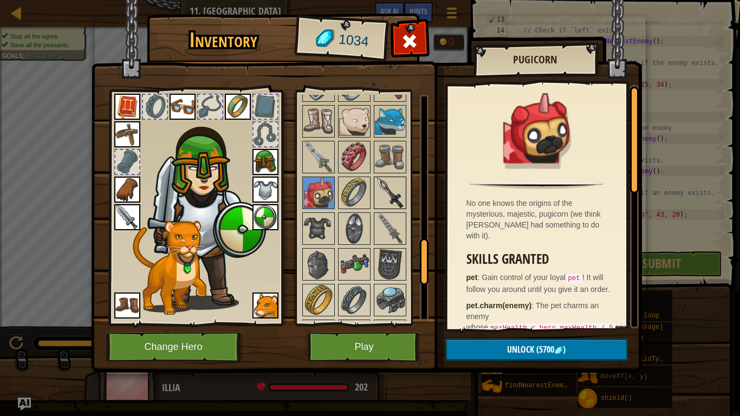
click at [384, 193] on img at bounding box center [390, 193] width 30 height 30
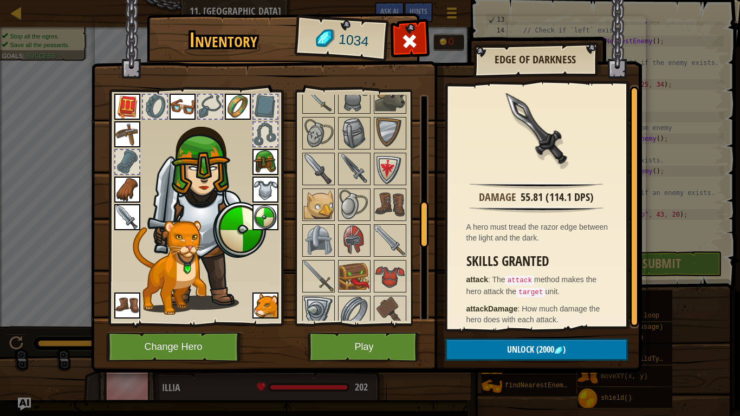
scroll to position [511, 0]
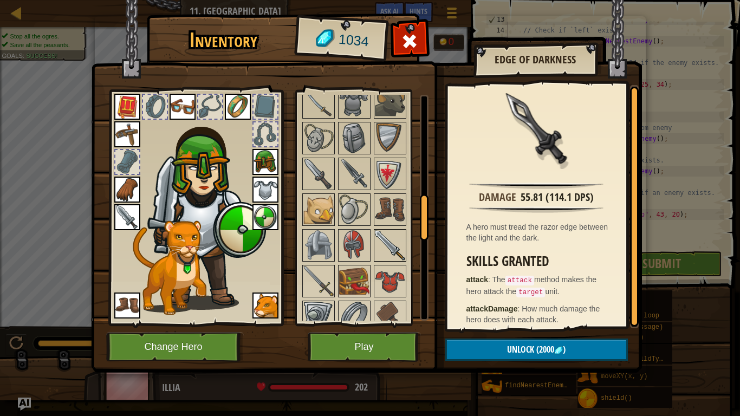
click at [388, 234] on img at bounding box center [390, 245] width 30 height 30
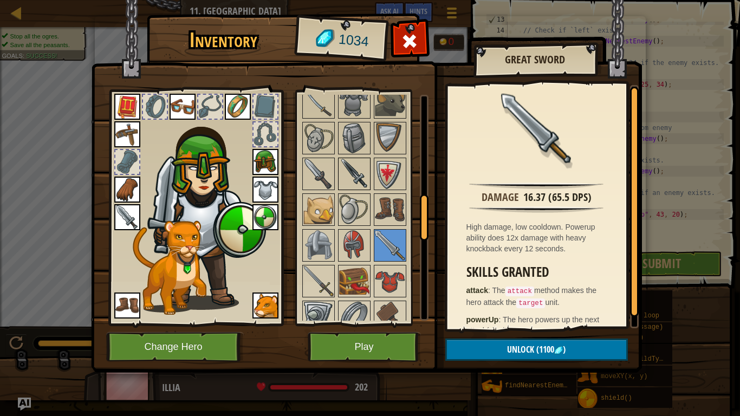
click at [354, 182] on img at bounding box center [354, 174] width 30 height 30
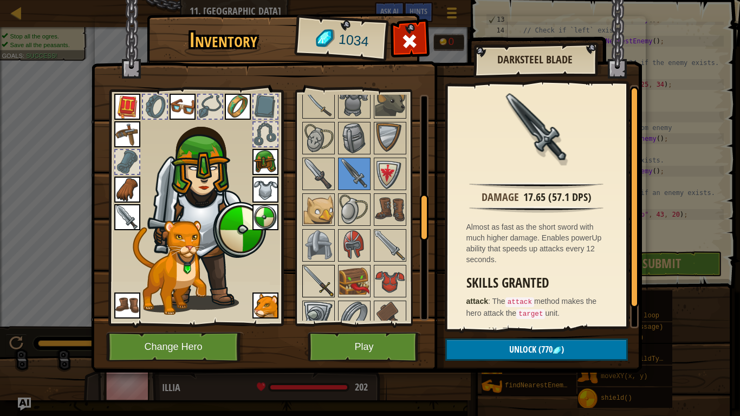
click at [319, 291] on img at bounding box center [318, 281] width 30 height 30
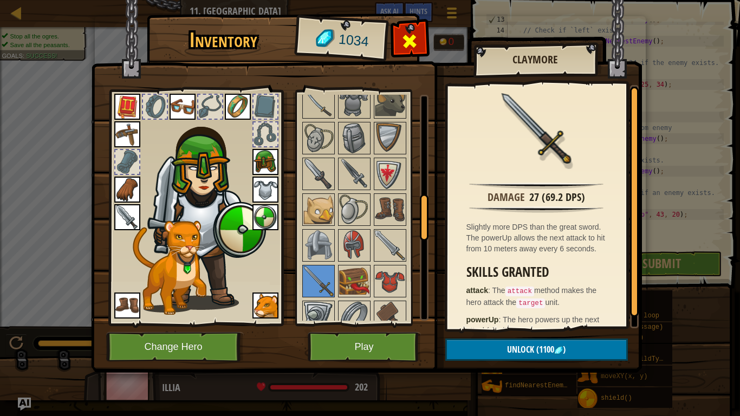
click at [405, 54] on div at bounding box center [410, 44] width 34 height 34
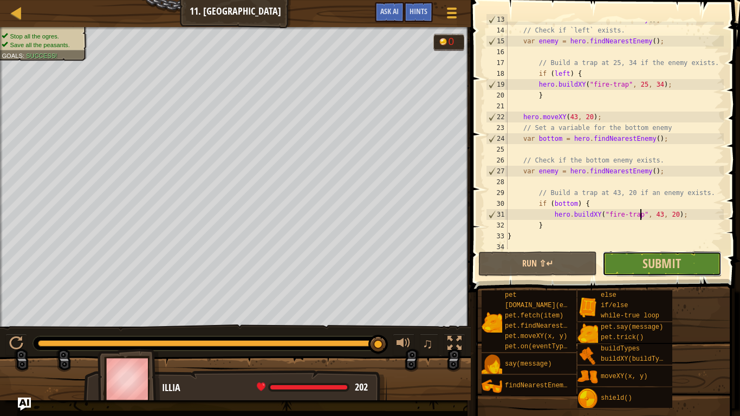
click at [687, 268] on button "Submit" at bounding box center [661, 263] width 119 height 25
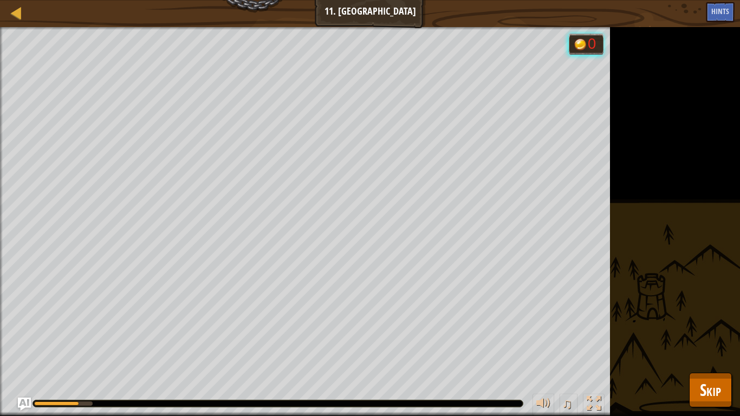
click at [729, 324] on div "Stop all the ogres. Save all the peasants. Goals : Running... 0 ♫ Illia 202 x: …" at bounding box center [370, 221] width 740 height 389
click at [726, 324] on div "Stop all the ogres. Save all the peasants. Goals : Running... 0 ♫ Illia 202 x: …" at bounding box center [370, 221] width 740 height 389
click at [717, 324] on span "Skip" at bounding box center [710, 389] width 21 height 22
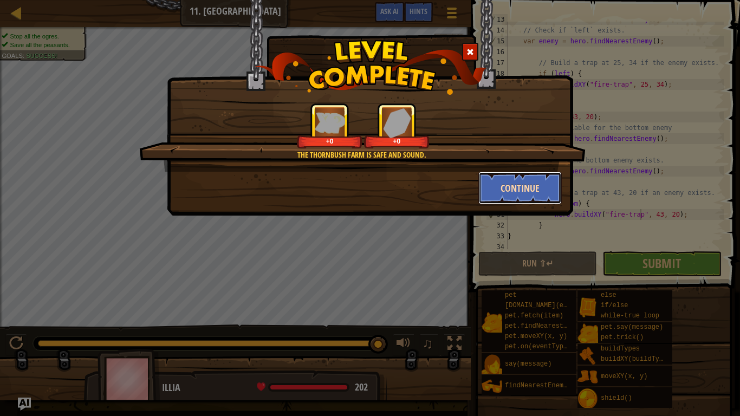
click at [512, 195] on button "Continue" at bounding box center [520, 188] width 84 height 32
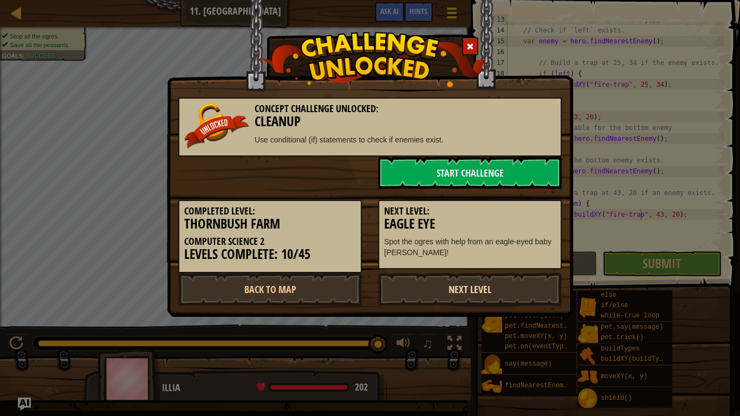
click at [421, 298] on link "Next Level" at bounding box center [470, 289] width 184 height 32
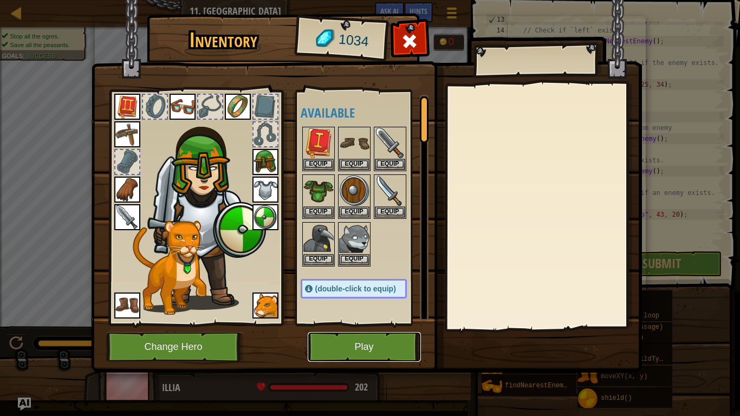
click at [380, 324] on button "Play" at bounding box center [364, 347] width 113 height 30
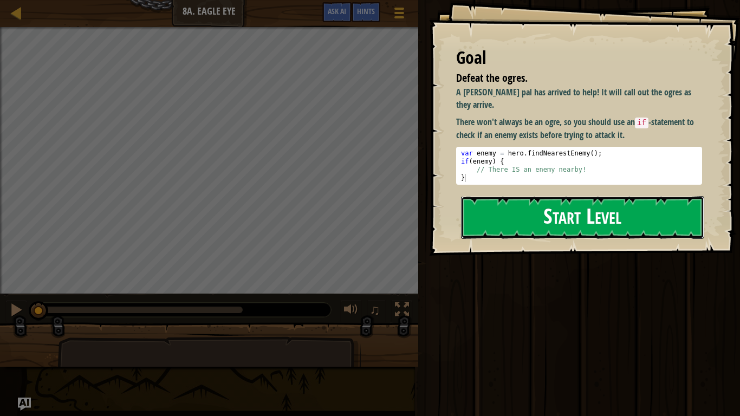
click at [559, 219] on button "Start Level" at bounding box center [582, 217] width 243 height 43
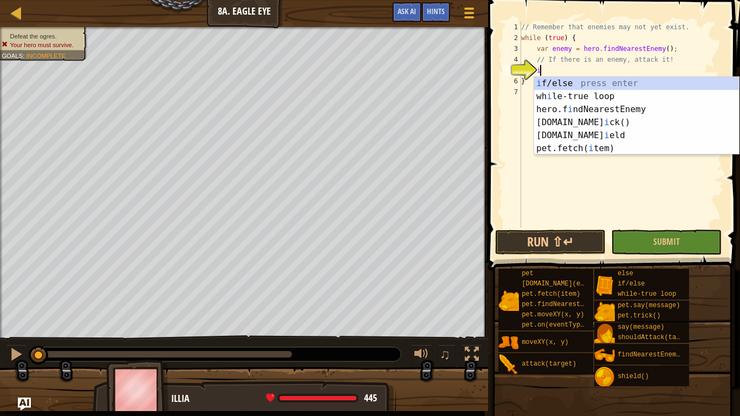
scroll to position [5, 3]
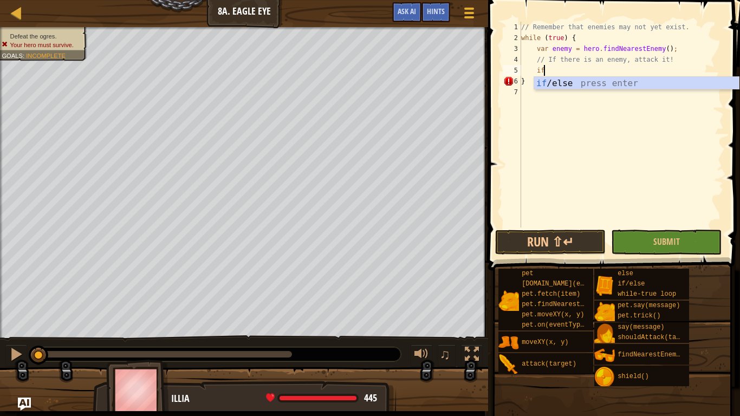
type textarea "if (enemy) {"
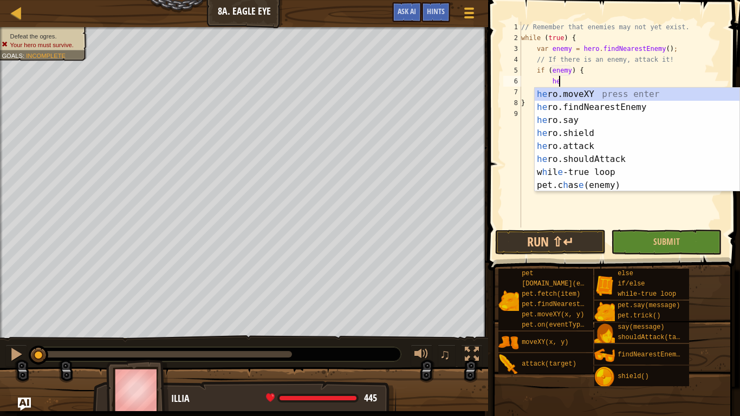
scroll to position [5, 5]
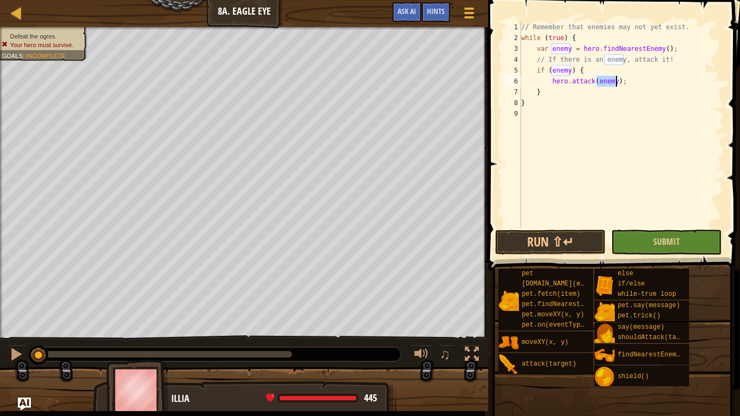
type textarea "hero.attack(enemy);"
click at [647, 241] on button "Submit" at bounding box center [666, 242] width 110 height 25
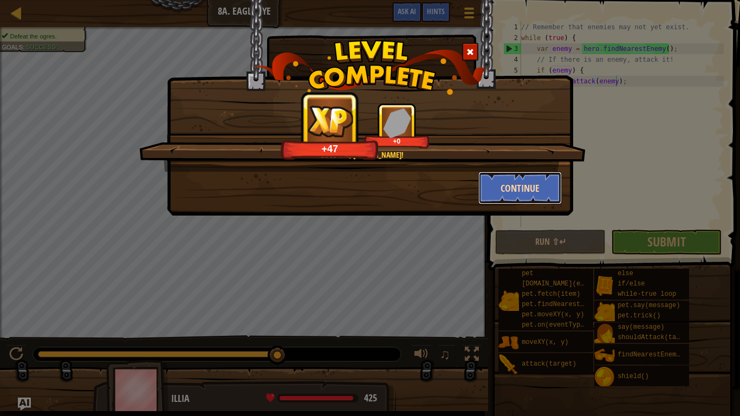
click at [528, 184] on button "Continue" at bounding box center [520, 188] width 84 height 32
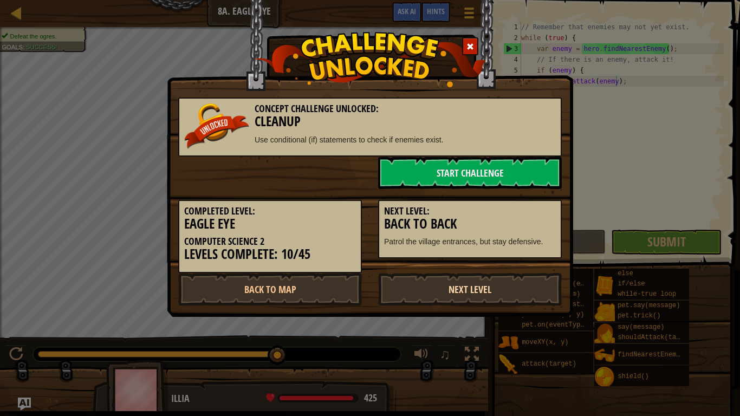
click at [398, 284] on link "Next Level" at bounding box center [470, 289] width 184 height 32
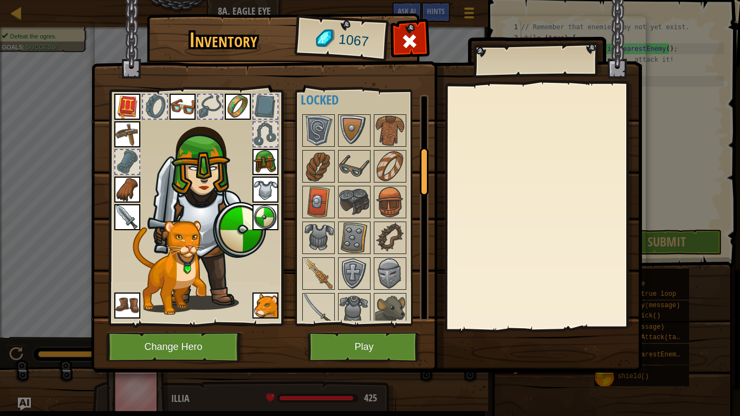
scroll to position [263, 0]
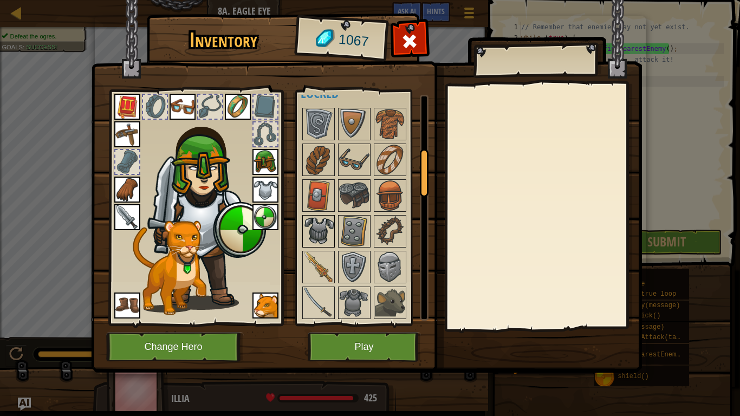
click at [318, 229] on img at bounding box center [318, 231] width 30 height 30
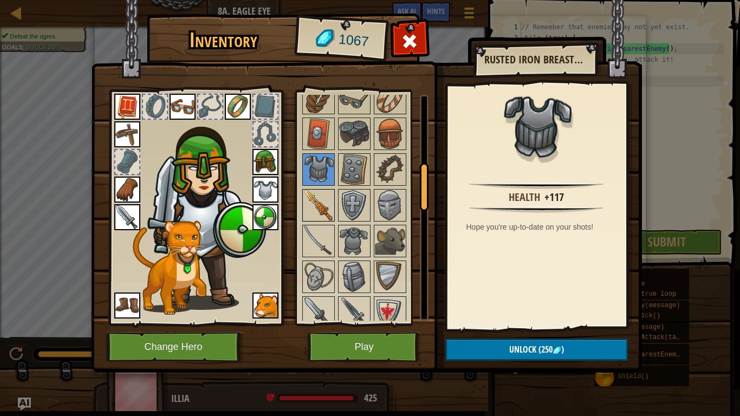
scroll to position [339, 0]
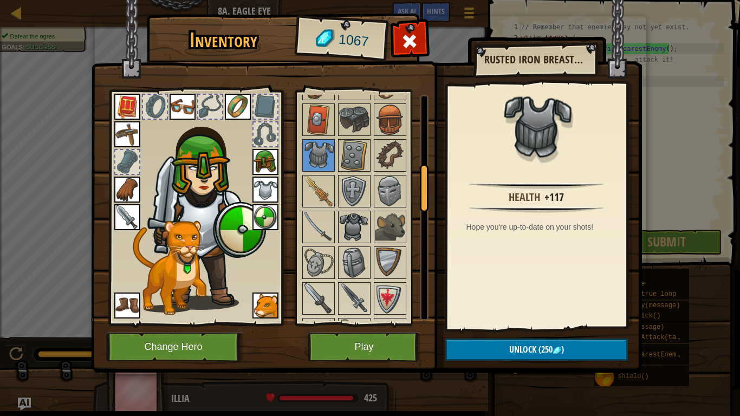
click at [357, 212] on img at bounding box center [354, 227] width 30 height 30
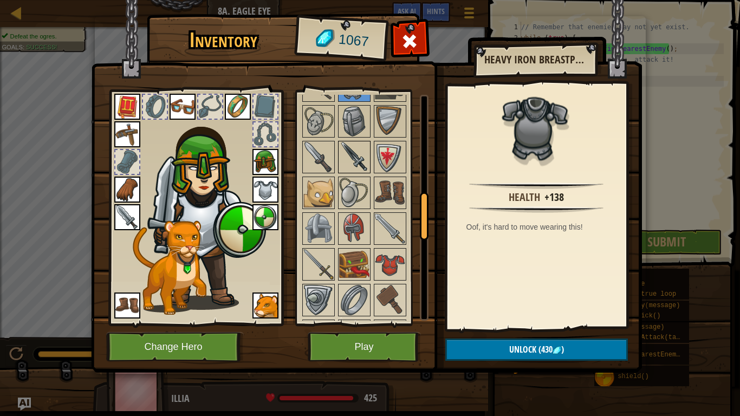
scroll to position [480, 0]
click at [550, 61] on h2 "Heavy Iron Breastplate" at bounding box center [535, 60] width 102 height 12
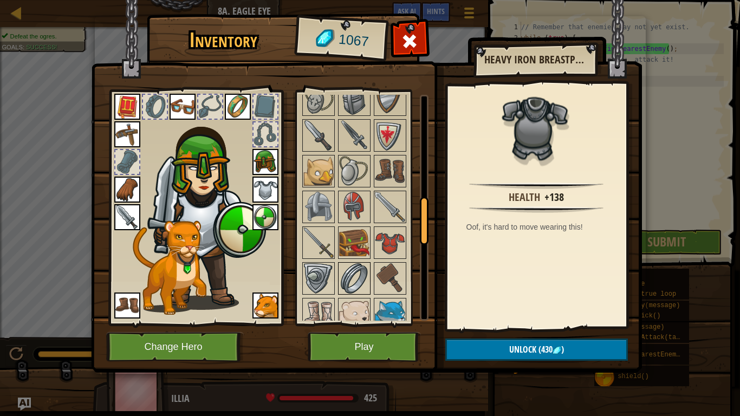
scroll to position [503, 0]
click at [386, 244] on img at bounding box center [390, 241] width 30 height 30
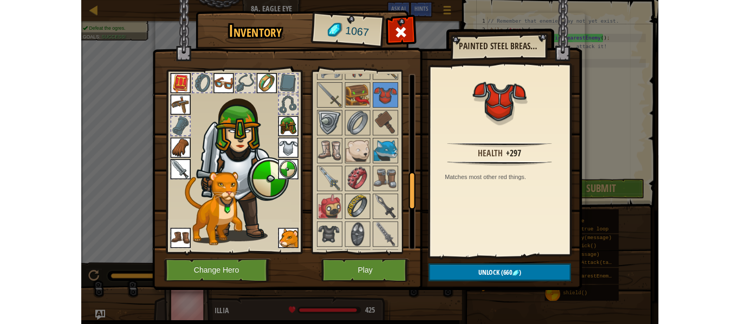
scroll to position [623, 0]
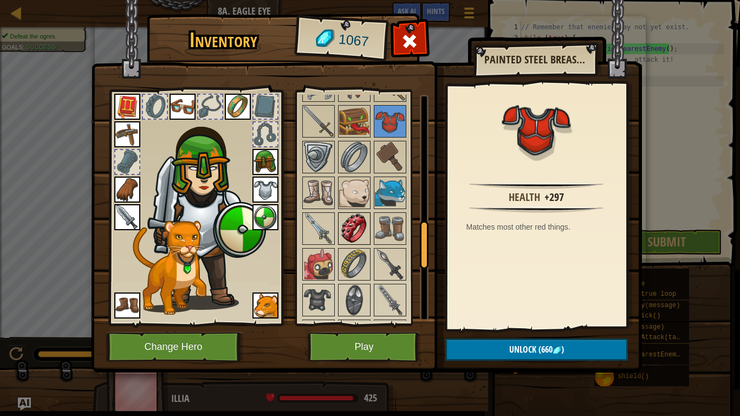
click at [355, 234] on img at bounding box center [354, 228] width 30 height 30
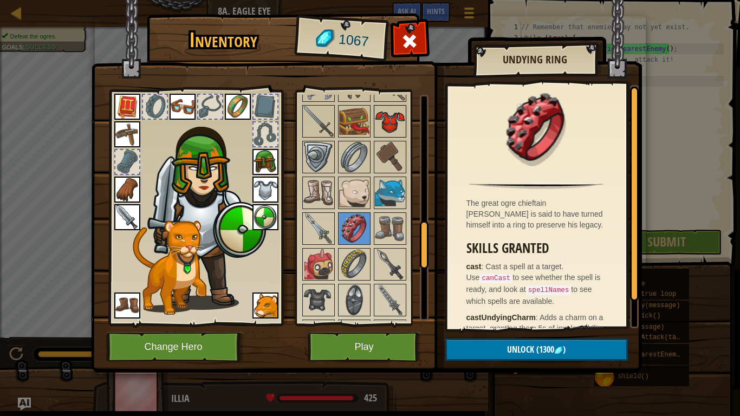
click at [391, 122] on img at bounding box center [390, 121] width 30 height 30
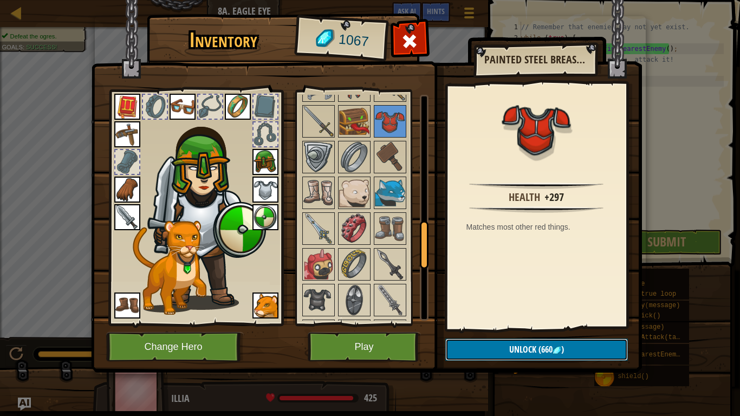
click at [474, 324] on button "Unlock (660 )" at bounding box center [536, 349] width 182 height 22
click at [474, 324] on button "Confirm" at bounding box center [536, 349] width 182 height 22
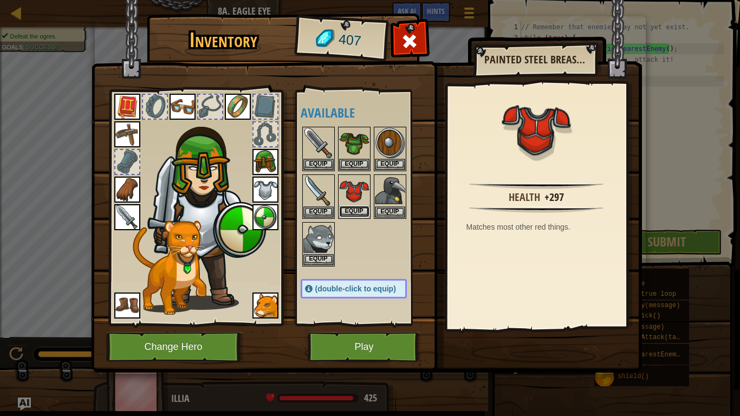
click at [350, 214] on button "Equip" at bounding box center [354, 211] width 30 height 11
